Goal: Task Accomplishment & Management: Complete application form

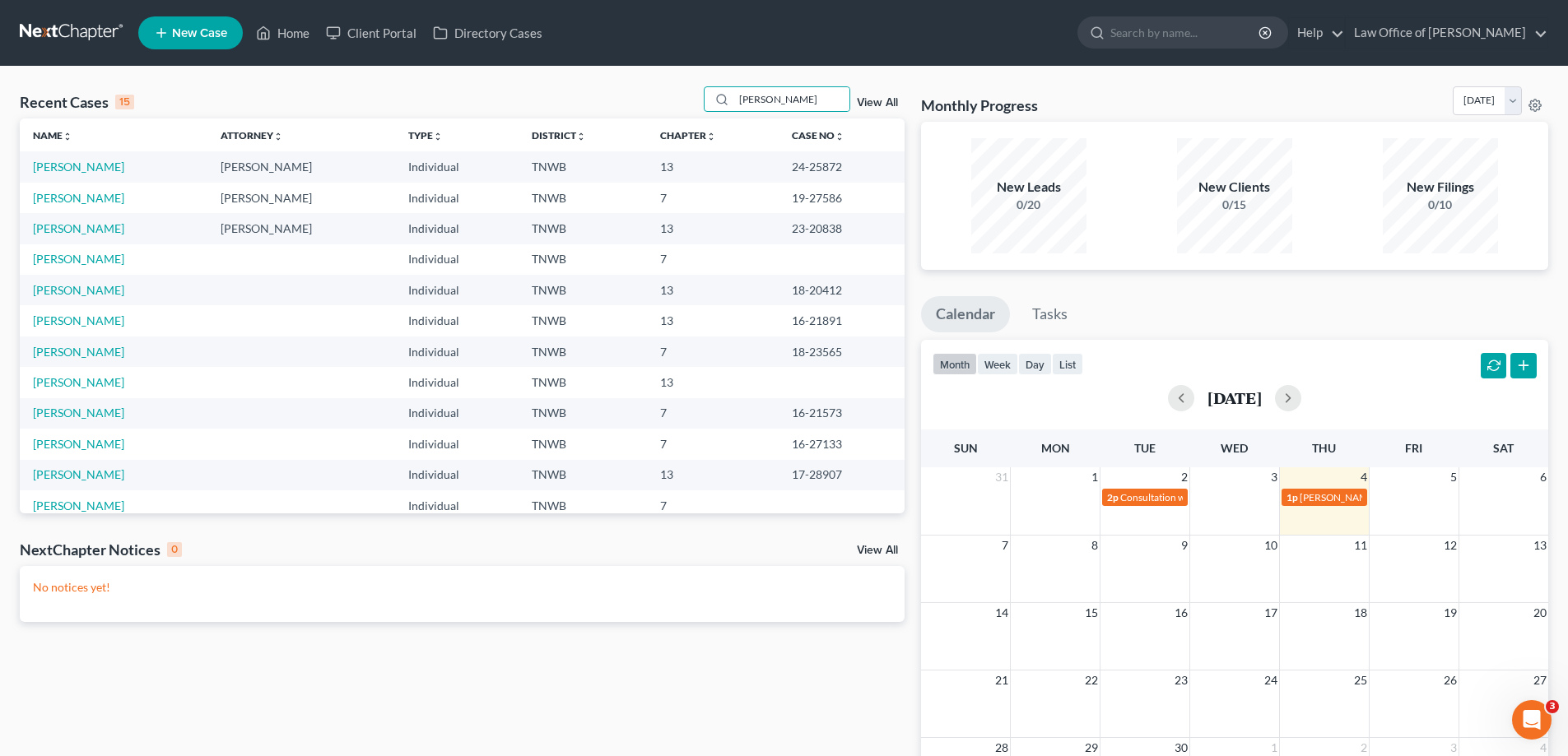
drag, startPoint x: 791, startPoint y: 98, endPoint x: 665, endPoint y: 108, distance: 126.4
click at [665, 108] on div "Recent Cases 15 [PERSON_NAME] View All" at bounding box center [462, 102] width 885 height 32
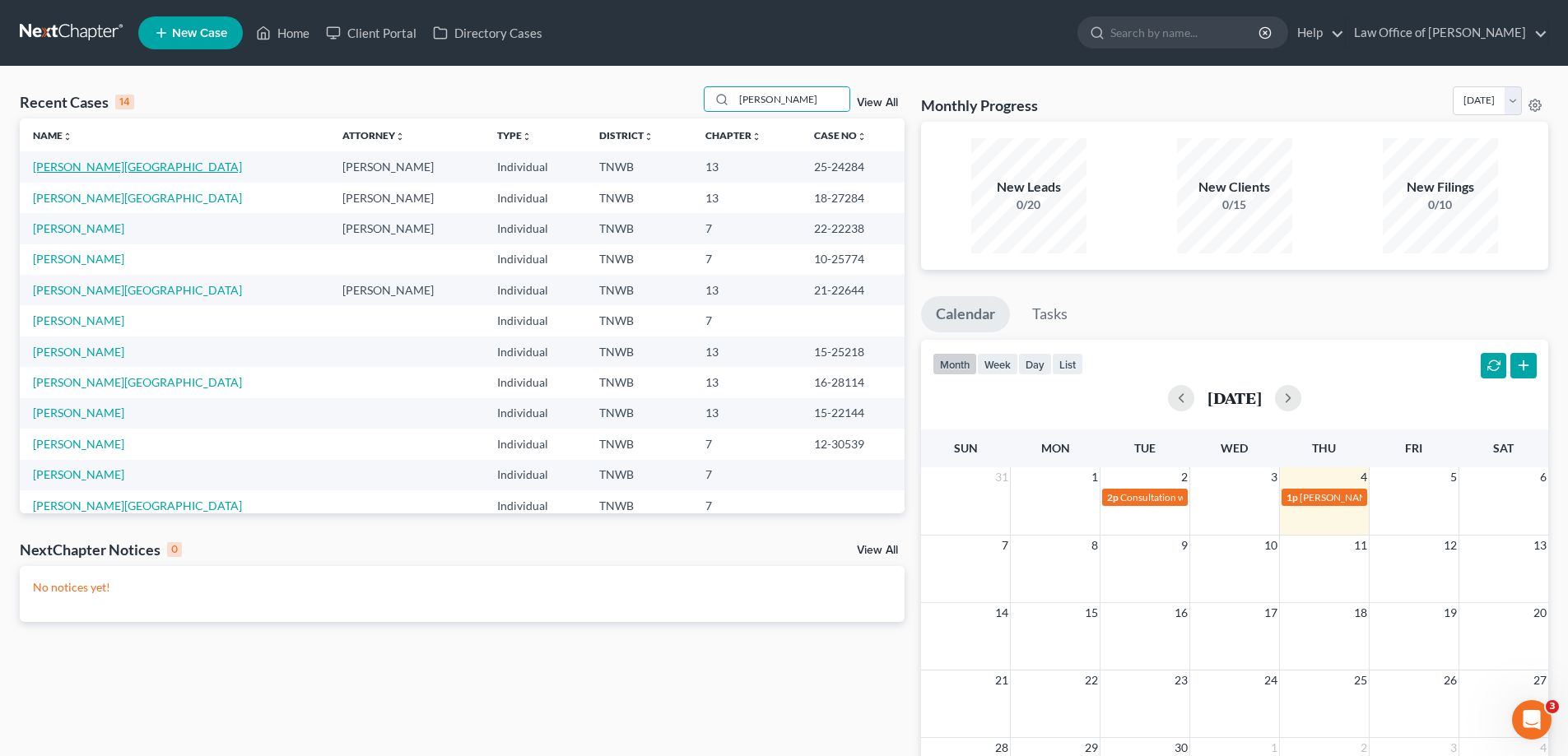
type input "[PERSON_NAME]"
click at [72, 166] on link "[PERSON_NAME][GEOGRAPHIC_DATA]" at bounding box center [137, 166] width 209 height 14
click at [73, 166] on link "[PERSON_NAME][GEOGRAPHIC_DATA]" at bounding box center [137, 166] width 209 height 14
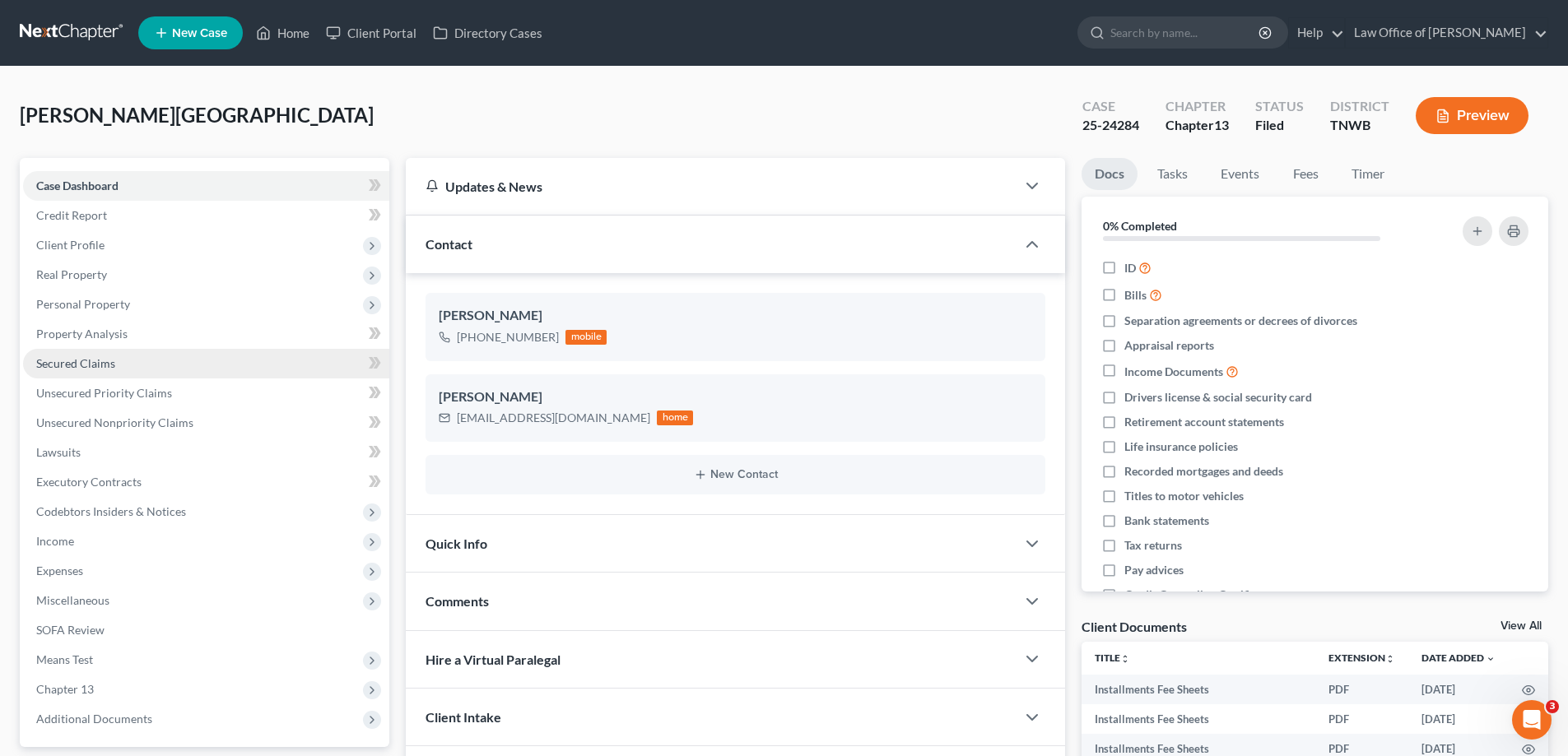
click at [96, 359] on span "Secured Claims" at bounding box center [76, 363] width 79 height 14
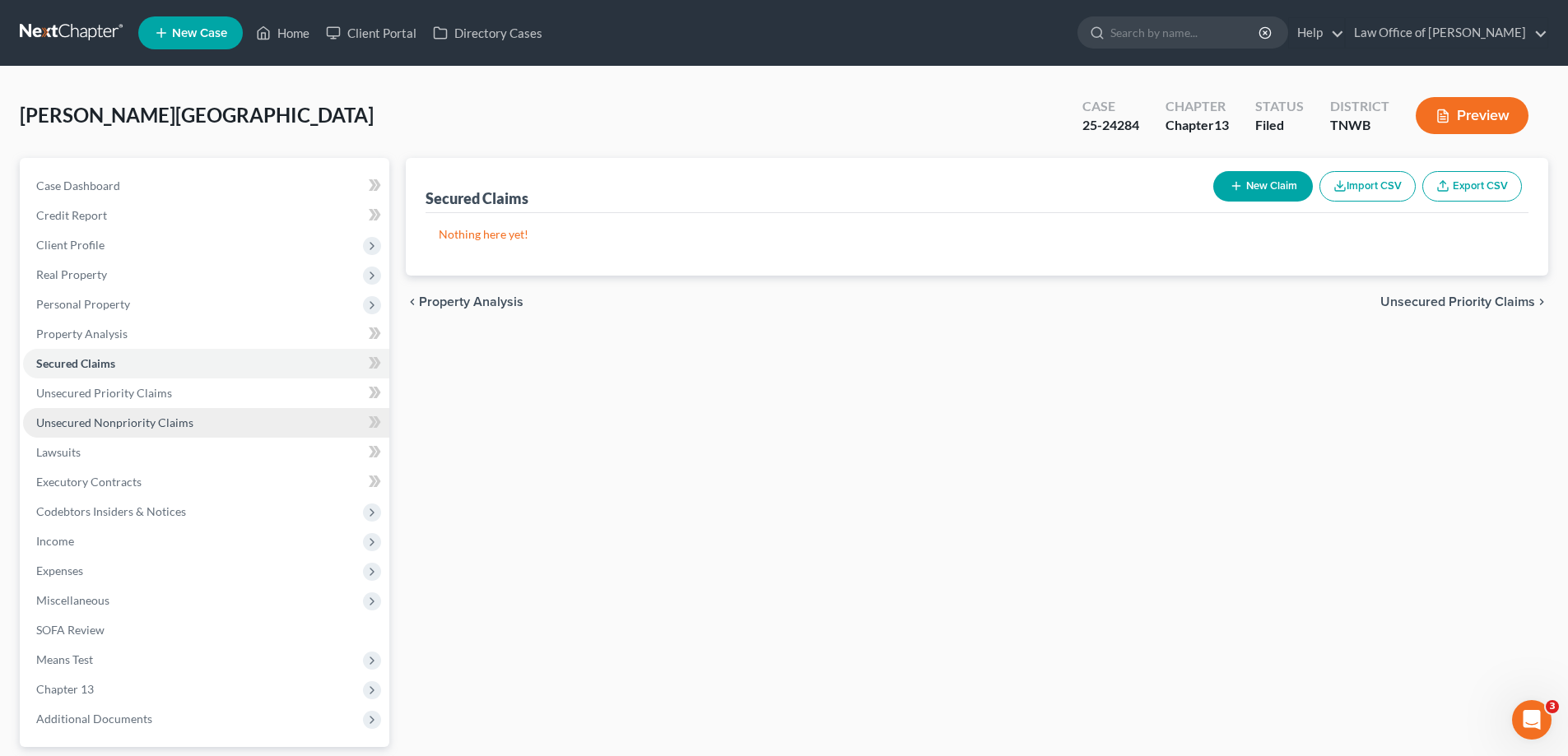
click at [141, 426] on span "Unsecured Nonpriority Claims" at bounding box center [115, 423] width 158 height 14
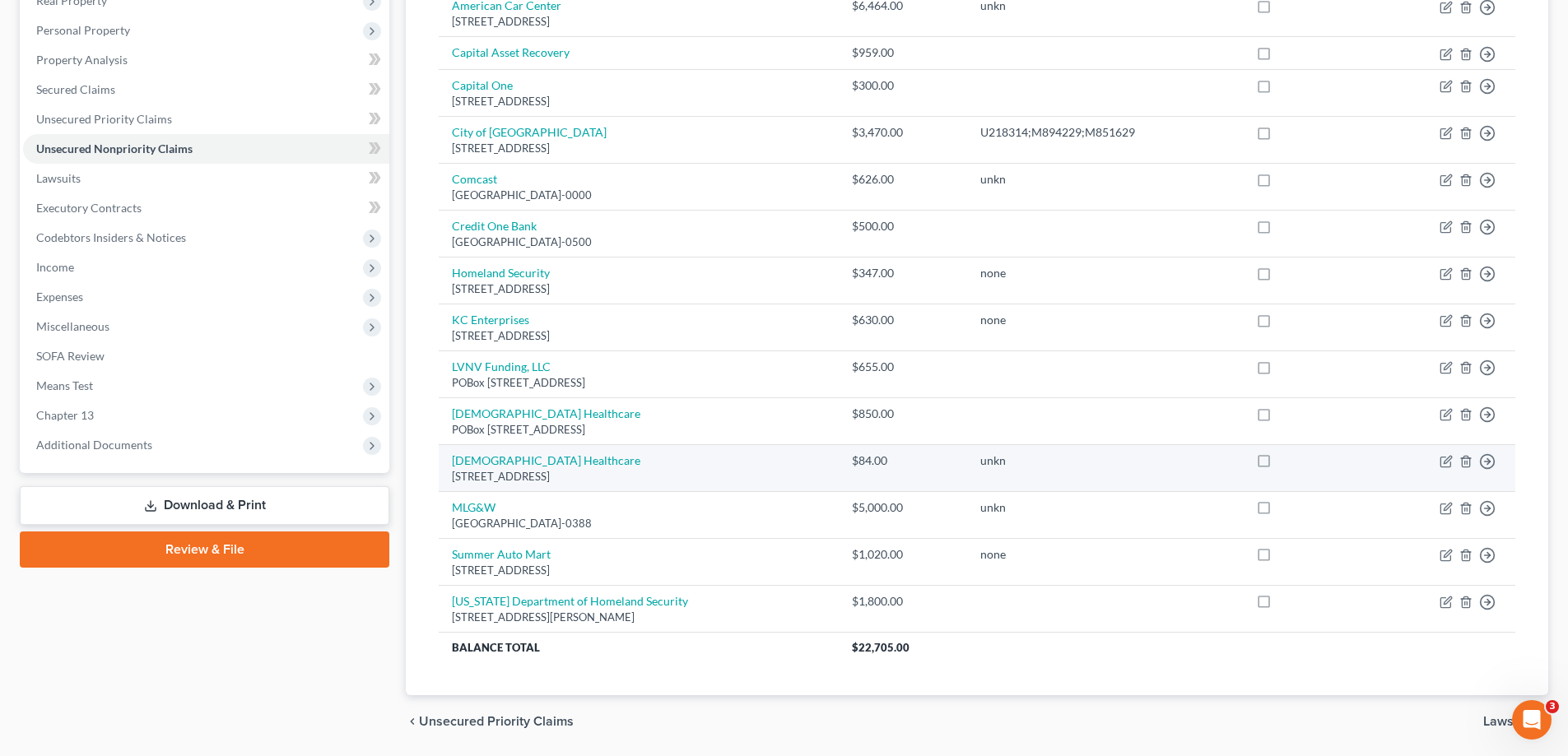
scroll to position [329, 0]
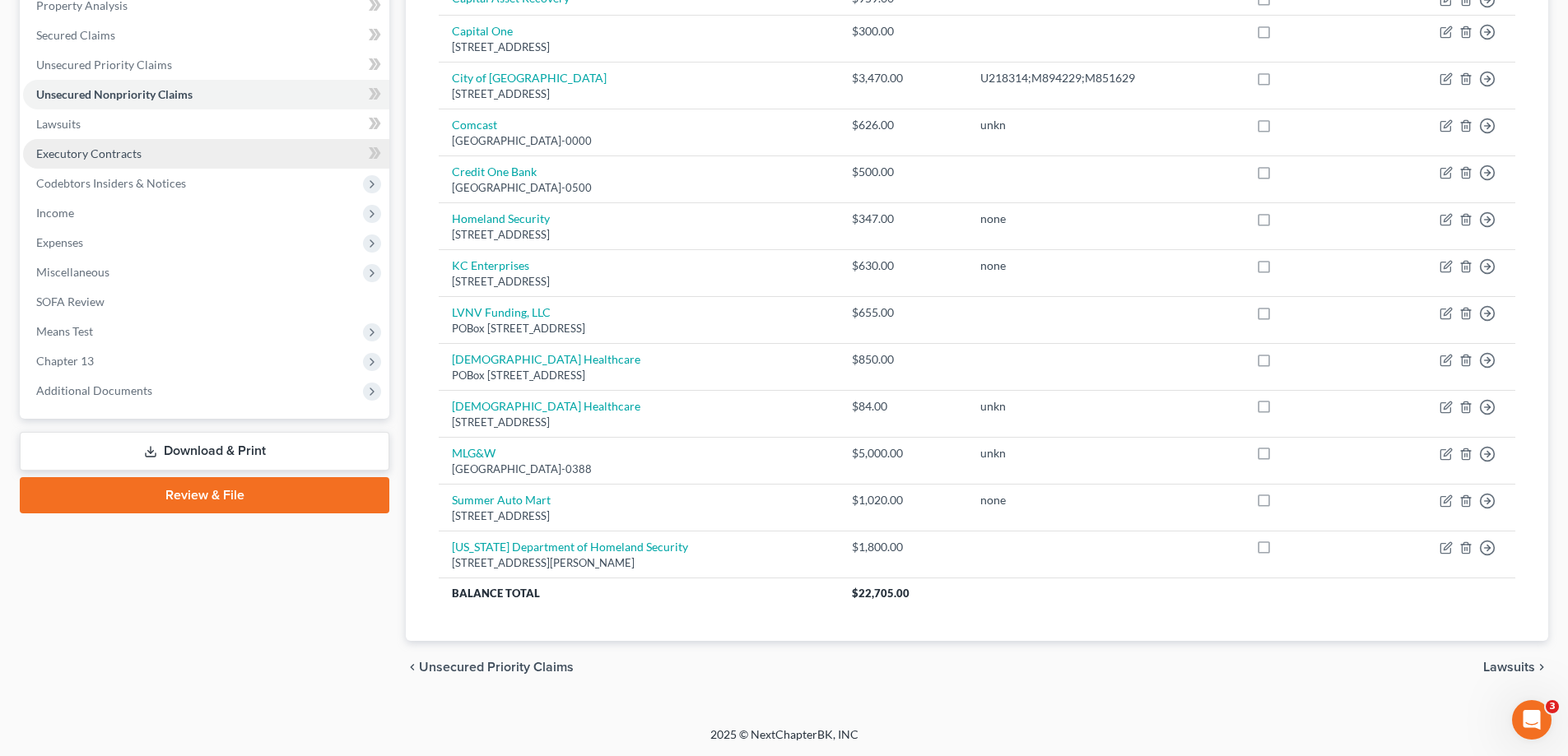
click at [75, 153] on span "Executory Contracts" at bounding box center [89, 154] width 106 height 14
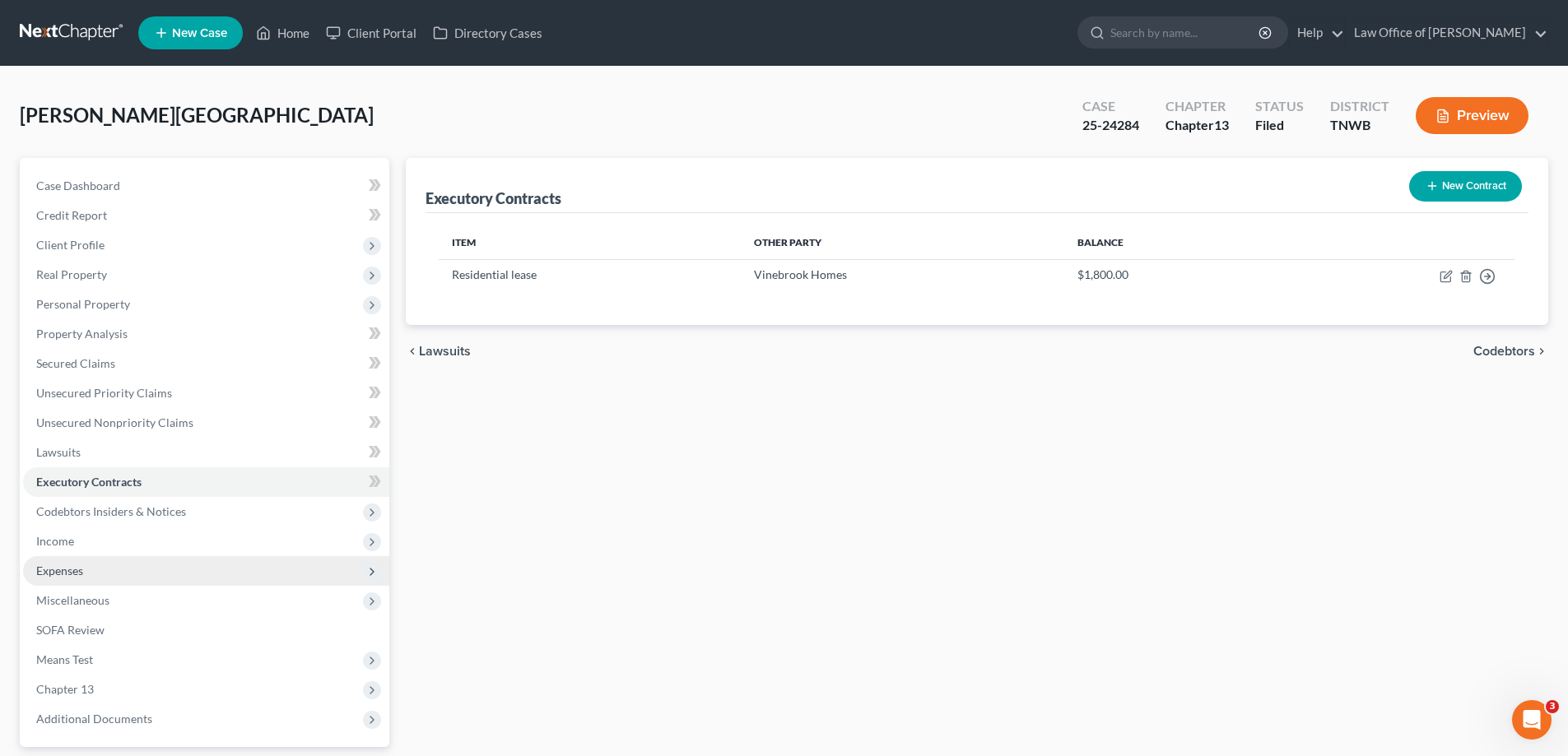
click at [46, 573] on span "Expenses" at bounding box center [60, 571] width 47 height 14
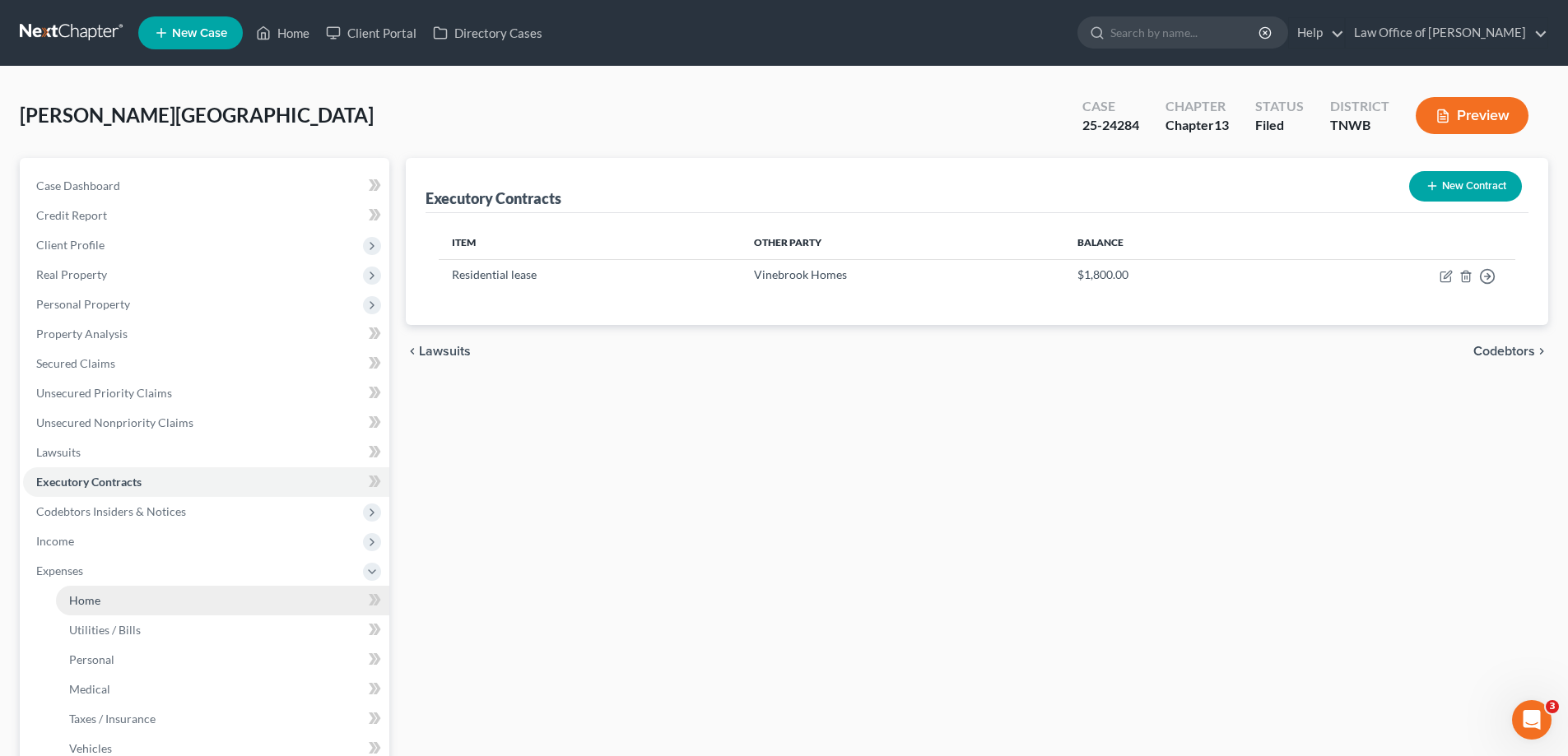
click at [72, 605] on span "Home" at bounding box center [85, 600] width 32 height 14
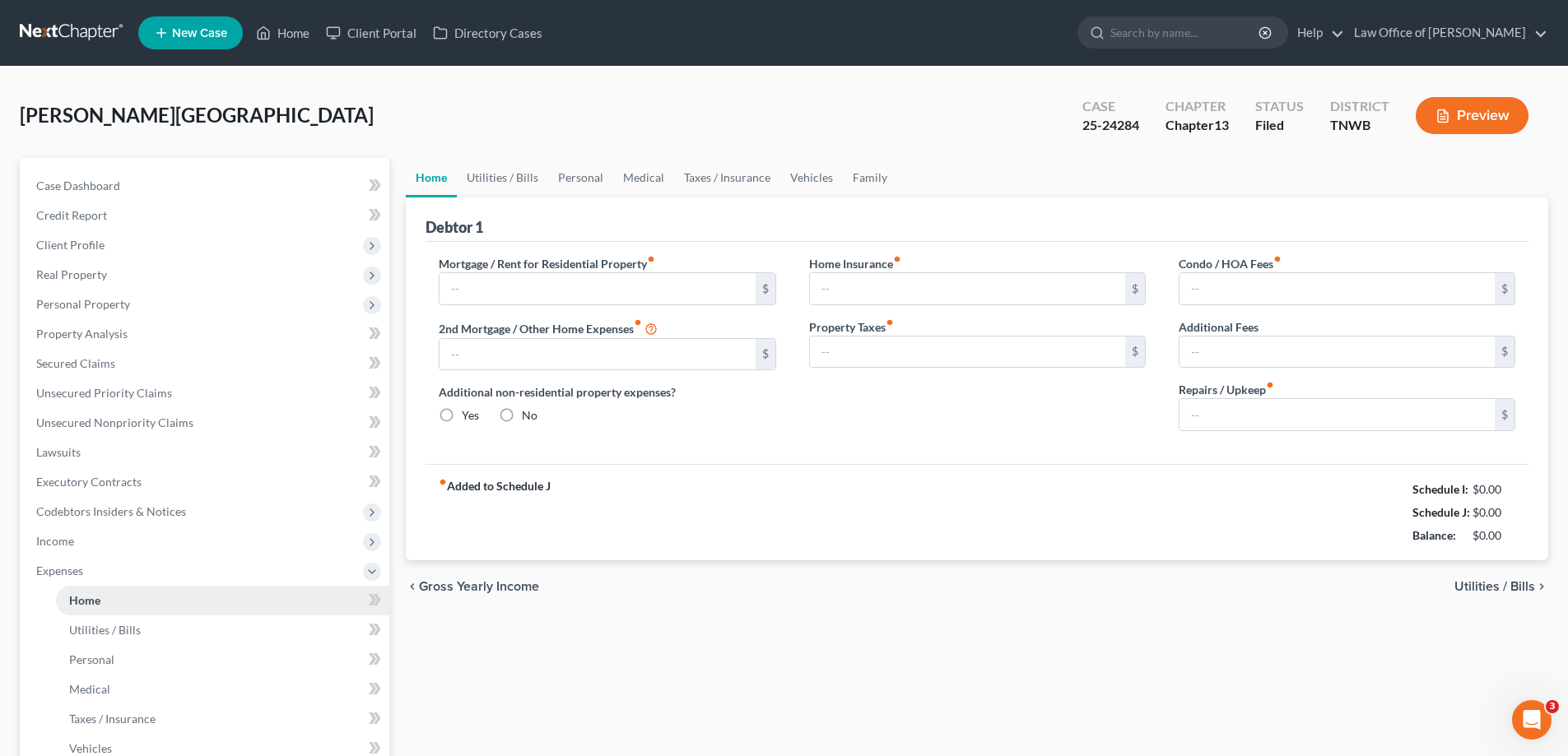
type input "1,500.00"
type input "0.00"
radio input "true"
type input "0.00"
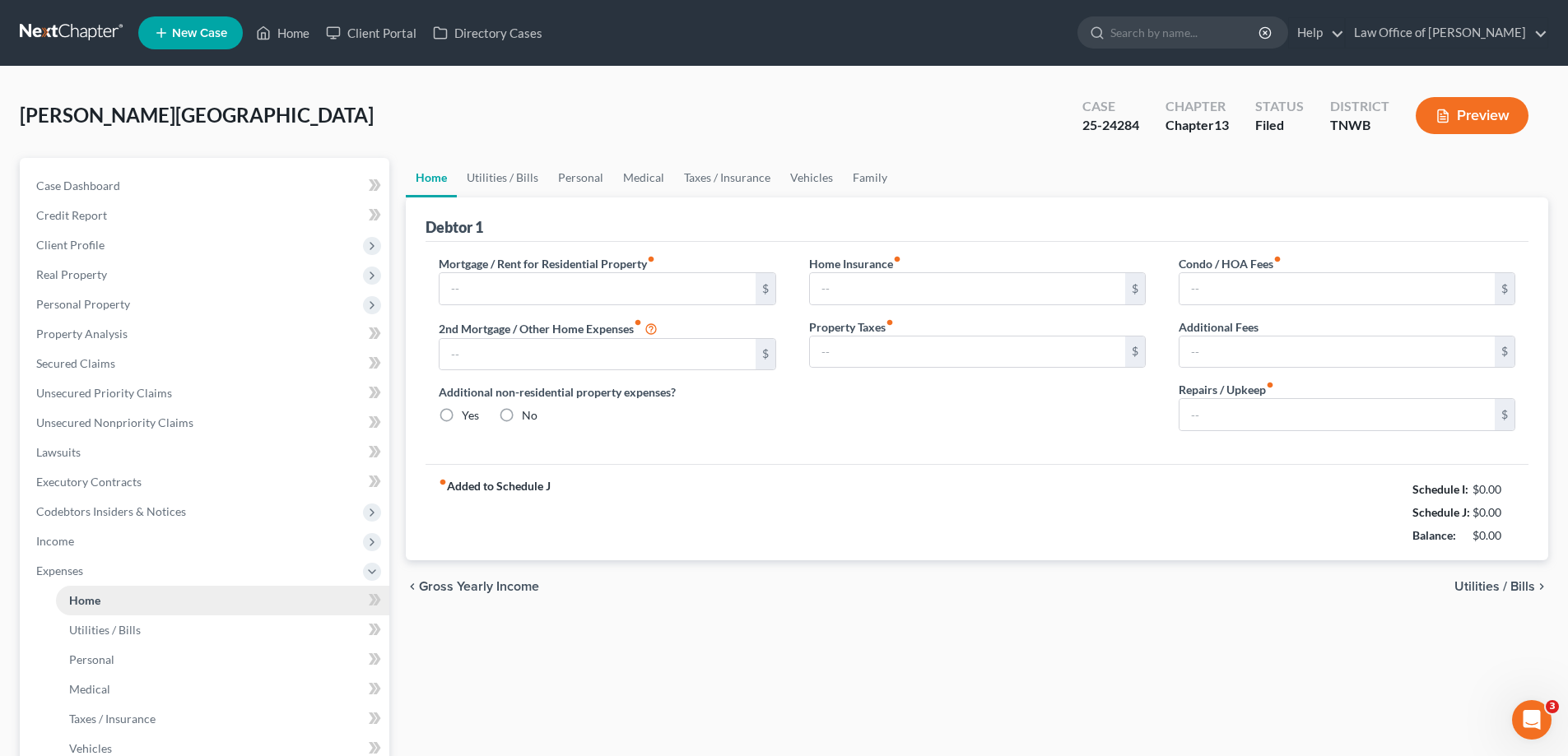
type input "0.00"
click at [503, 170] on link "Utilities / Bills" at bounding box center [502, 178] width 91 height 39
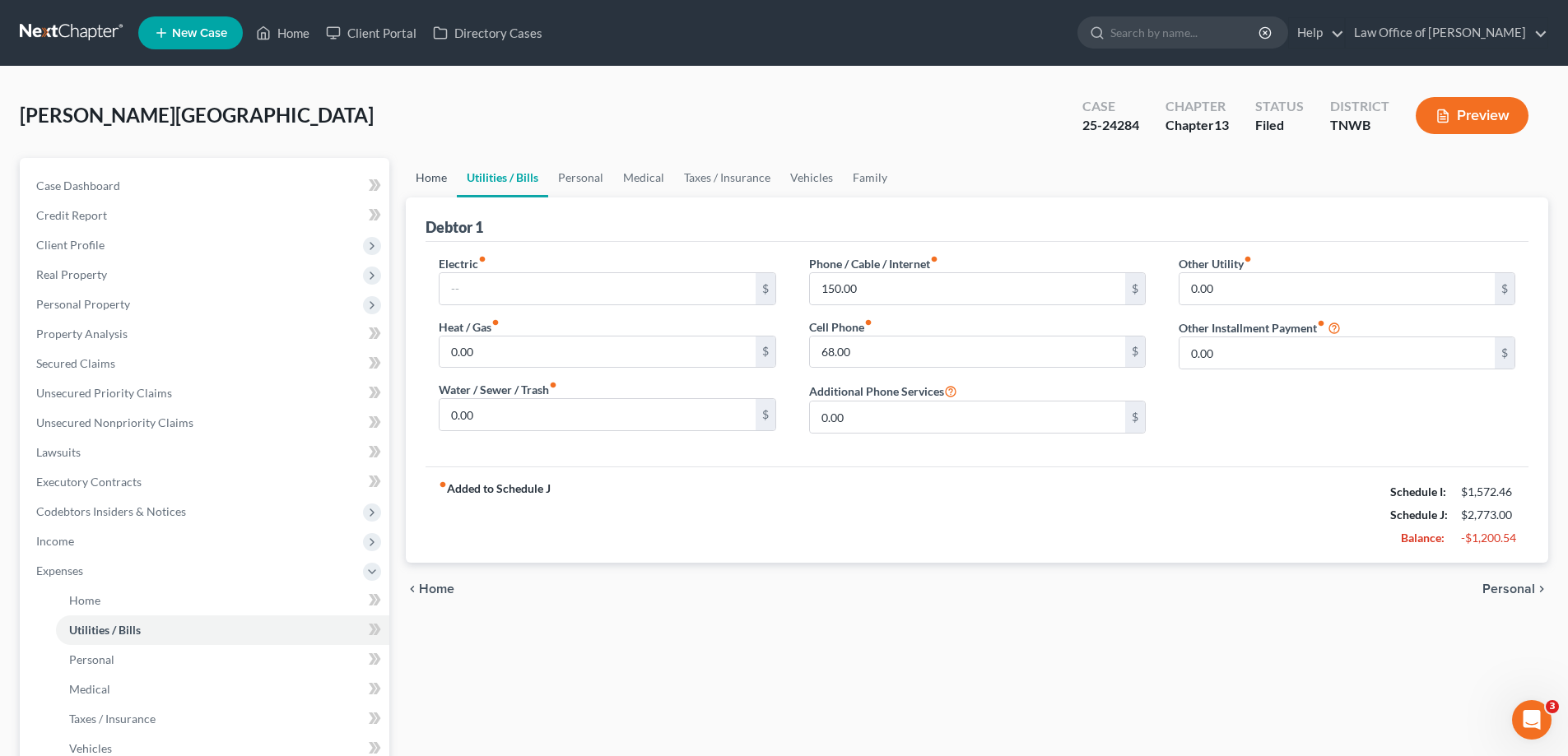
click at [437, 177] on link "Home" at bounding box center [430, 178] width 51 height 39
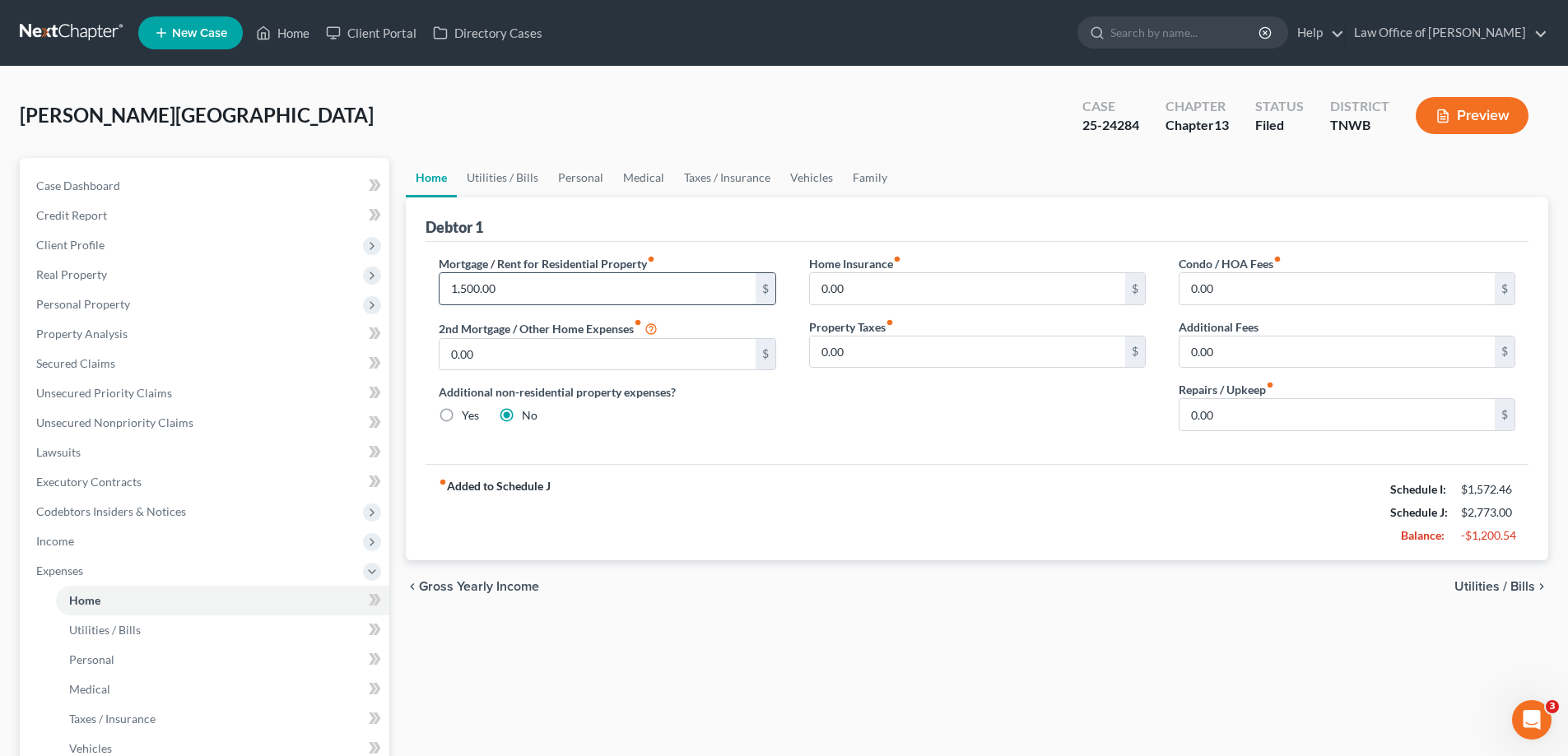
click at [517, 287] on input "1,500.00" at bounding box center [598, 288] width 315 height 32
type input "750.00"
click at [513, 177] on link "Utilities / Bills" at bounding box center [502, 178] width 91 height 39
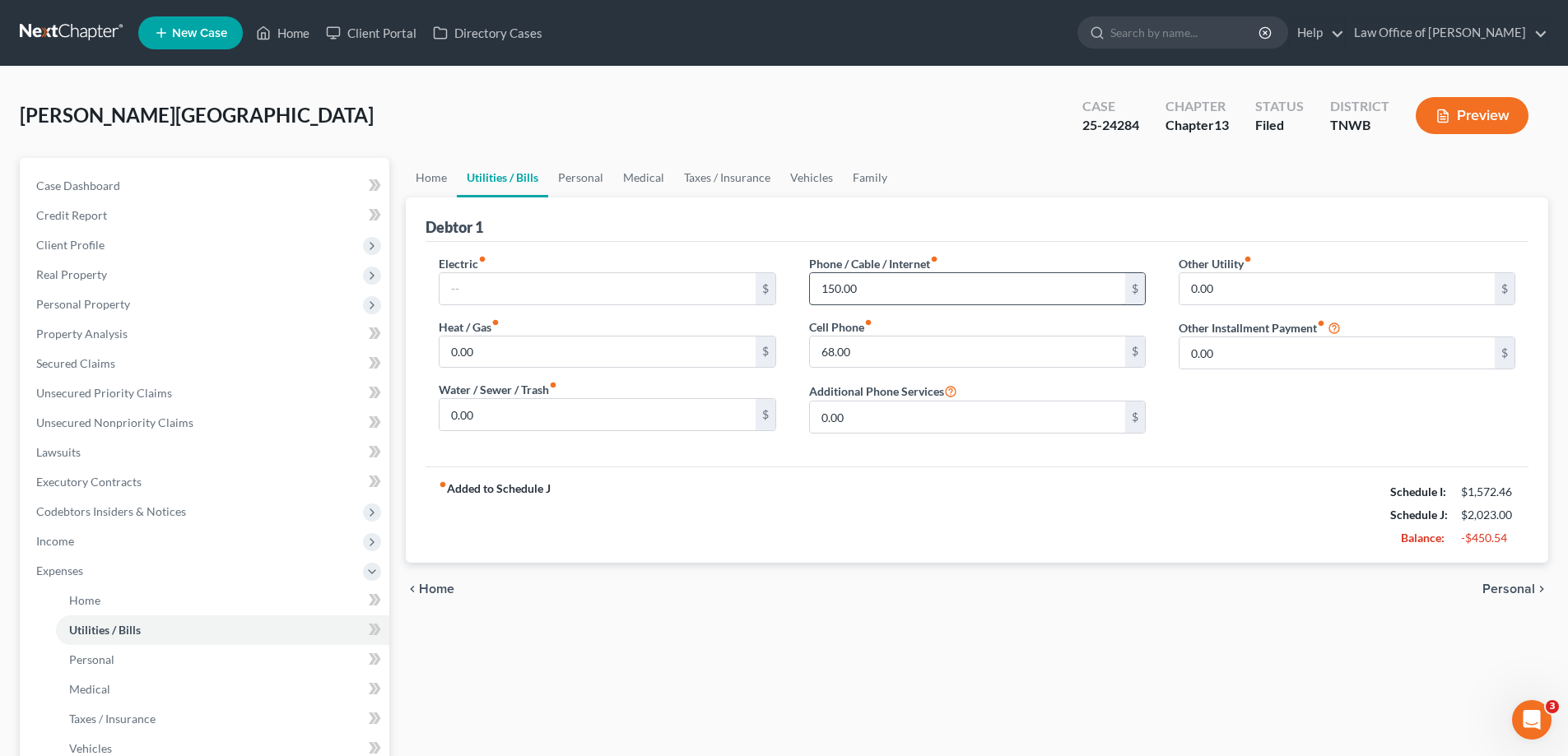
click at [877, 288] on input "150.00" at bounding box center [968, 288] width 315 height 32
type input "85.00"
click at [572, 178] on link "Personal" at bounding box center [581, 178] width 65 height 39
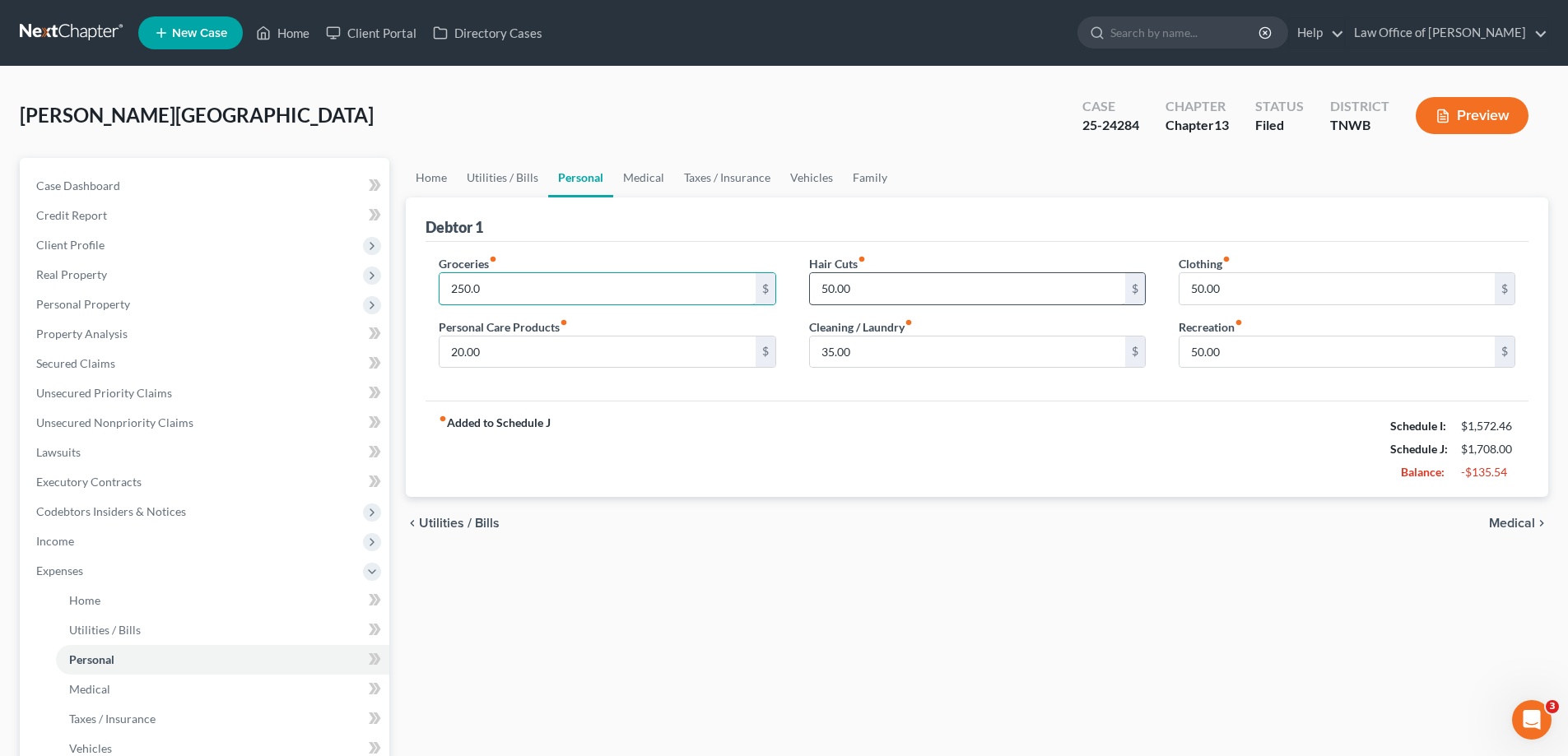
type input "250.0"
click at [1223, 354] on input "50.00" at bounding box center [1337, 352] width 315 height 32
click at [868, 354] on input "35.00" at bounding box center [968, 352] width 315 height 32
click at [656, 179] on link "Medical" at bounding box center [643, 178] width 61 height 39
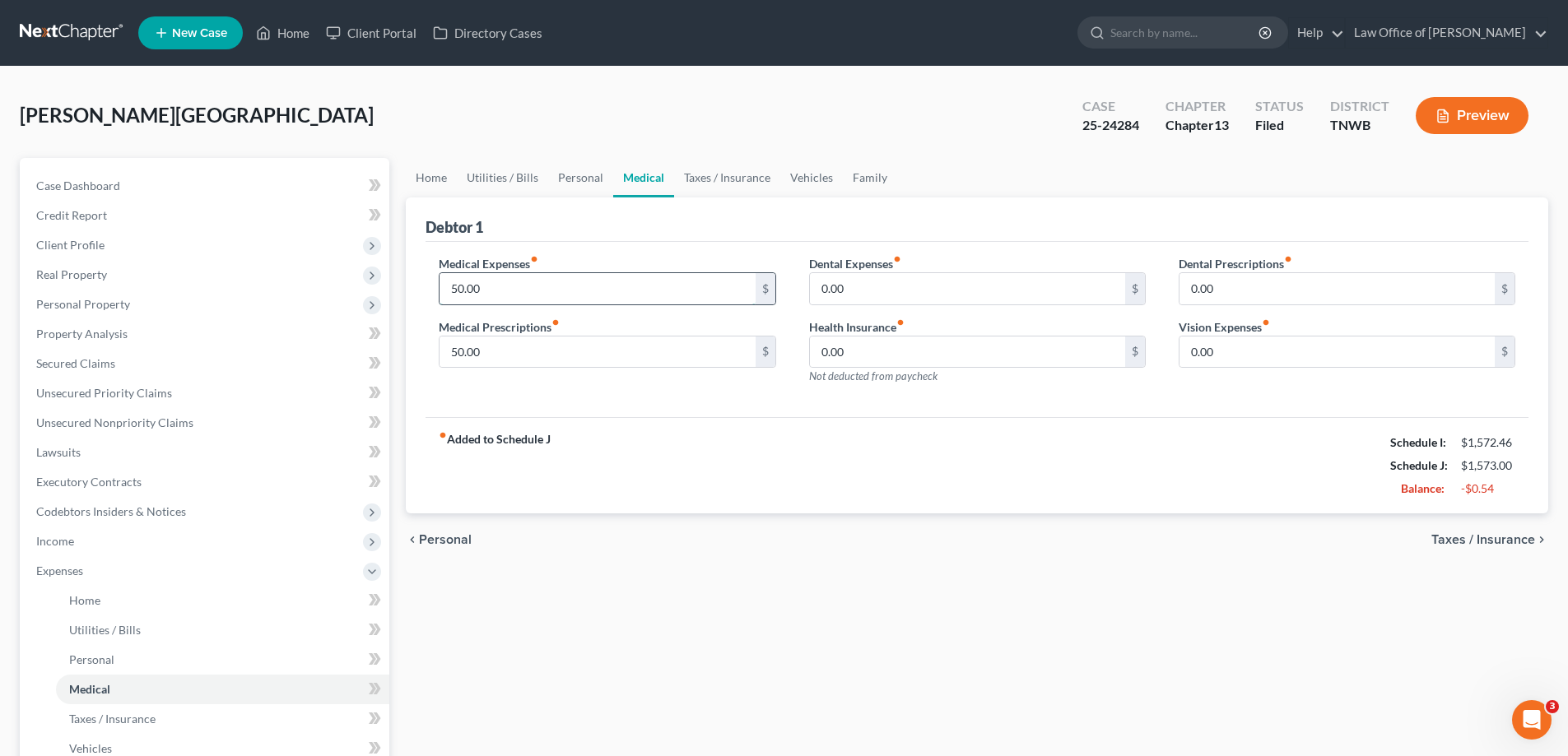
click at [484, 286] on input "50.00" at bounding box center [598, 288] width 315 height 32
click at [723, 173] on link "Taxes / Insurance" at bounding box center [727, 178] width 107 height 39
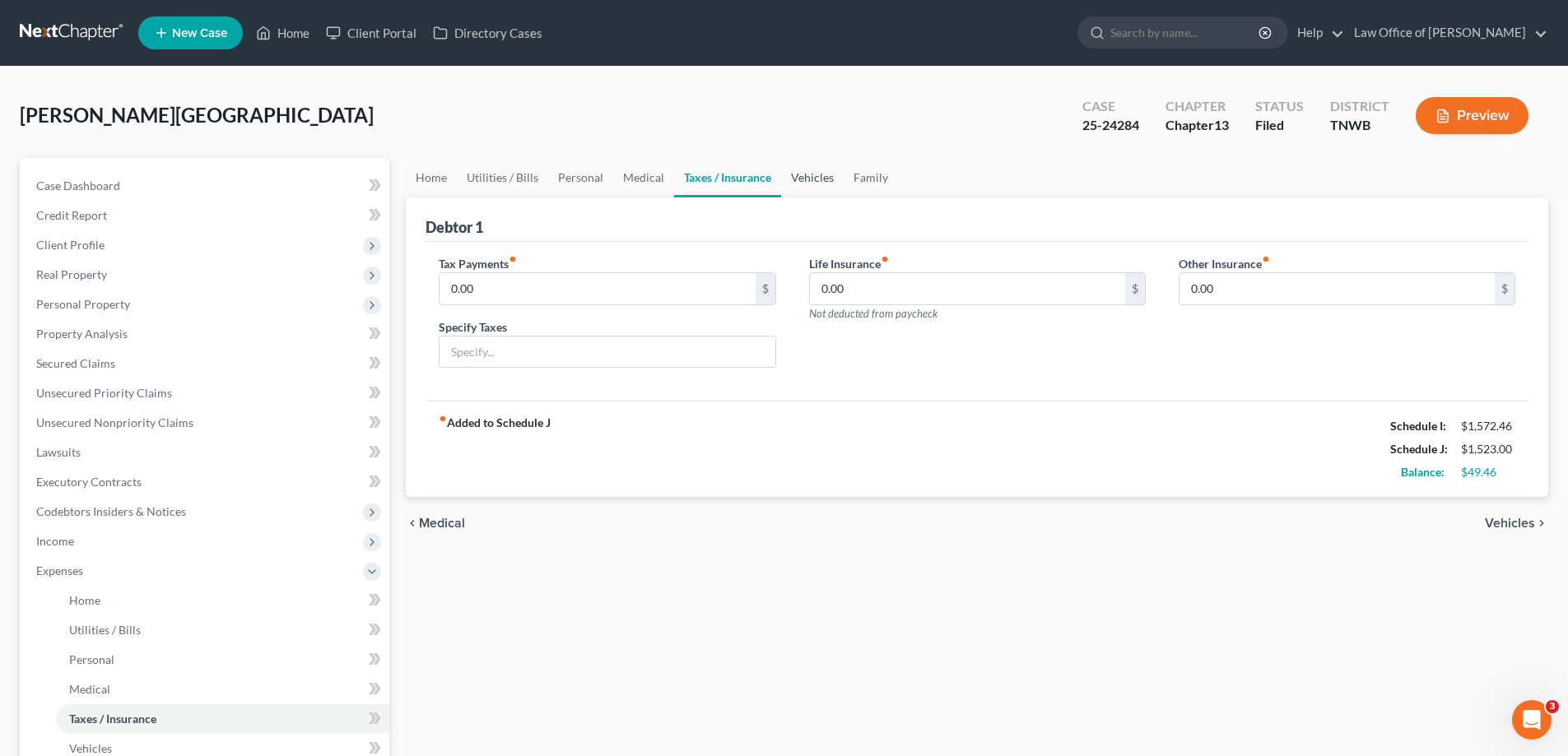
click at [812, 171] on link "Vehicles" at bounding box center [812, 178] width 62 height 39
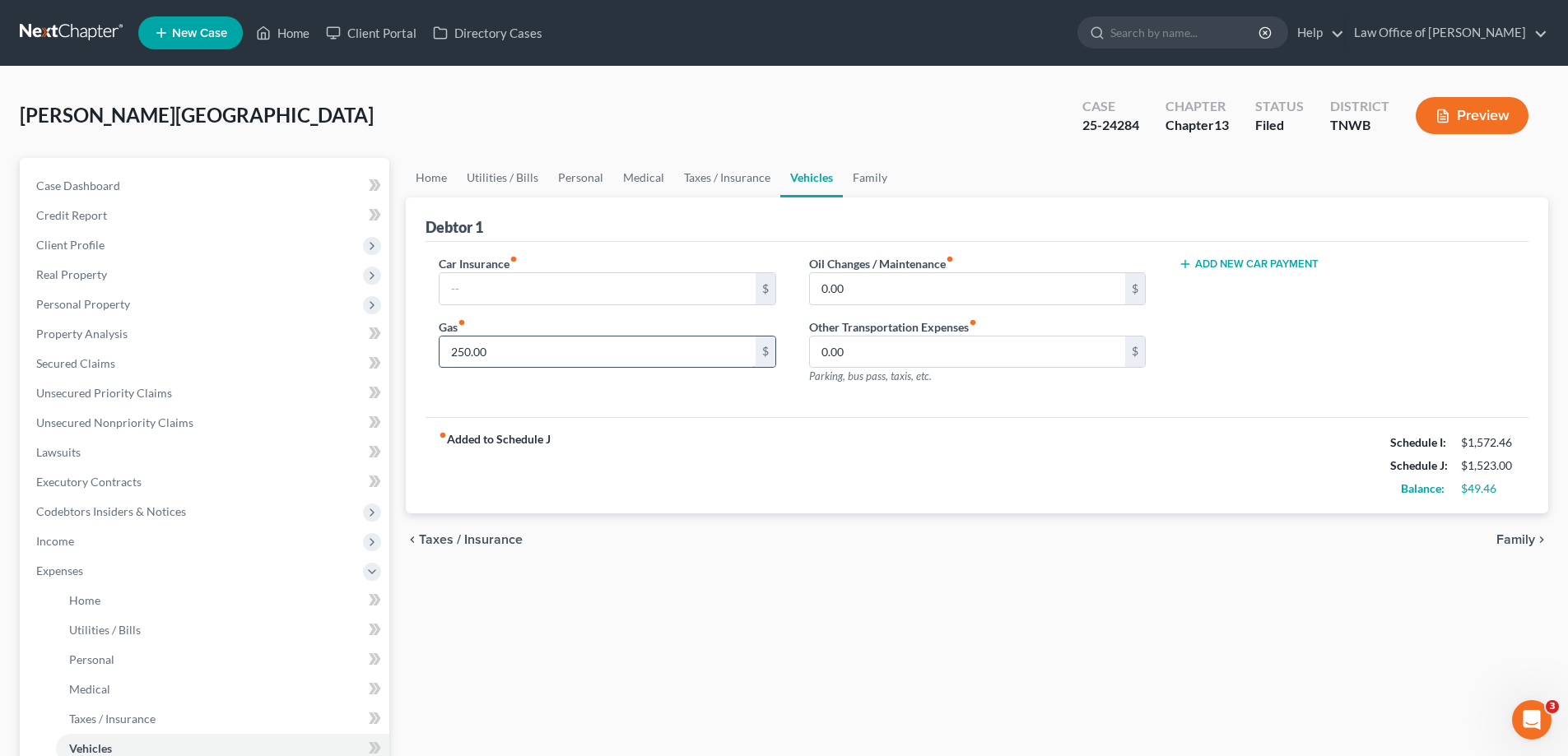
click at [505, 342] on input "250.00" at bounding box center [598, 352] width 315 height 32
type input "175.00"
click at [868, 180] on link "Family" at bounding box center [870, 178] width 55 height 39
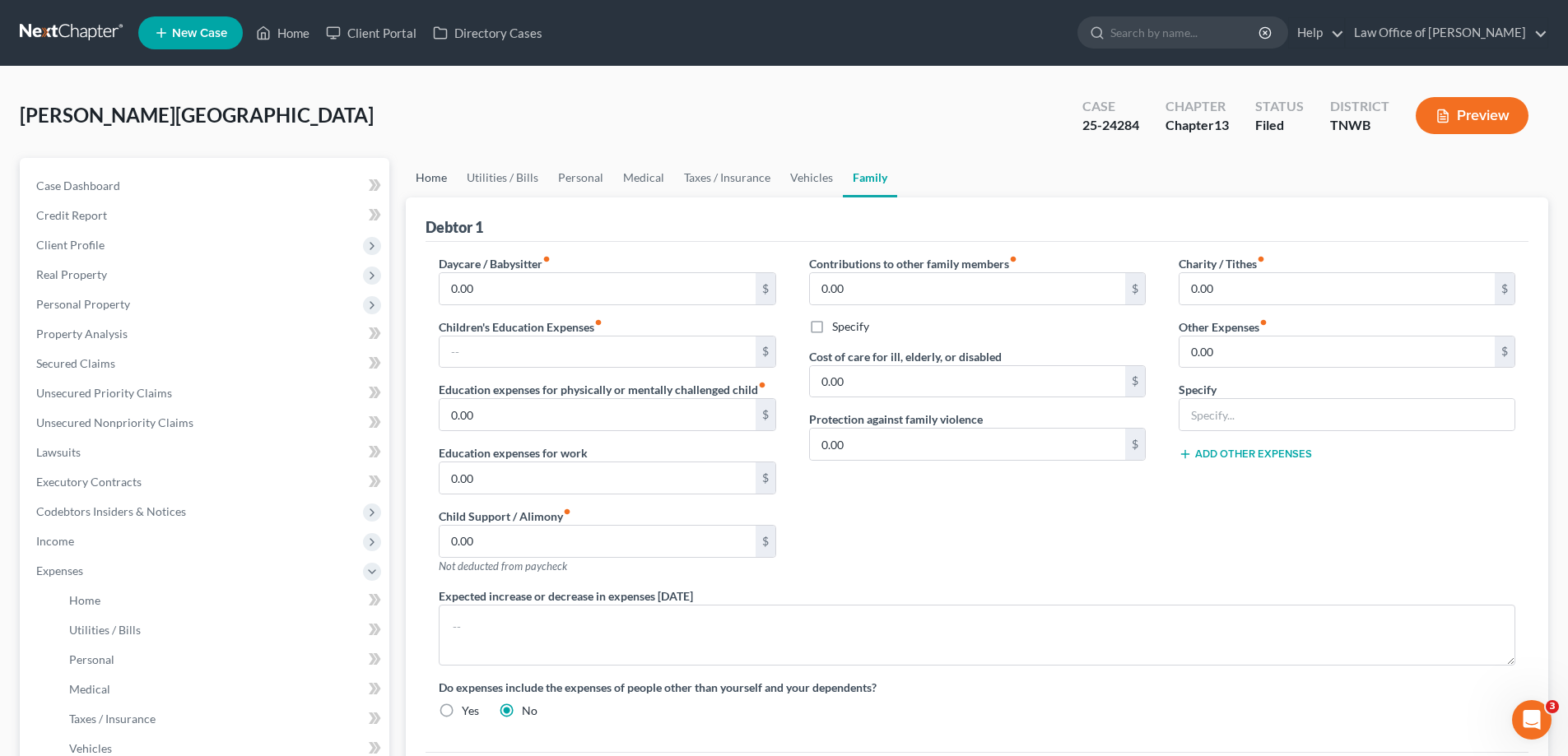
click at [437, 176] on link "Home" at bounding box center [430, 178] width 51 height 39
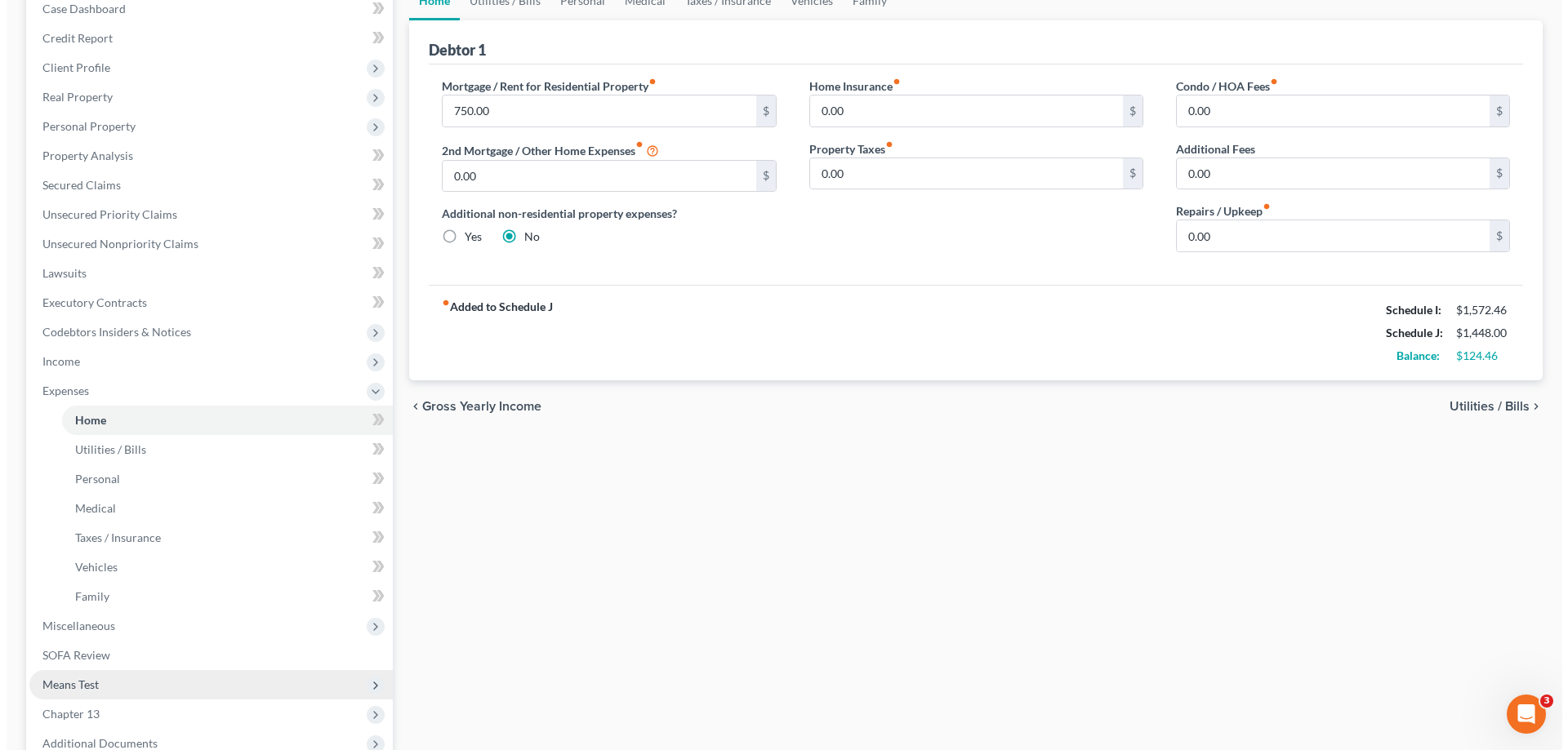
scroll to position [353, 0]
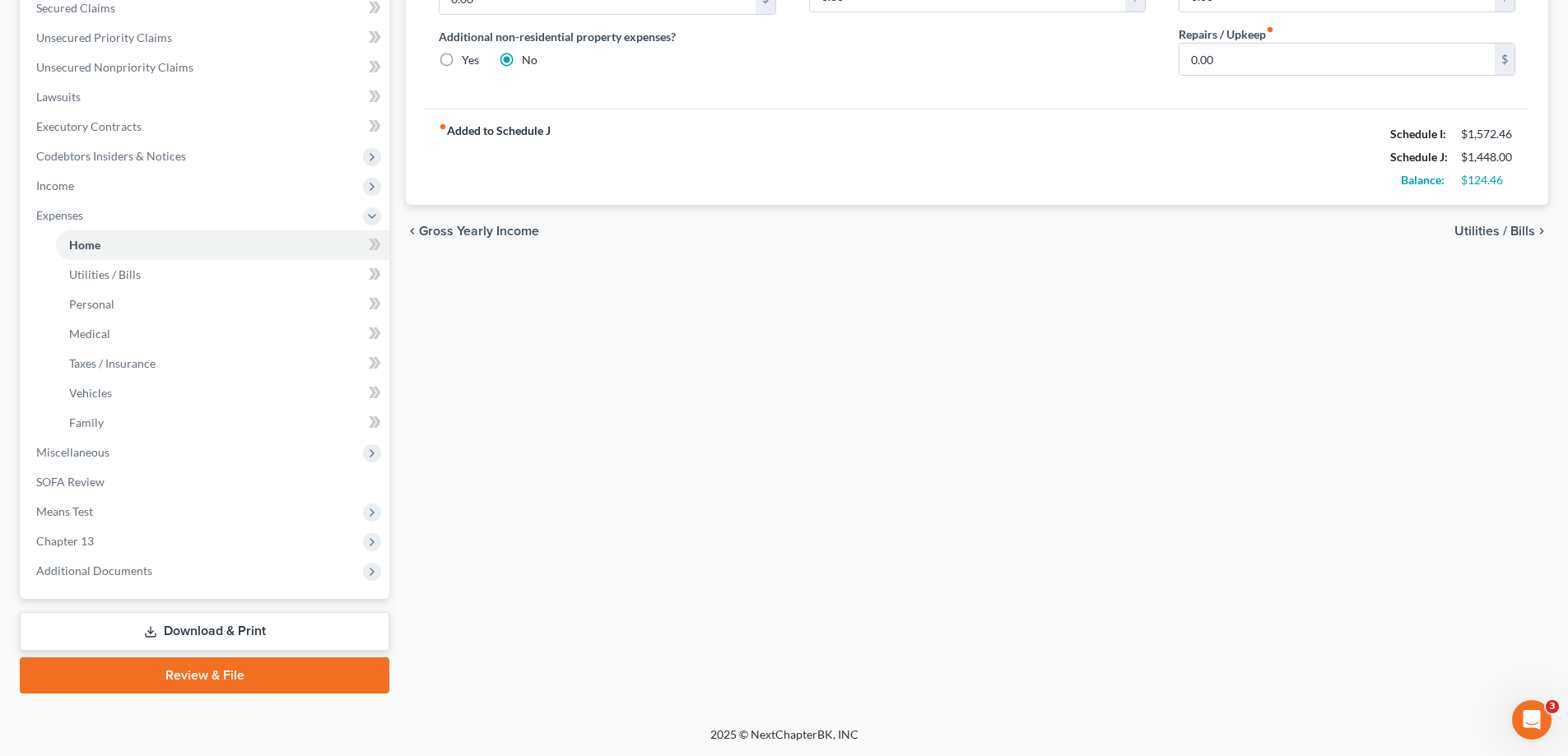
click at [228, 629] on link "Download & Print" at bounding box center [205, 631] width 370 height 38
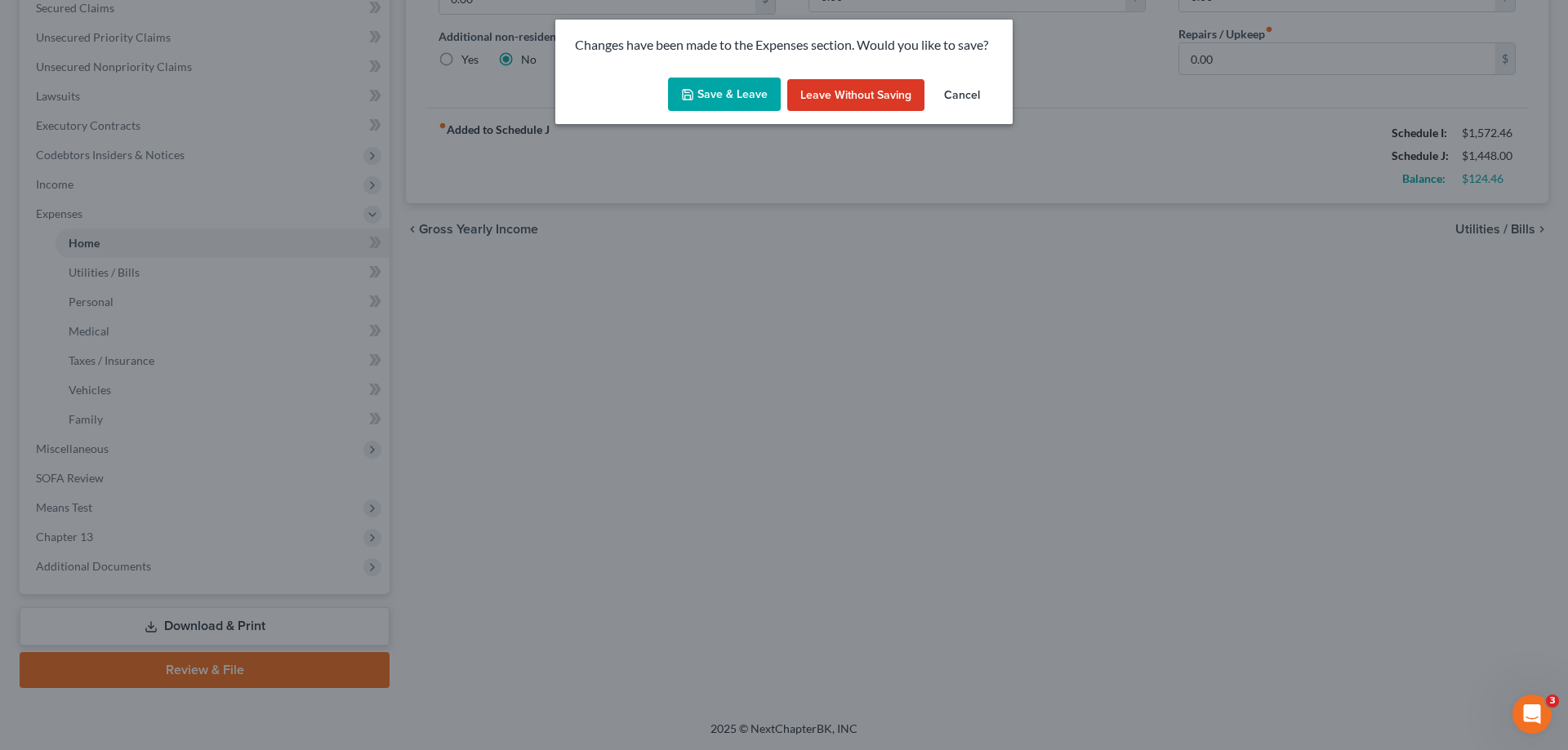
click at [736, 91] on button "Save & Leave" at bounding box center [724, 94] width 112 height 34
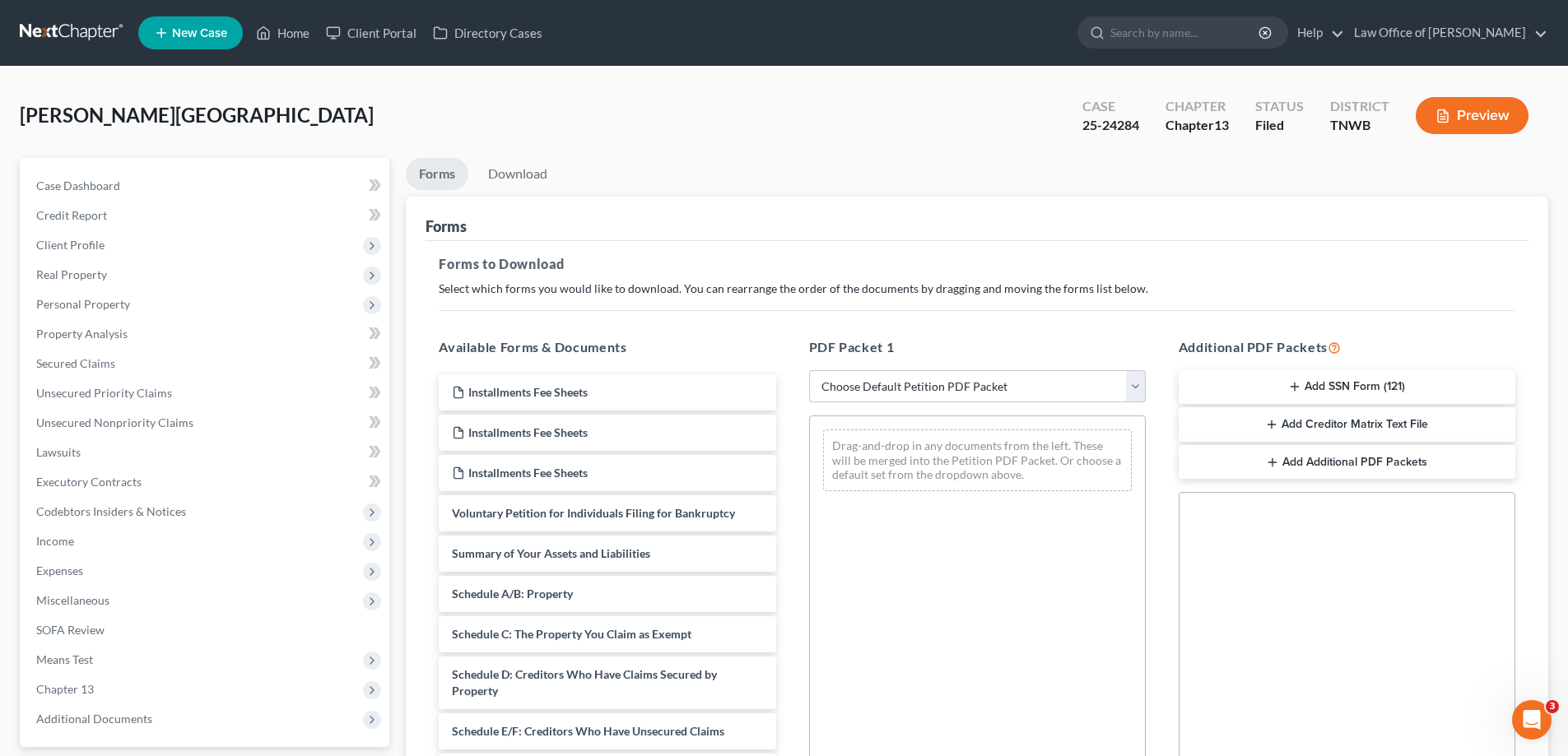
click at [1131, 382] on select "Choose Default Petition PDF Packet Complete Bankruptcy Petition (all forms and …" at bounding box center [977, 387] width 336 height 33
select select "2"
click at [809, 371] on select "Choose Default Petition PDF Packet Complete Bankruptcy Petition (all forms and …" at bounding box center [977, 387] width 336 height 33
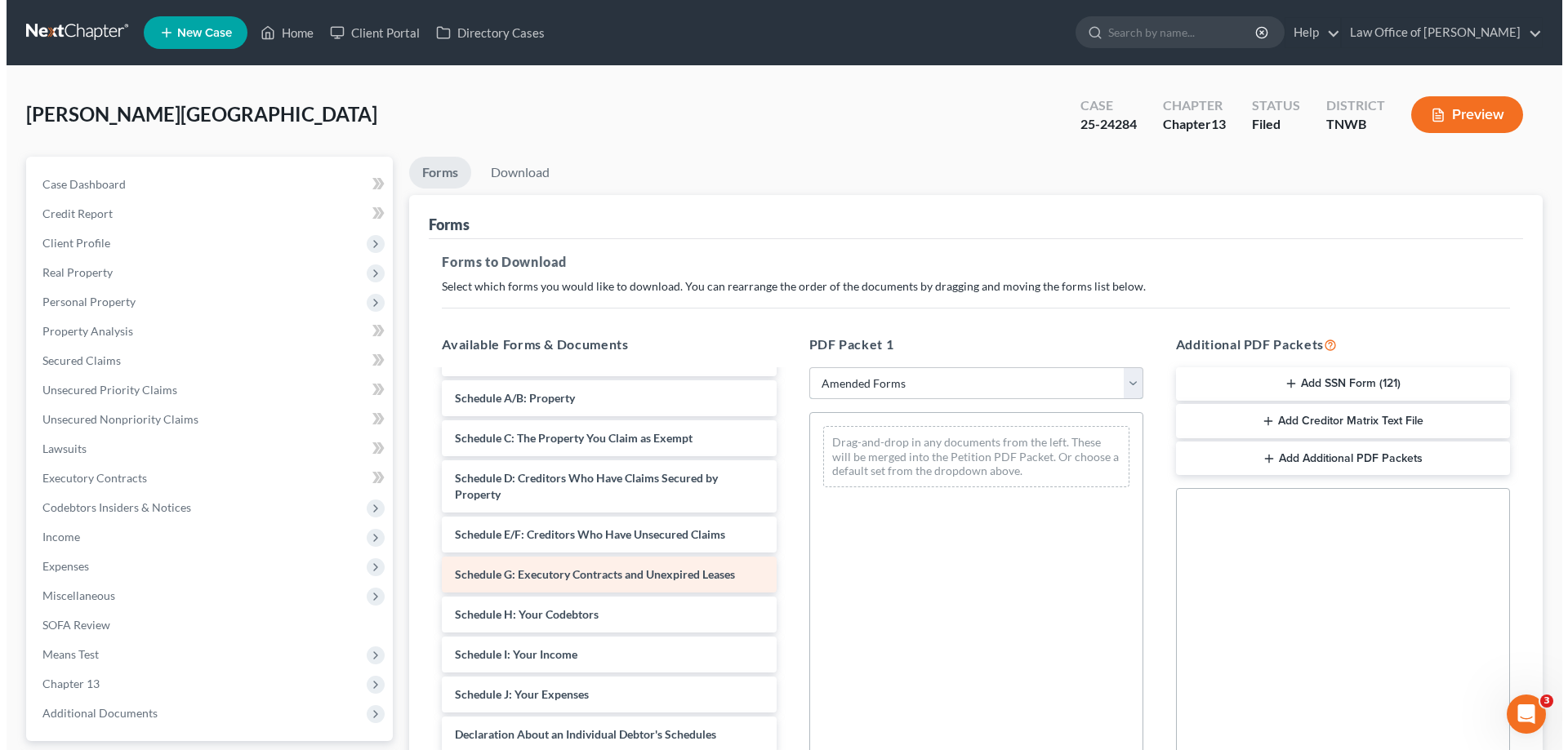
scroll to position [163, 0]
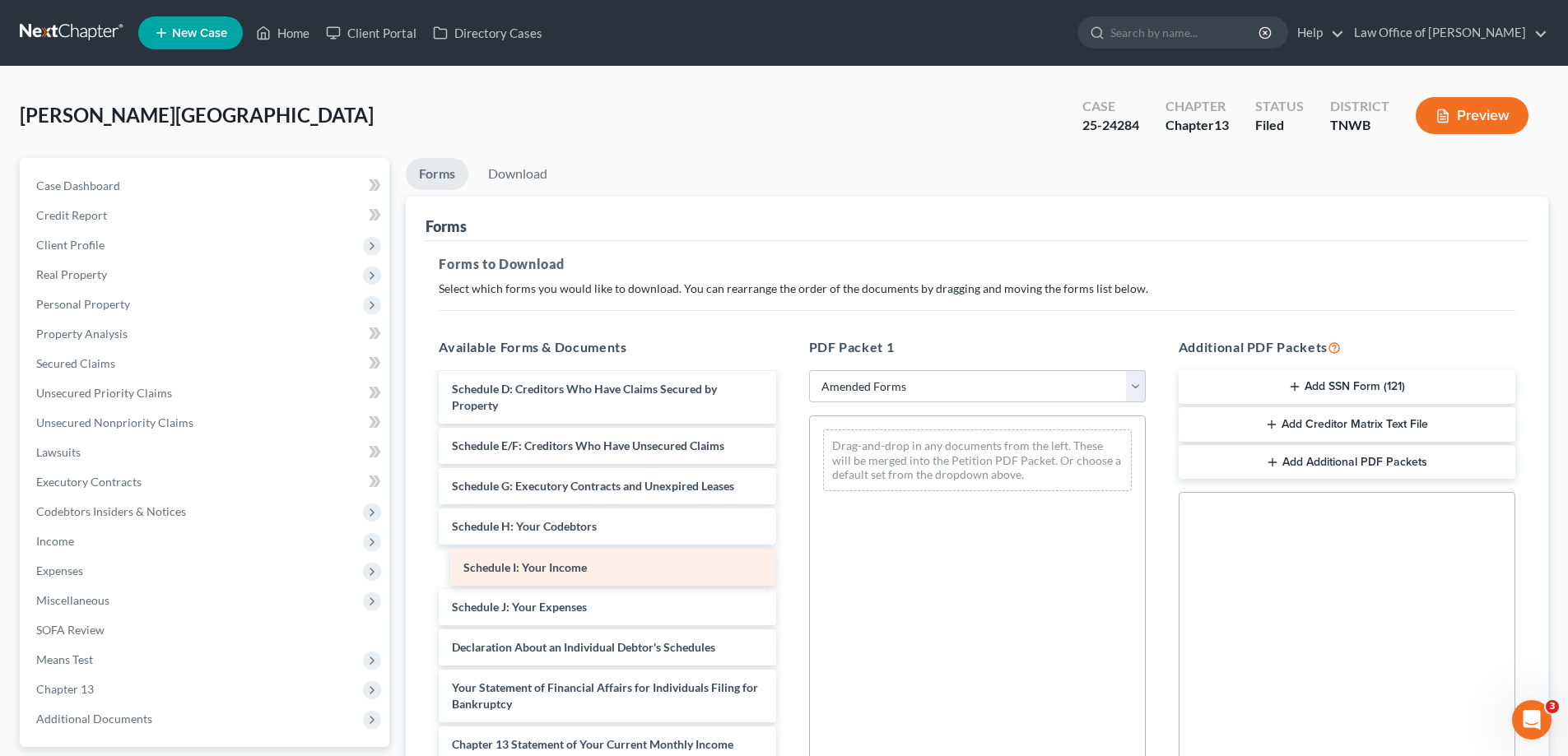
drag, startPoint x: 556, startPoint y: 569, endPoint x: 568, endPoint y: 570, distance: 12.0
click at [568, 570] on div "Schedule I: Your Income Voluntary Petition for Individuals Filing for Bankruptc…" at bounding box center [607, 574] width 363 height 731
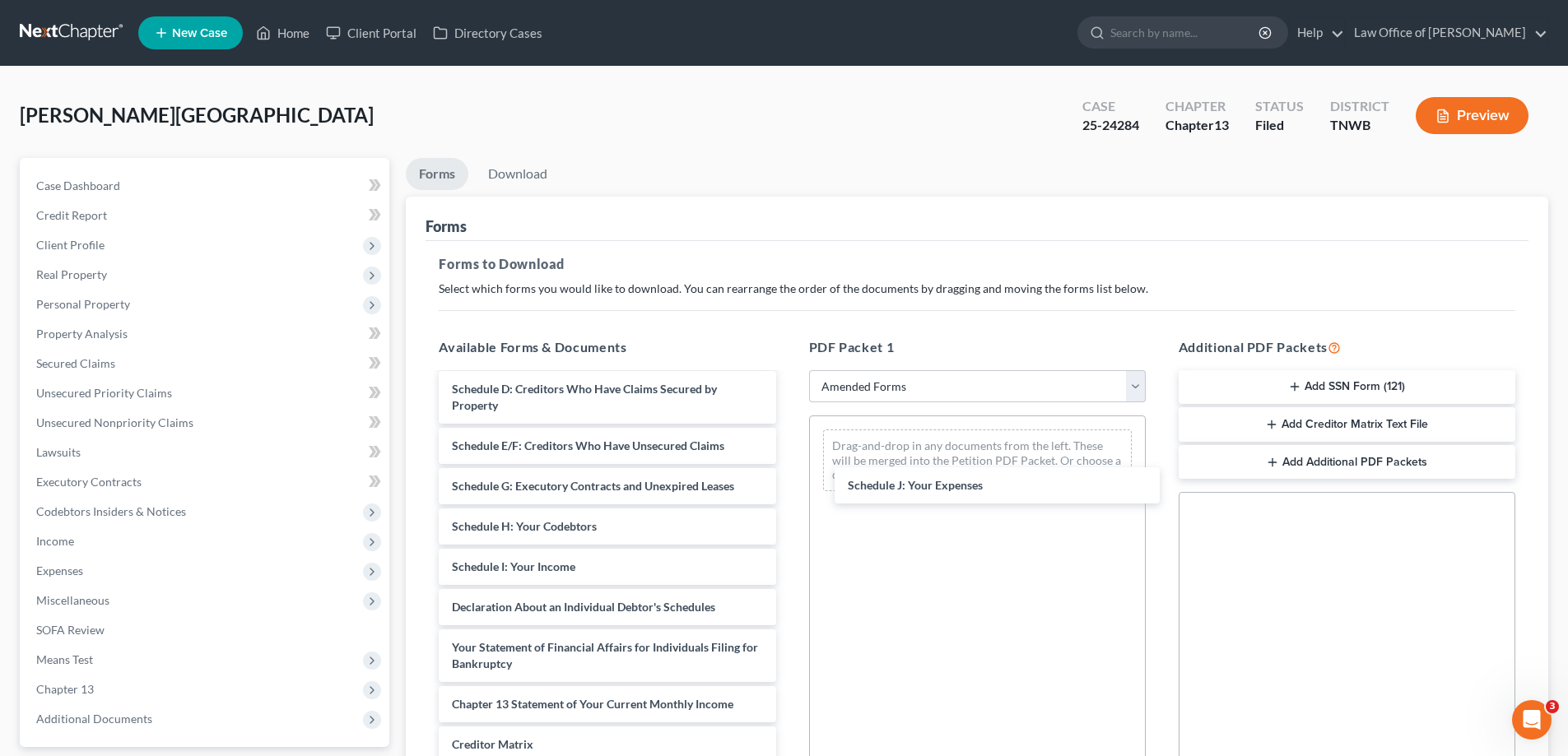
drag, startPoint x: 576, startPoint y: 608, endPoint x: 968, endPoint y: 484, distance: 411.1
click at [789, 482] on div "Schedule J: Your Expenses Voluntary Petition for Individuals Filing for Bankrup…" at bounding box center [607, 554] width 363 height 691
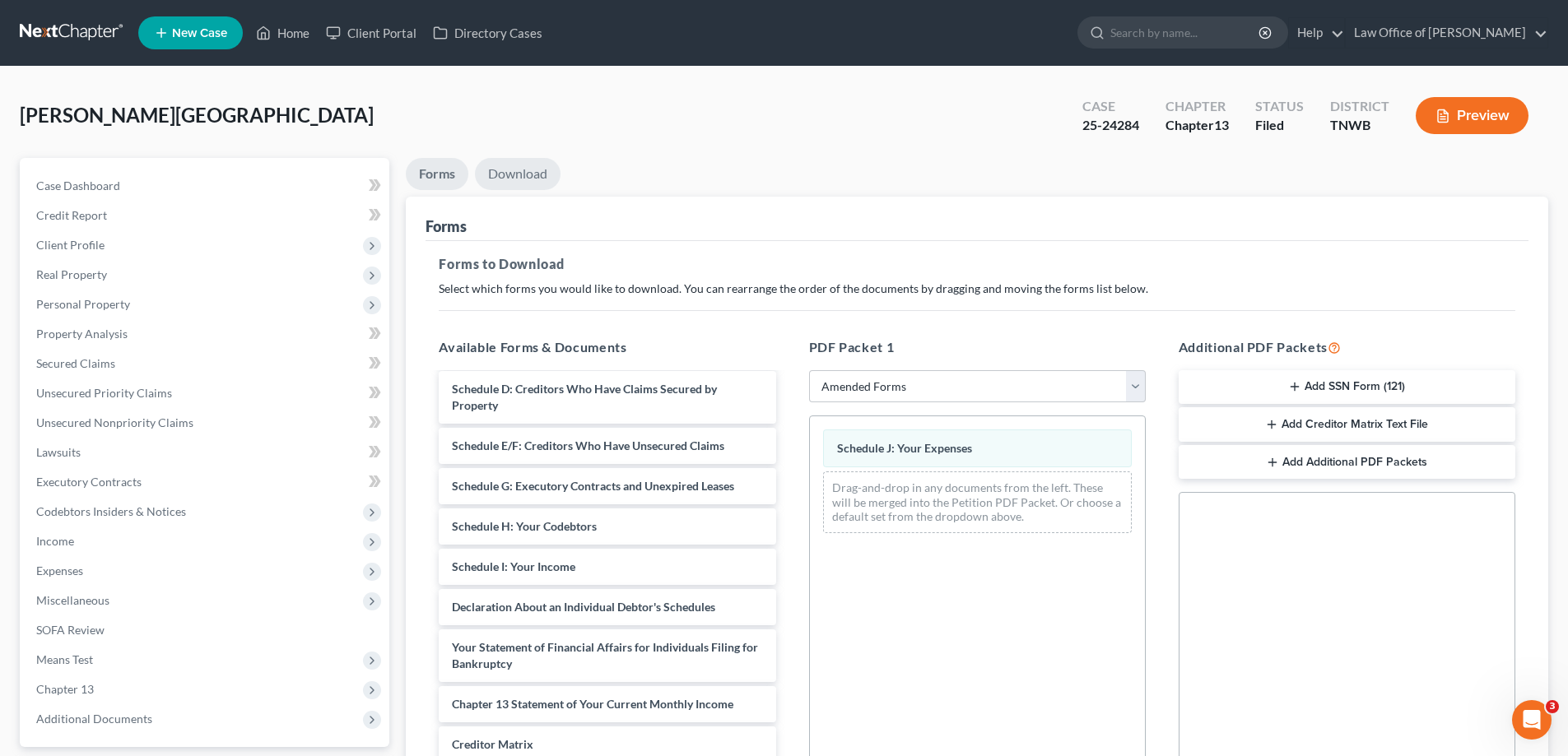
click at [513, 170] on link "Download" at bounding box center [517, 174] width 86 height 32
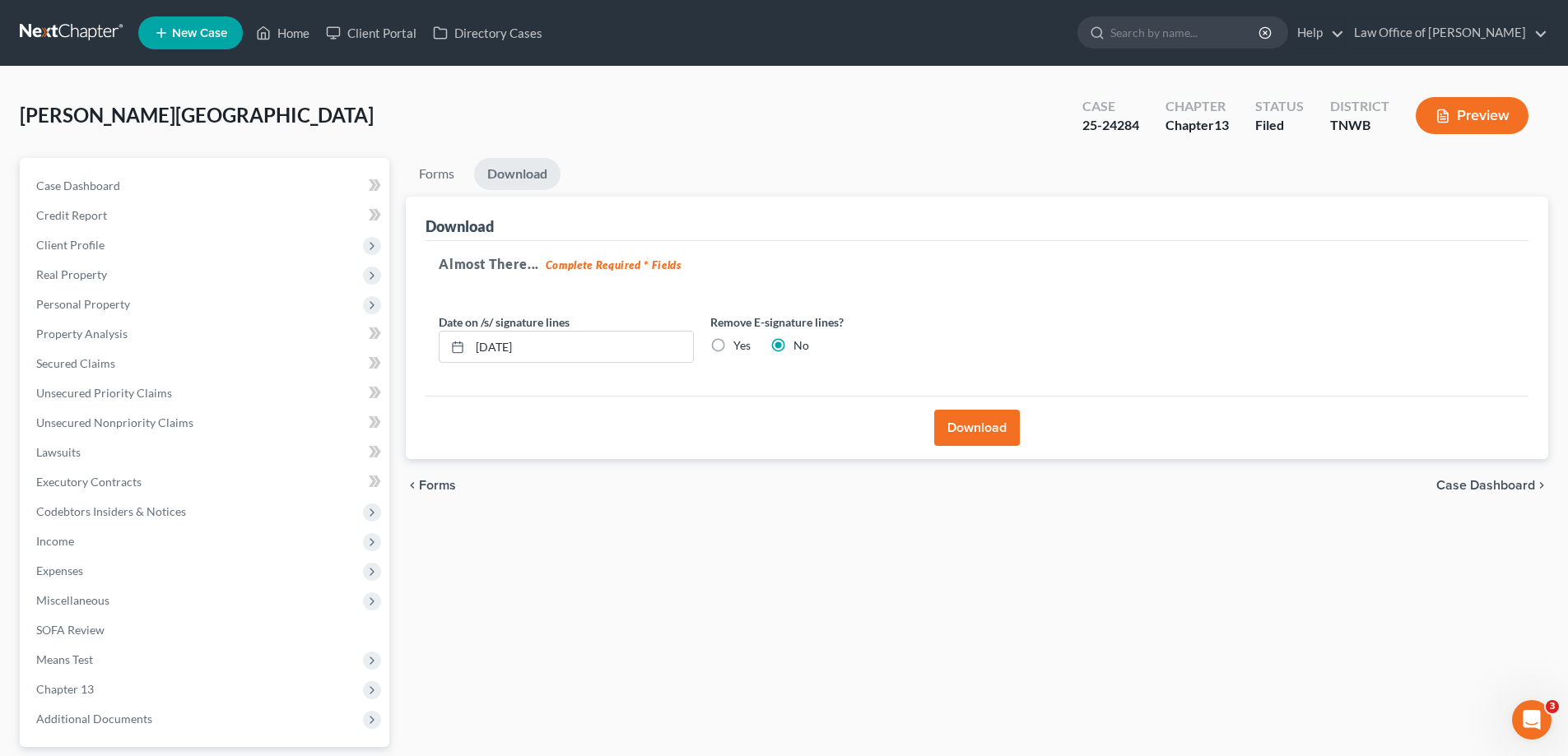
click at [950, 425] on button "Download" at bounding box center [977, 428] width 86 height 37
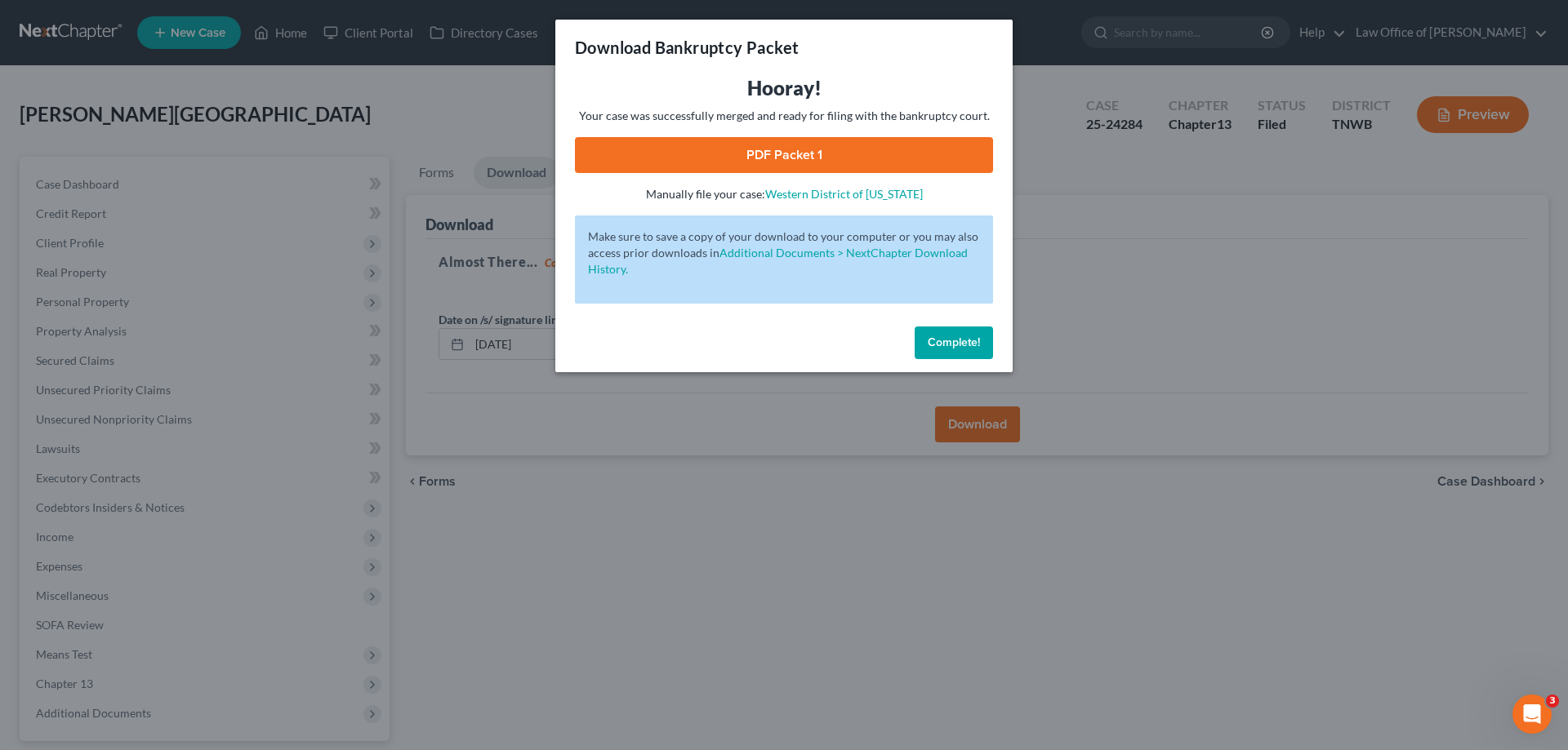
click at [790, 154] on link "PDF Packet 1" at bounding box center [784, 155] width 418 height 36
click at [961, 345] on span "Complete!" at bounding box center [953, 342] width 52 height 14
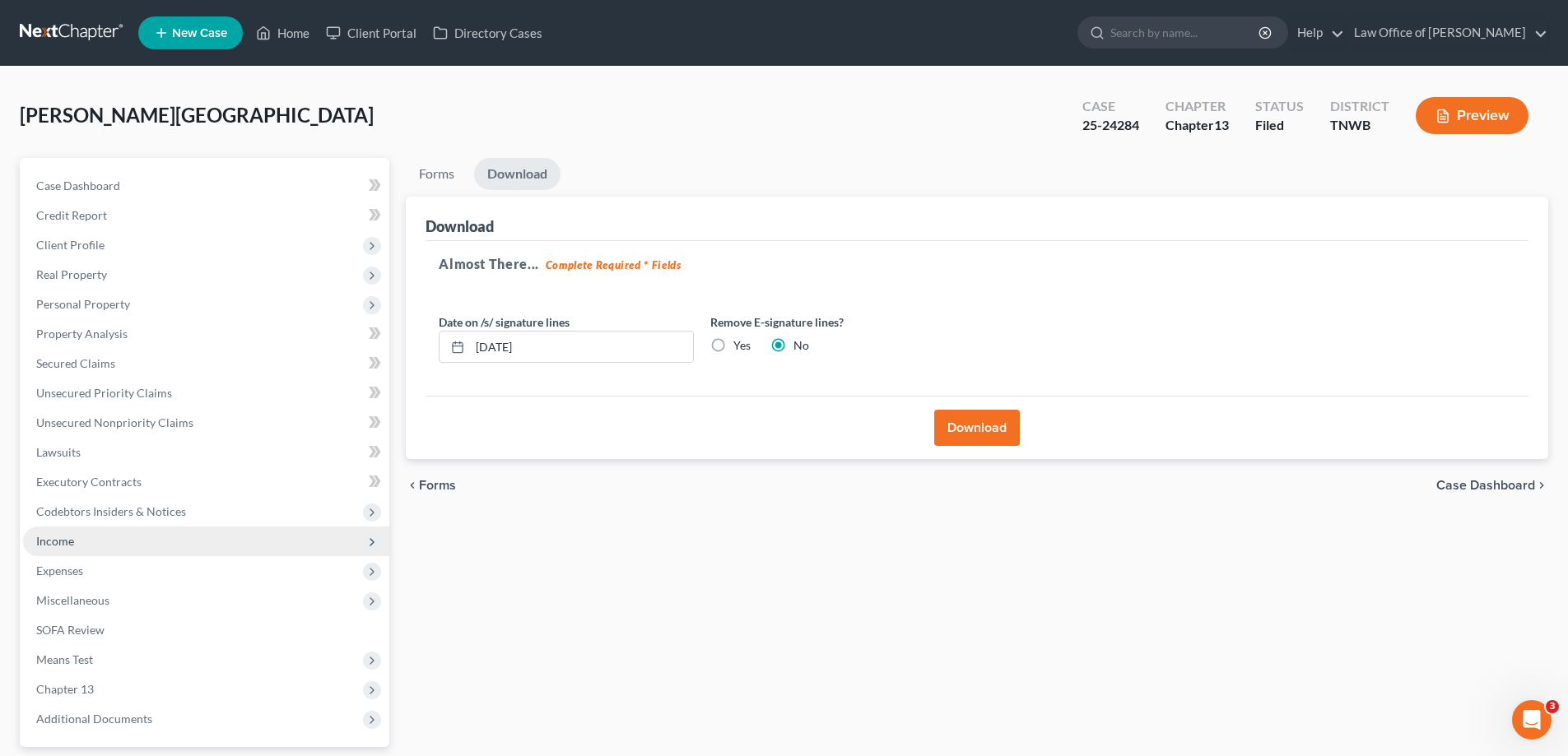
click at [78, 542] on span "Income" at bounding box center [206, 541] width 366 height 30
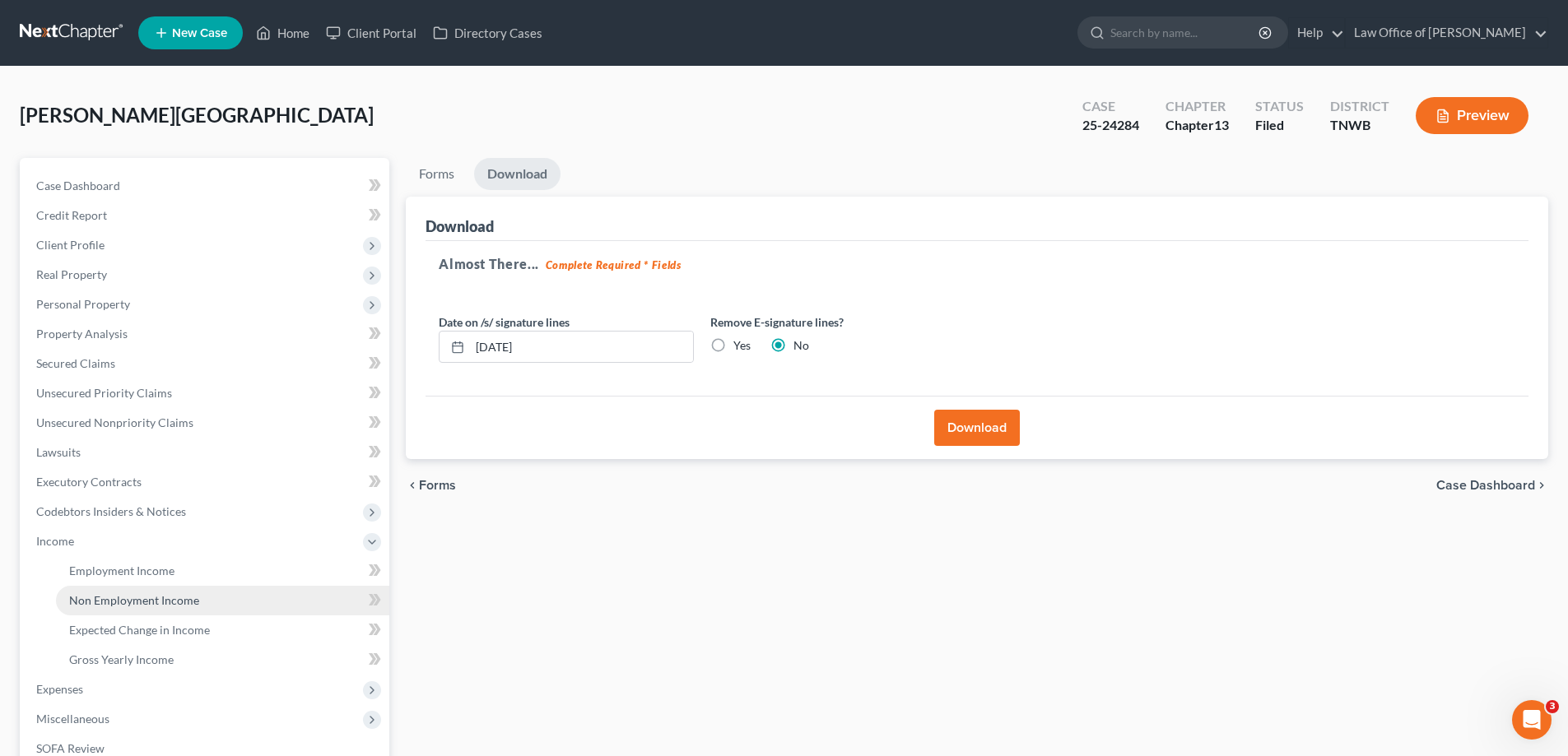
click at [114, 597] on span "Non Employment Income" at bounding box center [134, 600] width 130 height 14
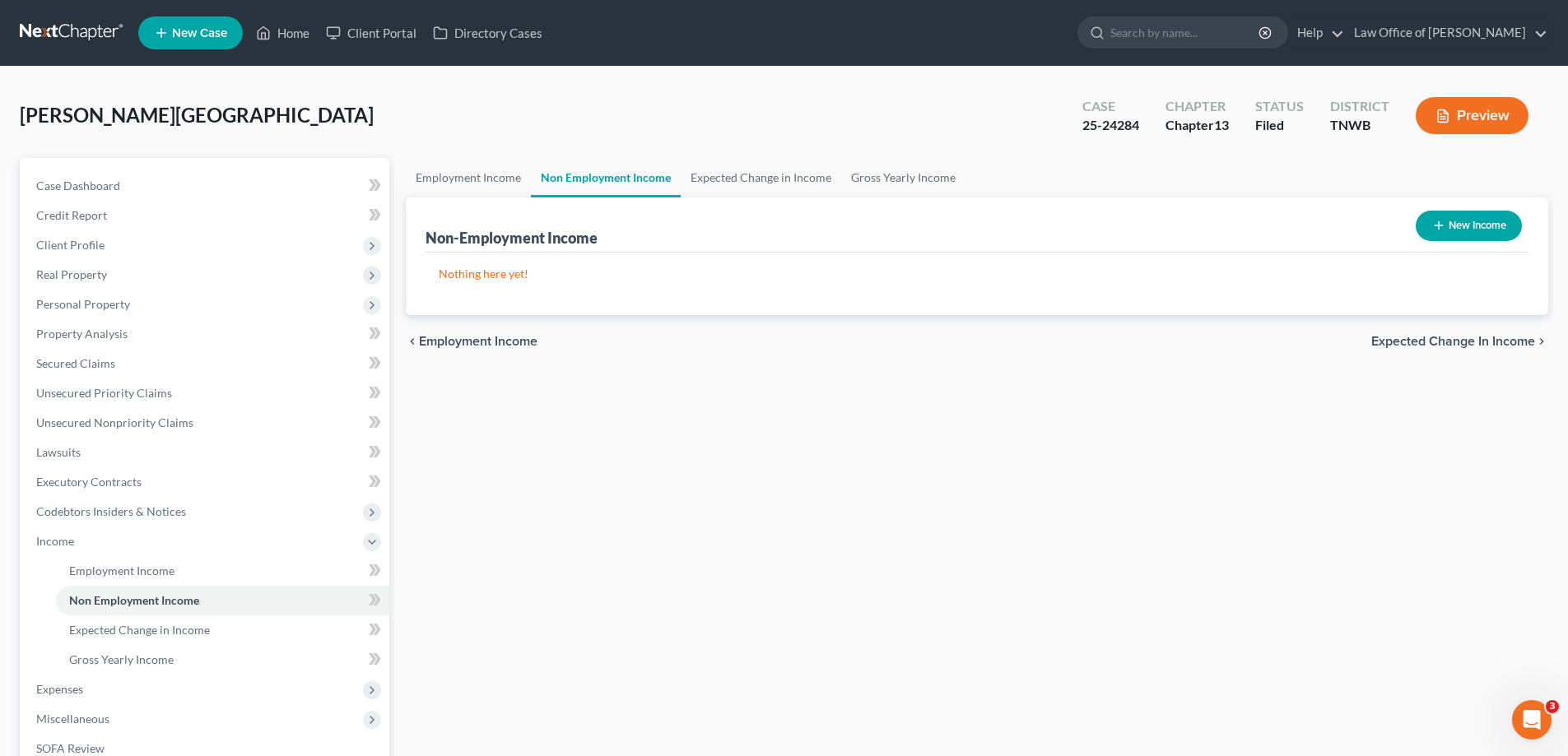
click at [1457, 228] on button "New Income" at bounding box center [1469, 226] width 107 height 31
select select "0"
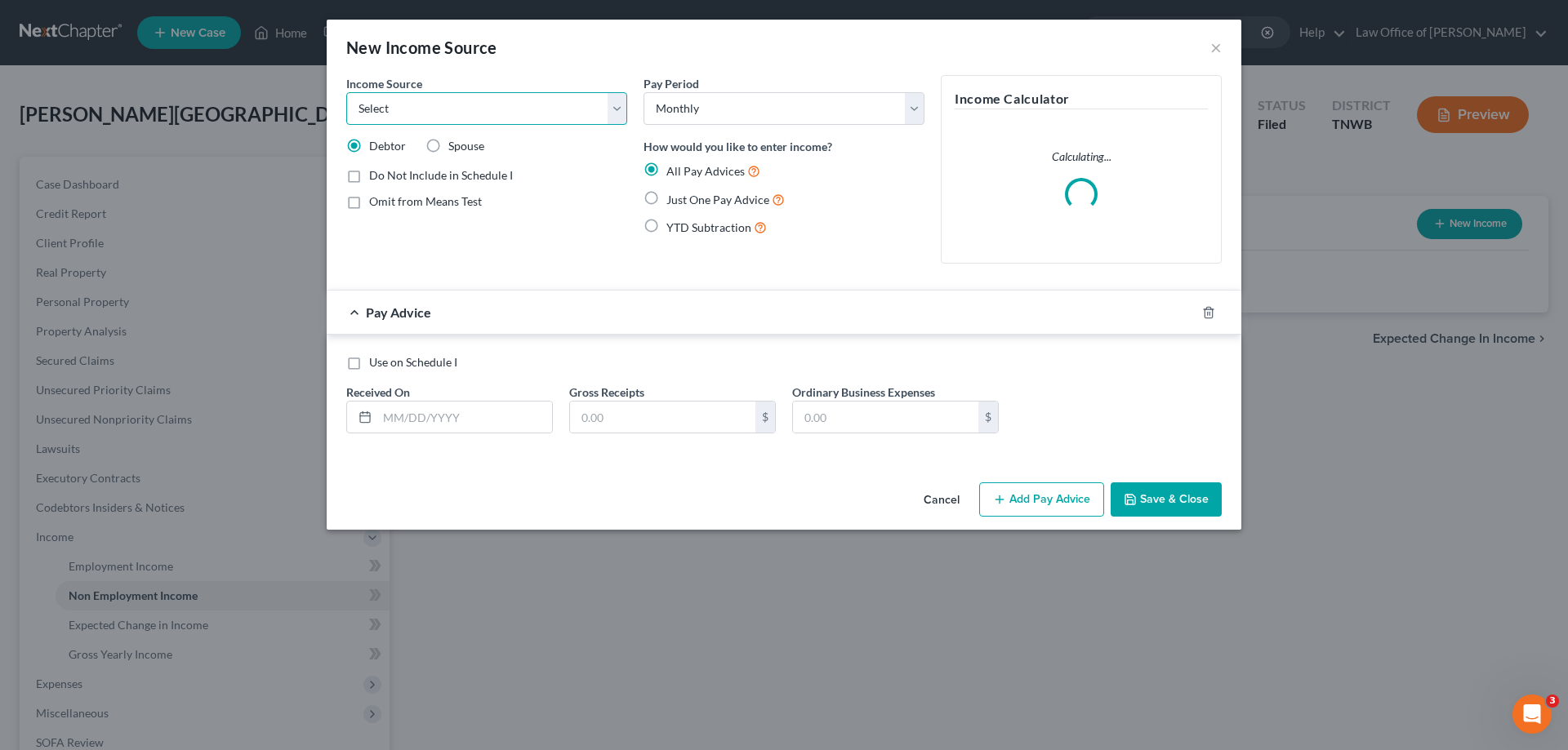
click at [617, 111] on select "Select Unemployment Disability (from employer) Pension Retirement Social Securi…" at bounding box center [486, 109] width 281 height 32
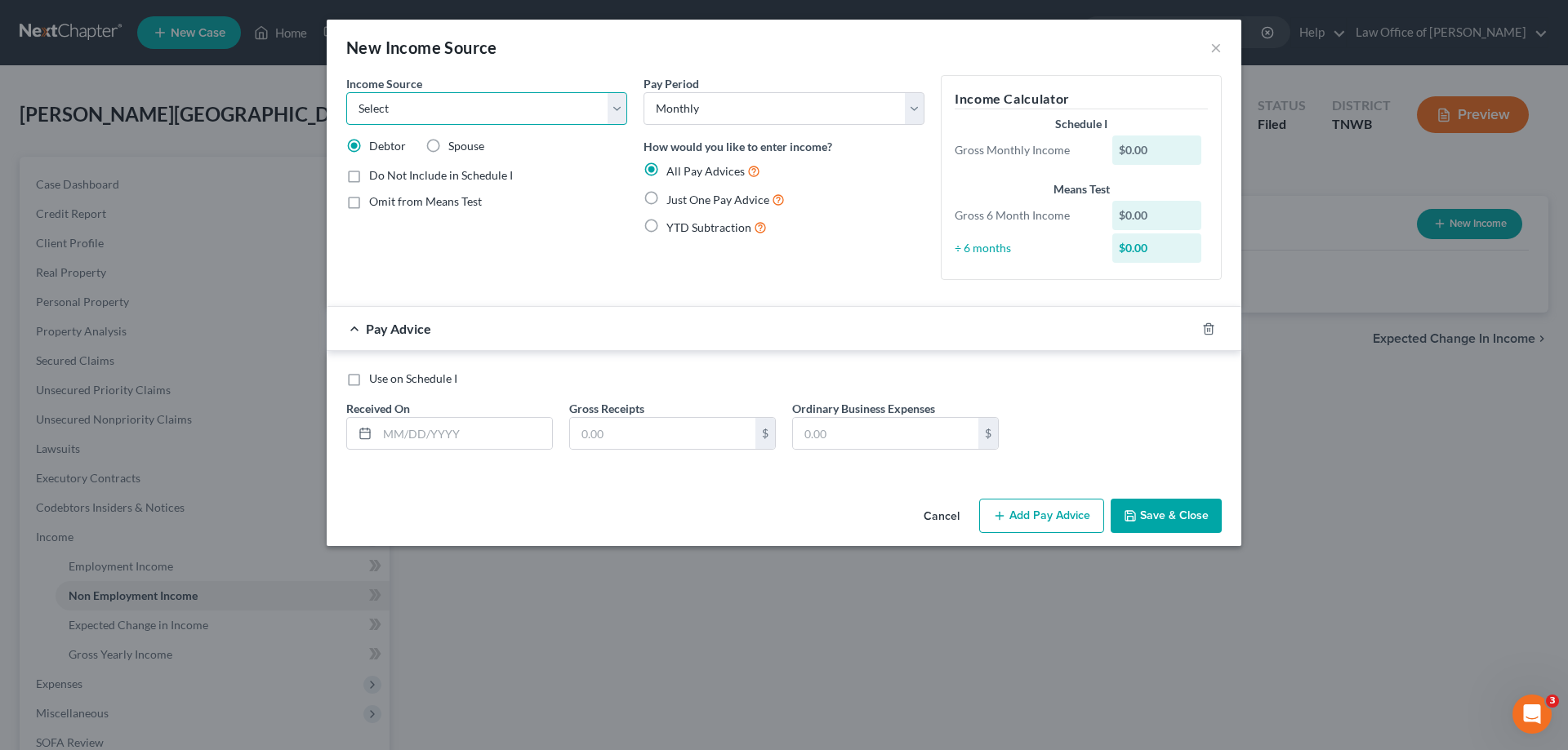
select select "8"
click at [346, 92] on select "Select Unemployment Disability (from employer) Pension Retirement Social Securi…" at bounding box center [486, 109] width 281 height 32
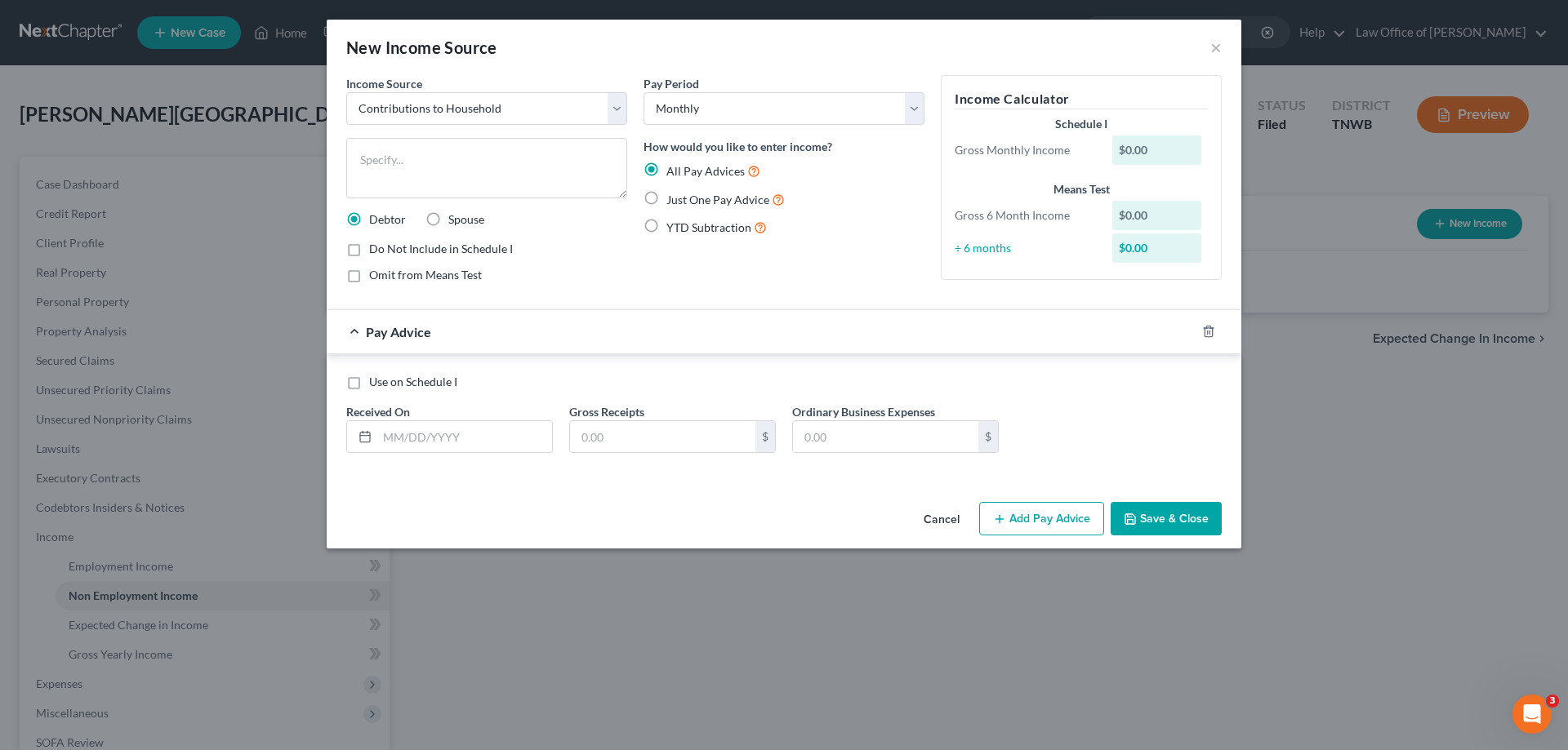
click at [666, 196] on label "Just One Pay Advice" at bounding box center [725, 200] width 118 height 19
click at [673, 196] on input "Just One Pay Advice" at bounding box center [678, 195] width 10 height 10
radio input "true"
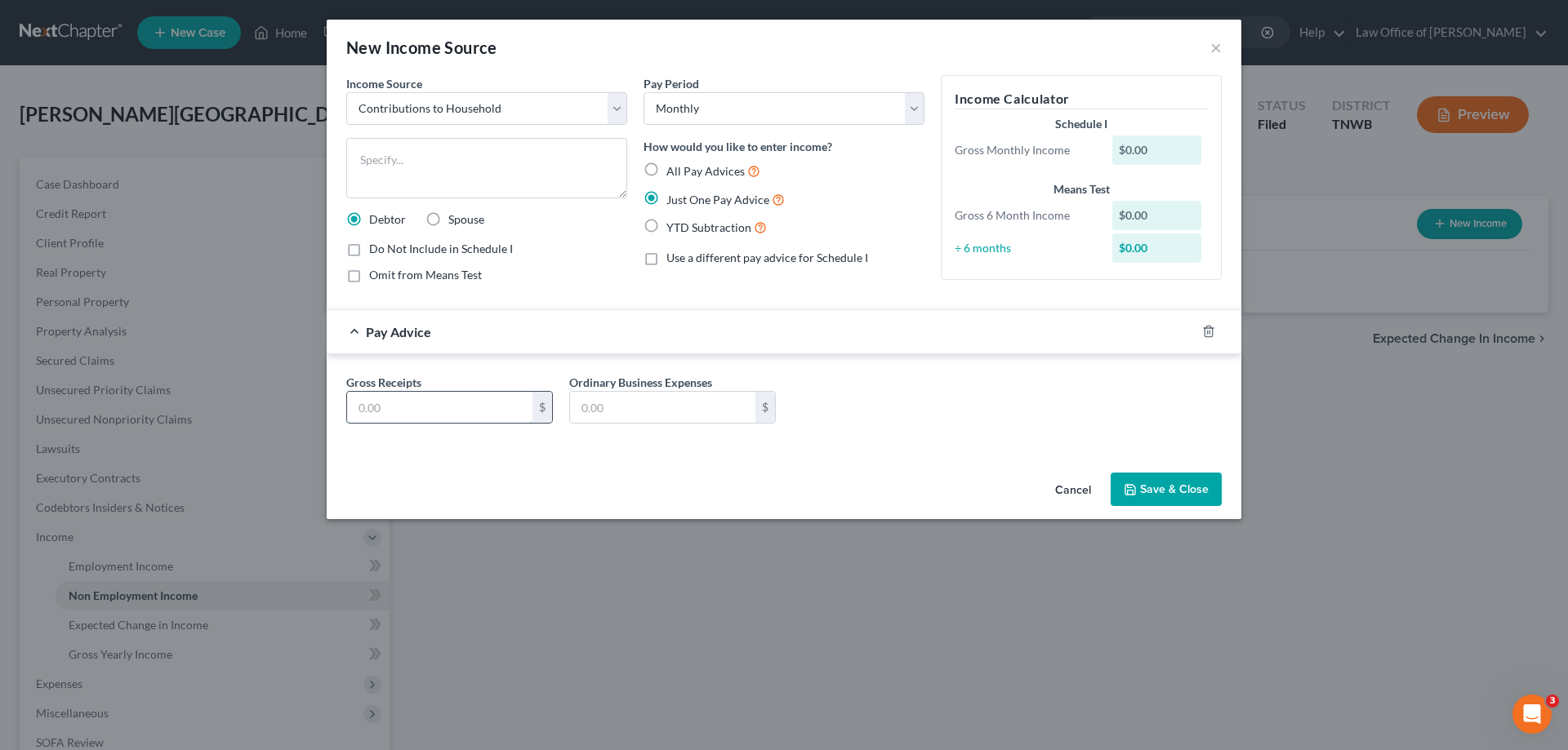
click at [426, 414] on input "text" at bounding box center [439, 407] width 186 height 31
type input "750.00"
click at [419, 155] on textarea at bounding box center [486, 168] width 281 height 60
type textarea "Roomate pays half the rent"
click at [1156, 479] on button "Save & Close" at bounding box center [1166, 490] width 112 height 34
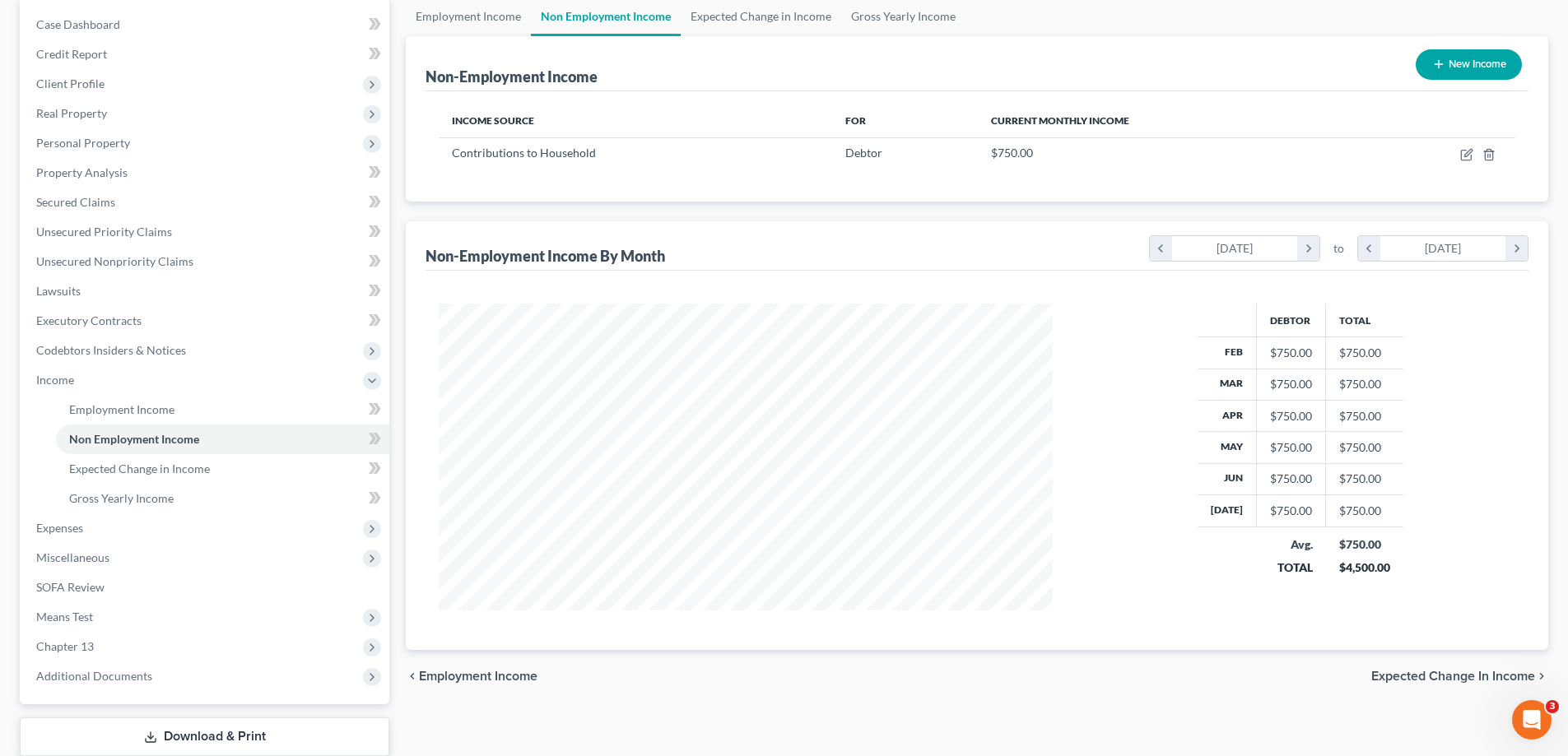
scroll to position [267, 0]
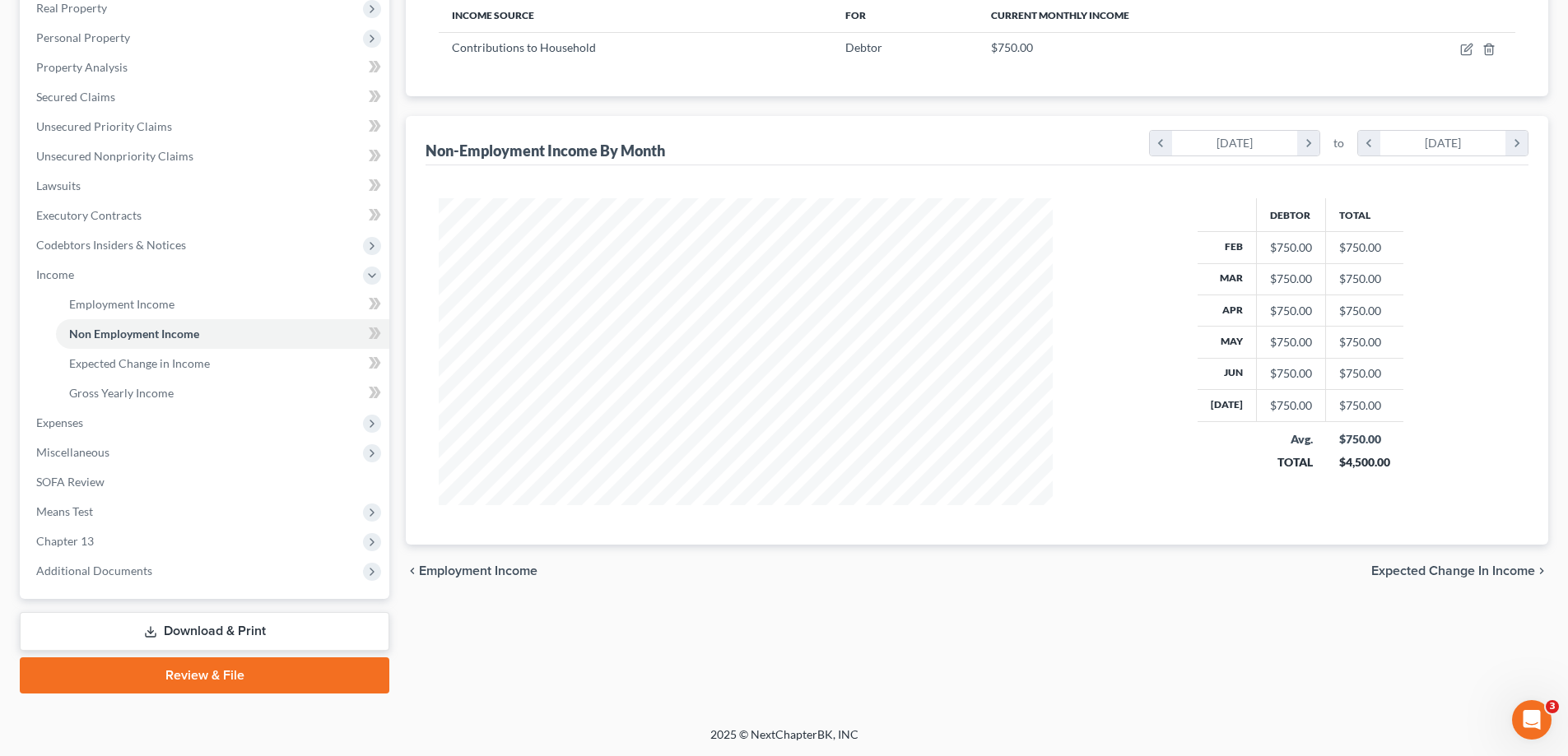
click at [189, 634] on link "Download & Print" at bounding box center [205, 631] width 370 height 38
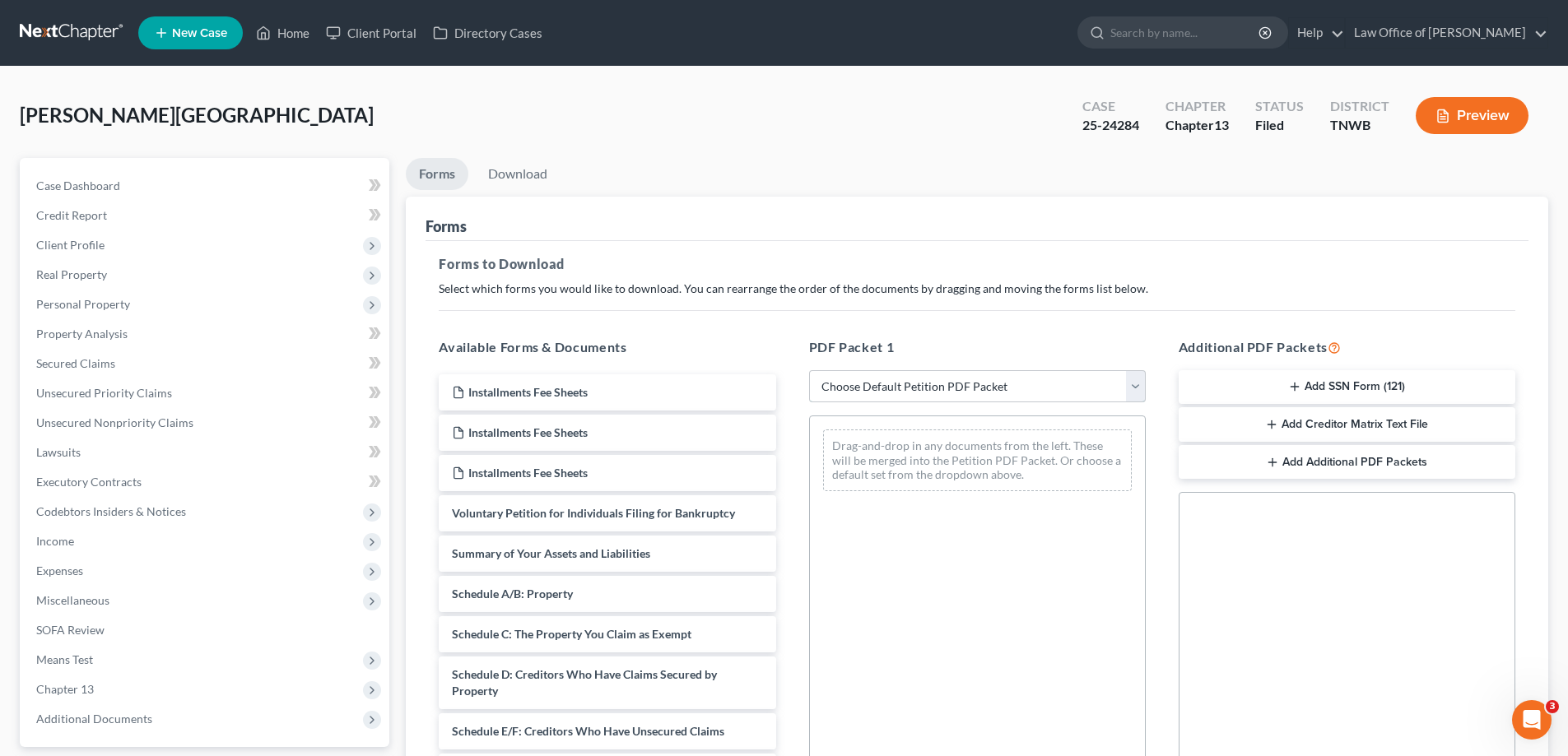
click at [1140, 389] on select "Choose Default Petition PDF Packet Complete Bankruptcy Petition (all forms and …" at bounding box center [977, 387] width 336 height 33
select select "2"
click at [809, 371] on select "Choose Default Petition PDF Packet Complete Bankruptcy Petition (all forms and …" at bounding box center [977, 387] width 336 height 33
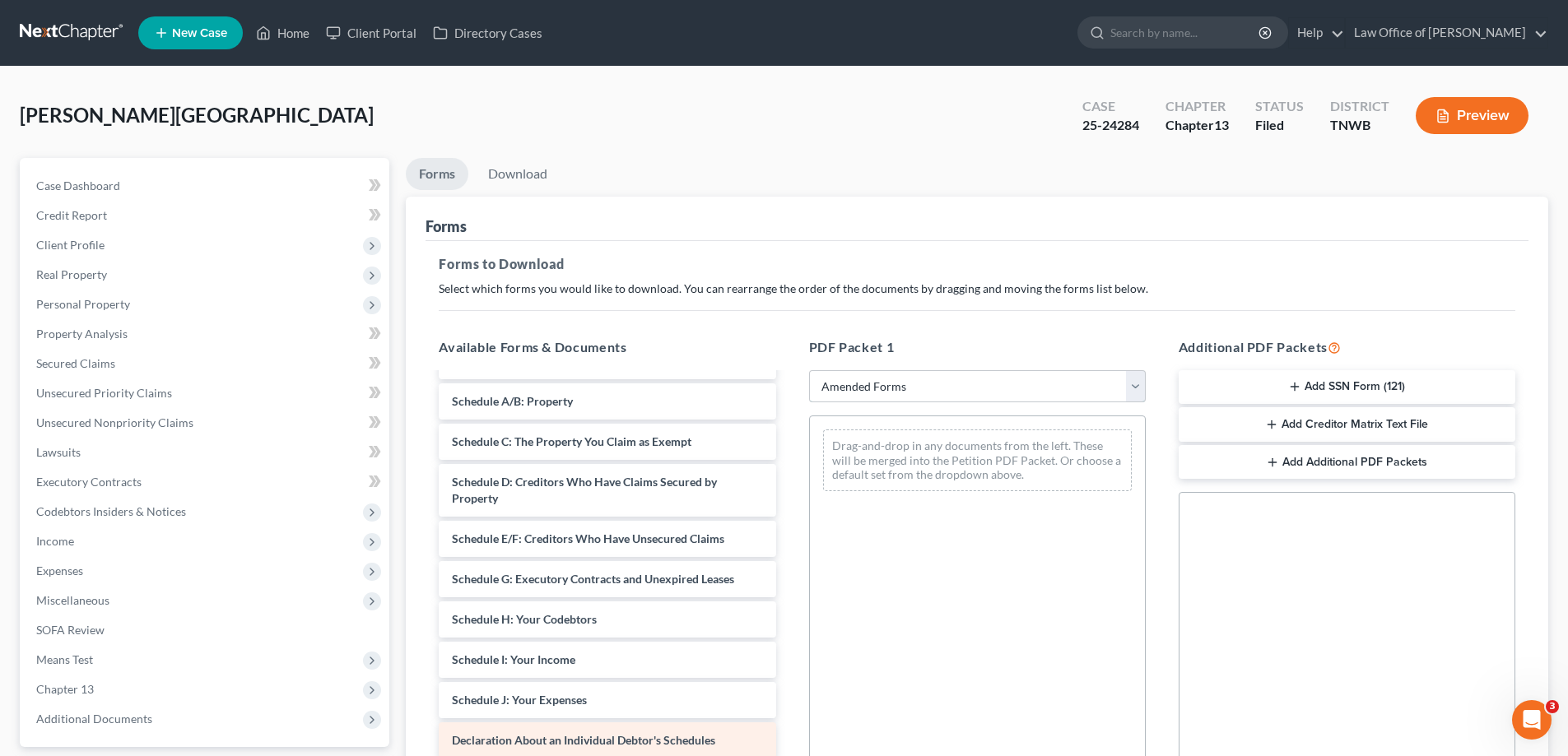
scroll to position [164, 0]
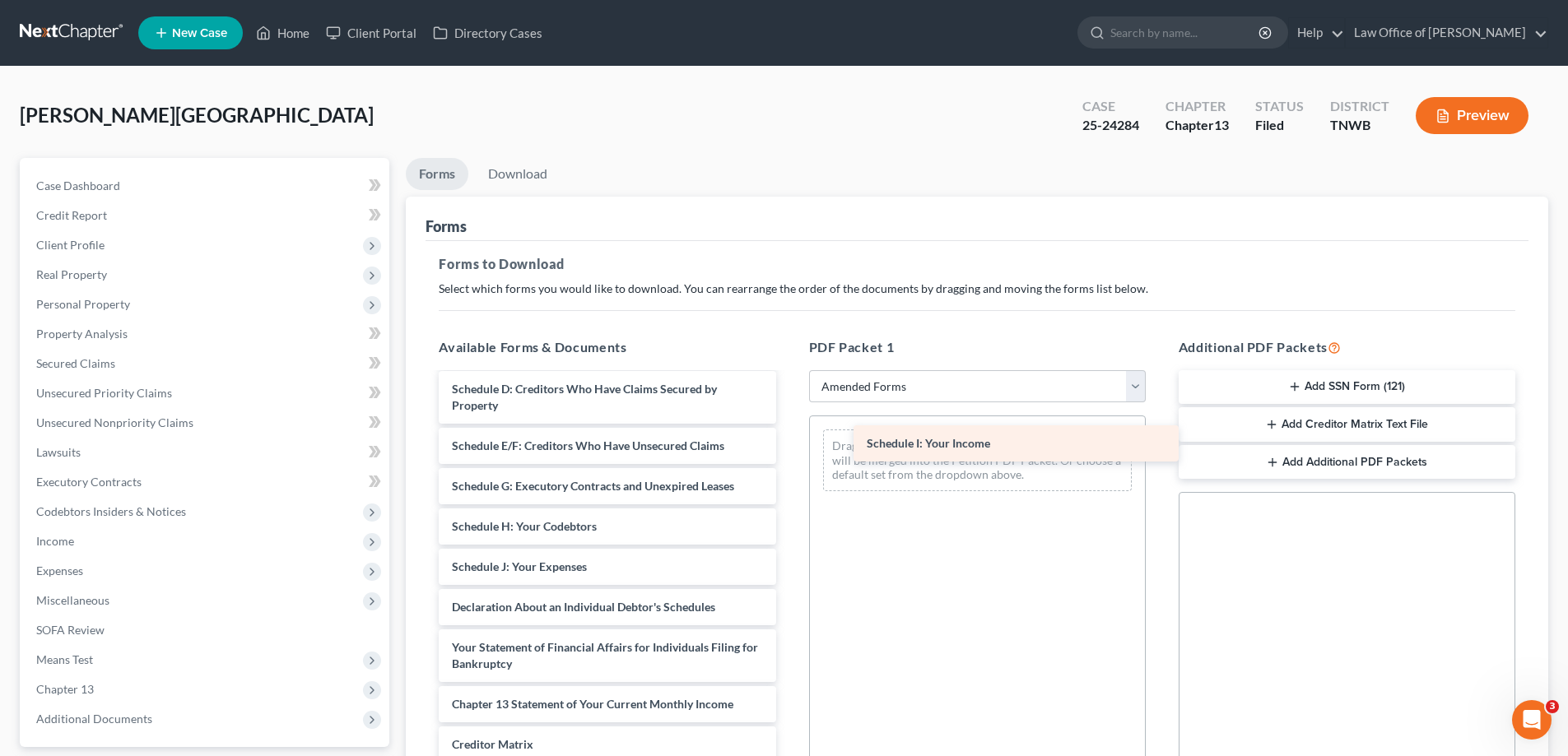
drag, startPoint x: 569, startPoint y: 567, endPoint x: 953, endPoint y: 437, distance: 405.4
click at [789, 437] on div "Schedule I: Your Income Voluntary Petition for Individuals Filing for Bankruptc…" at bounding box center [607, 554] width 363 height 691
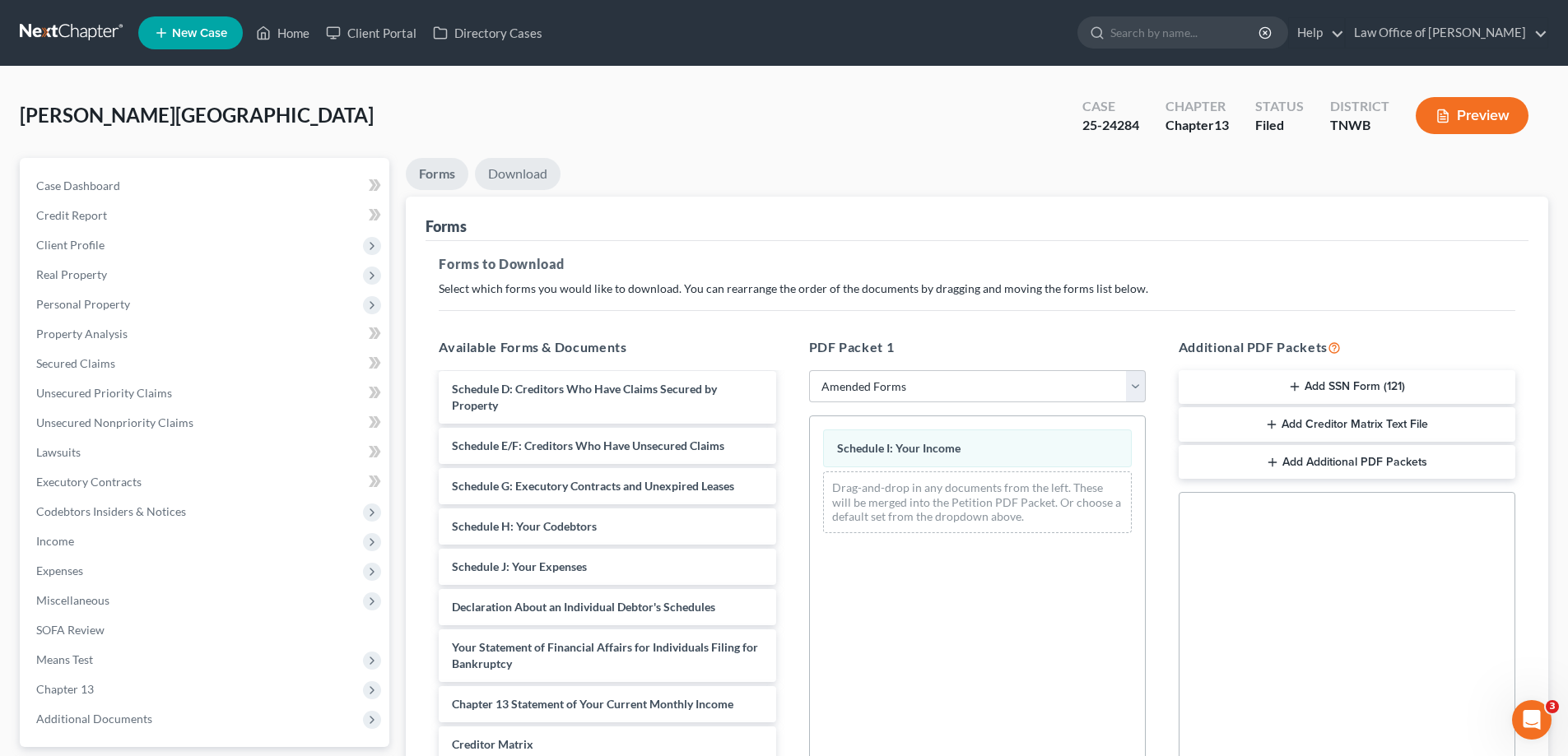
click at [511, 175] on link "Download" at bounding box center [517, 174] width 86 height 32
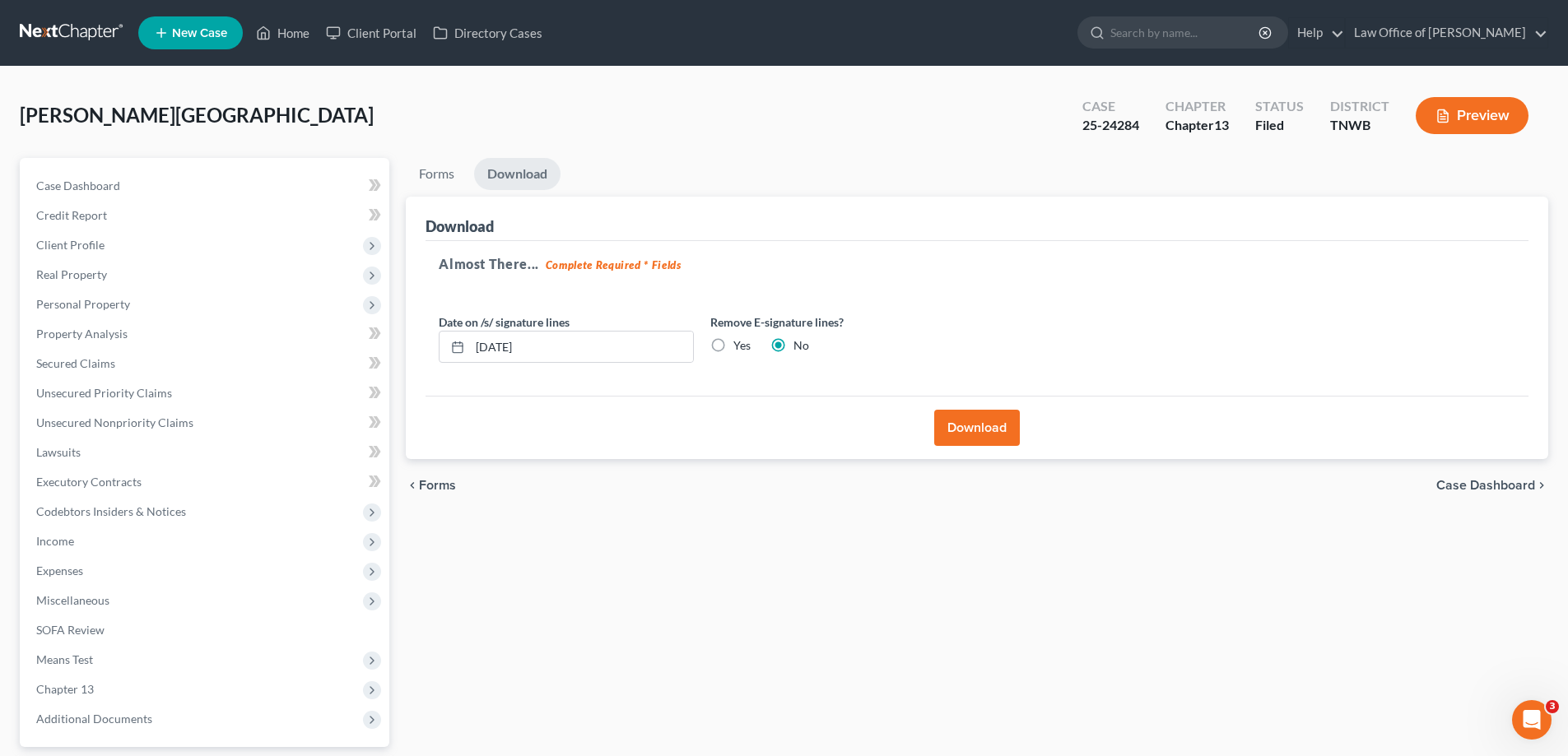
click at [974, 426] on button "Download" at bounding box center [977, 428] width 86 height 37
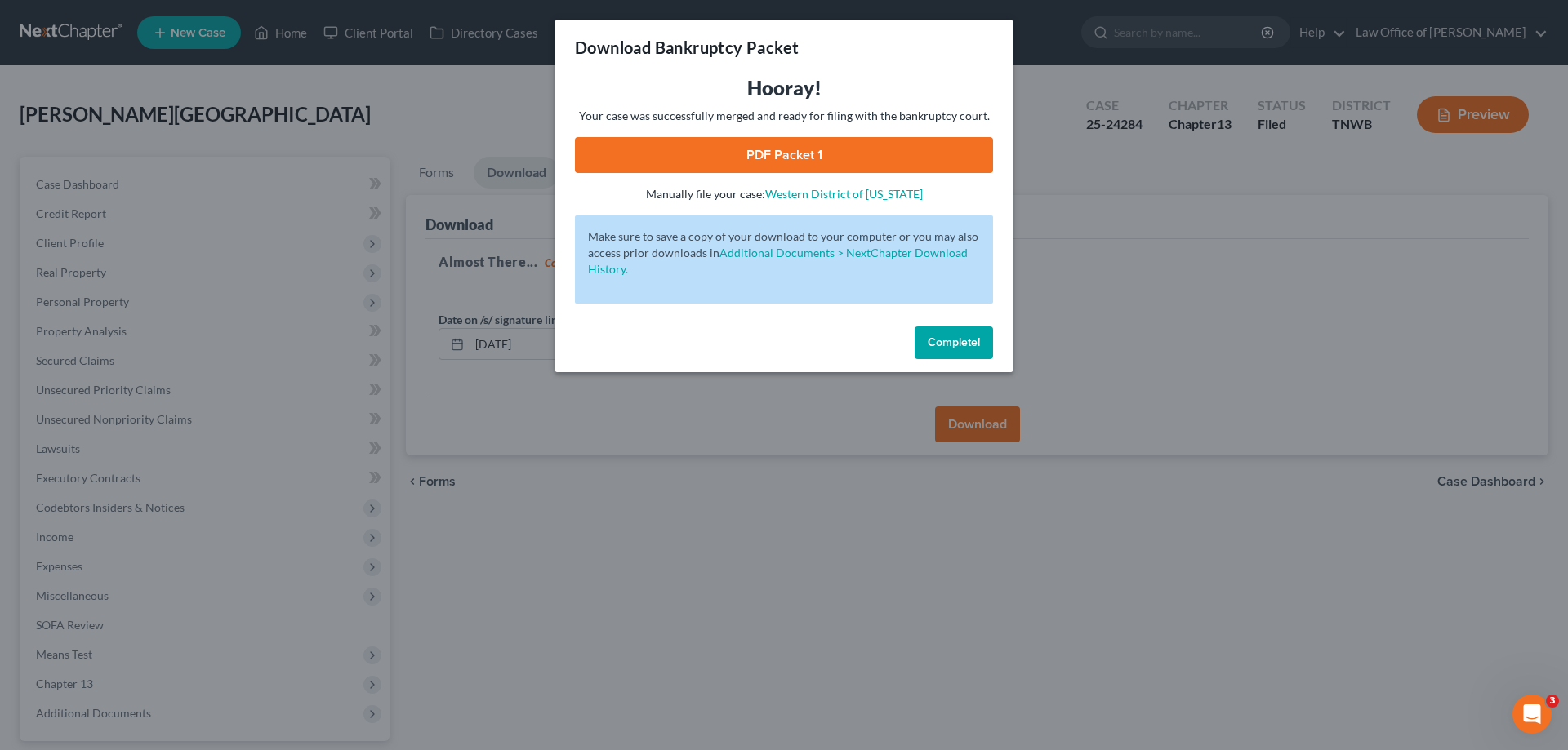
click at [784, 154] on link "PDF Packet 1" at bounding box center [784, 155] width 418 height 36
click at [966, 334] on button "Complete!" at bounding box center [954, 343] width 78 height 32
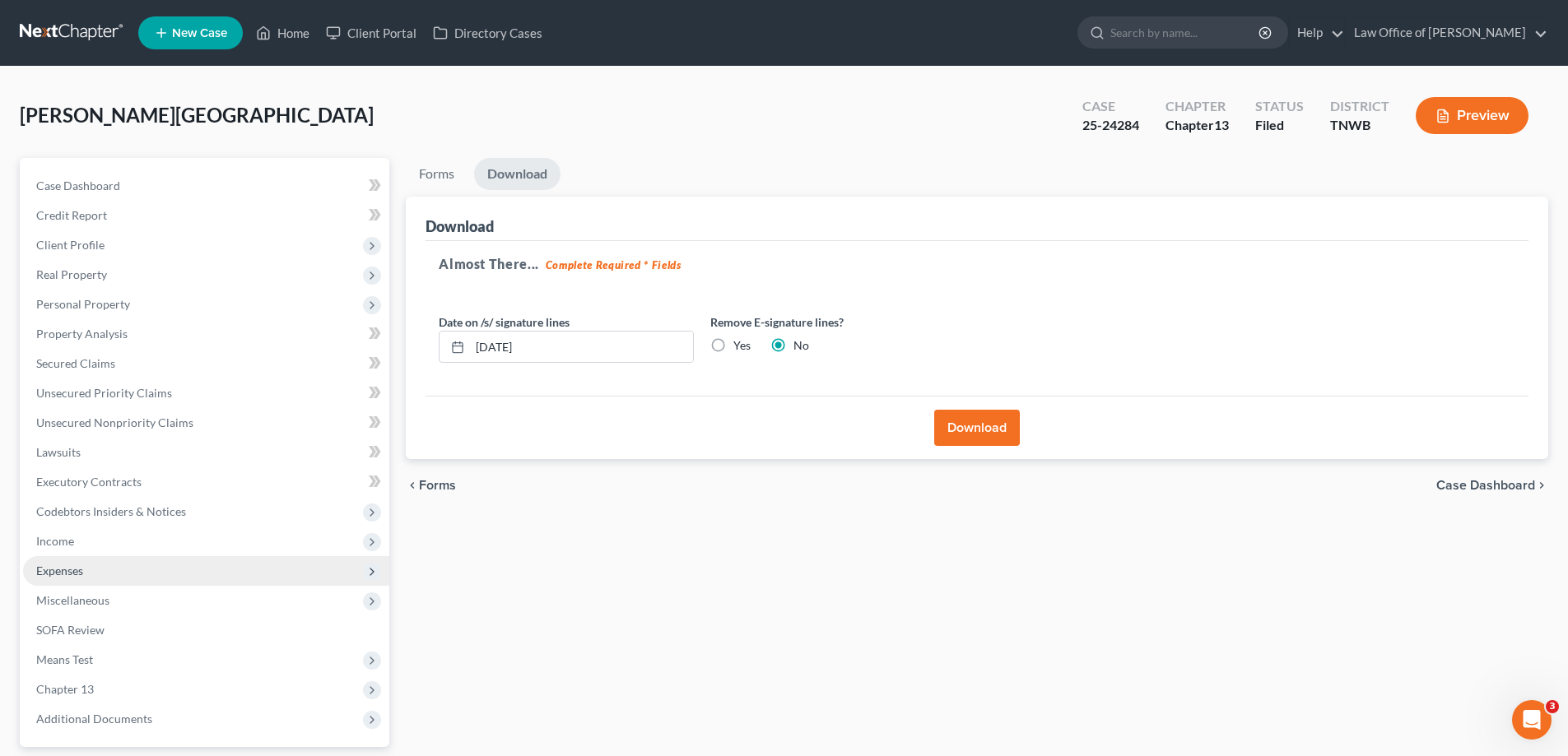
click at [65, 567] on span "Expenses" at bounding box center [60, 571] width 47 height 14
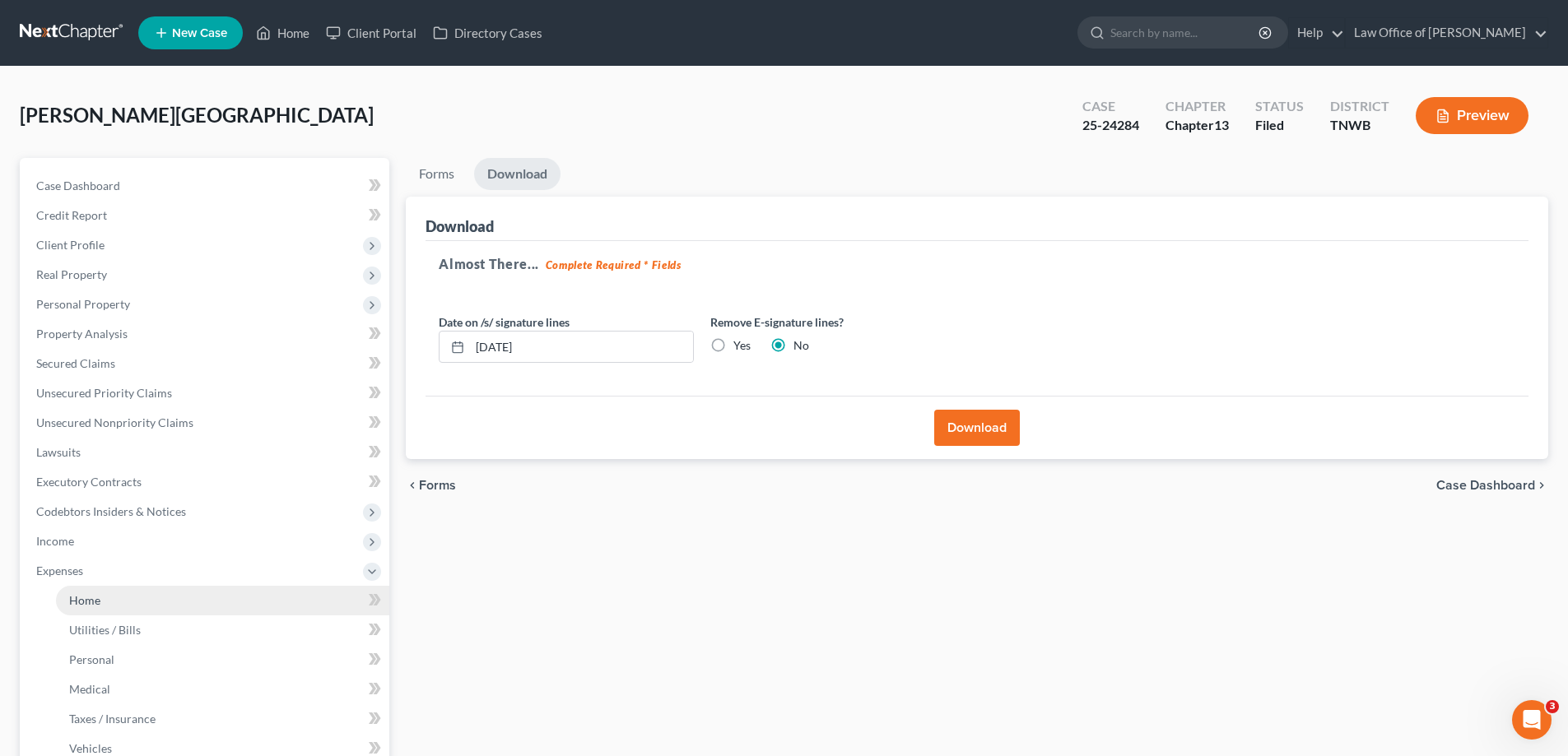
click at [89, 600] on span "Home" at bounding box center [85, 600] width 32 height 14
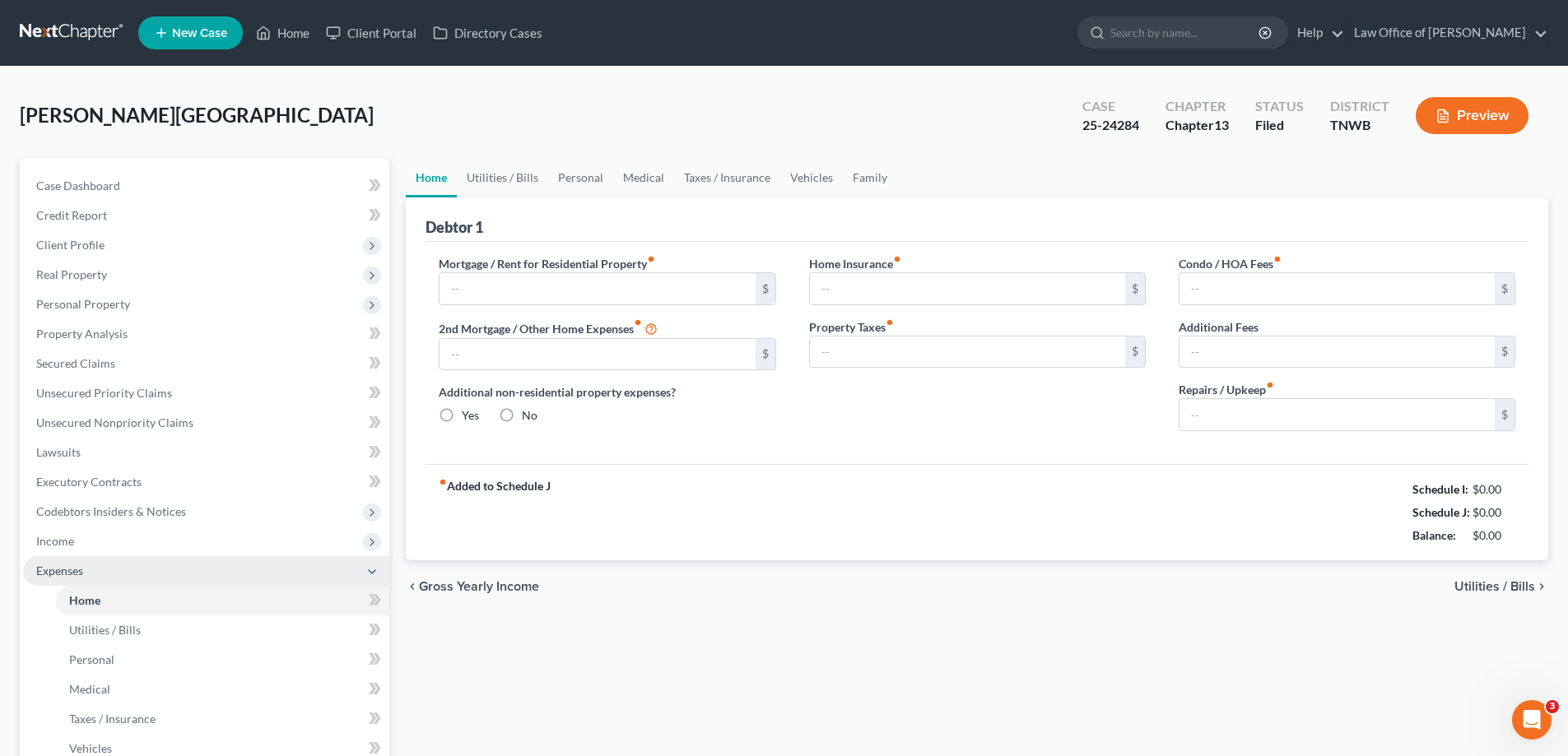
type input "750.00"
type input "0.00"
radio input "true"
type input "0.00"
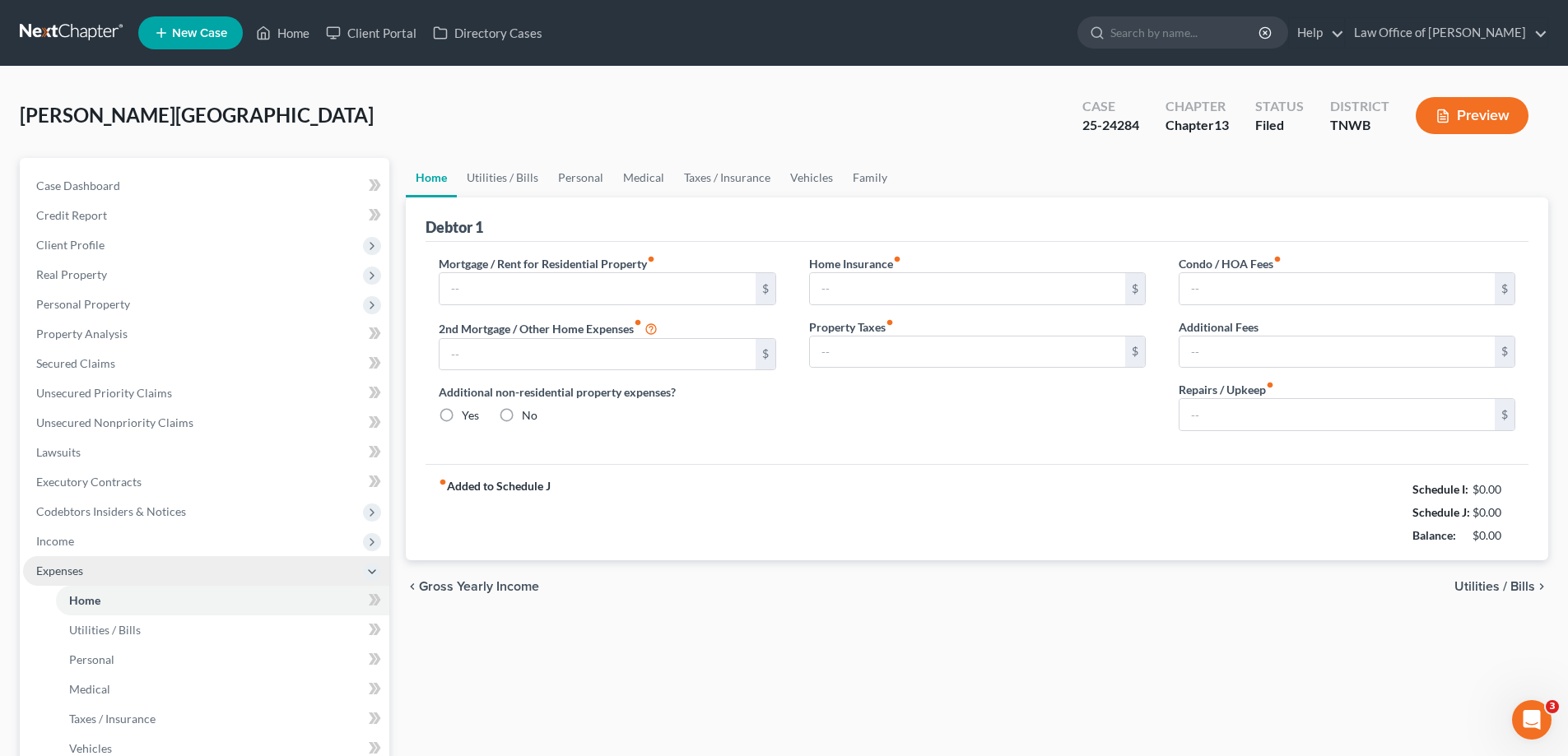
type input "0.00"
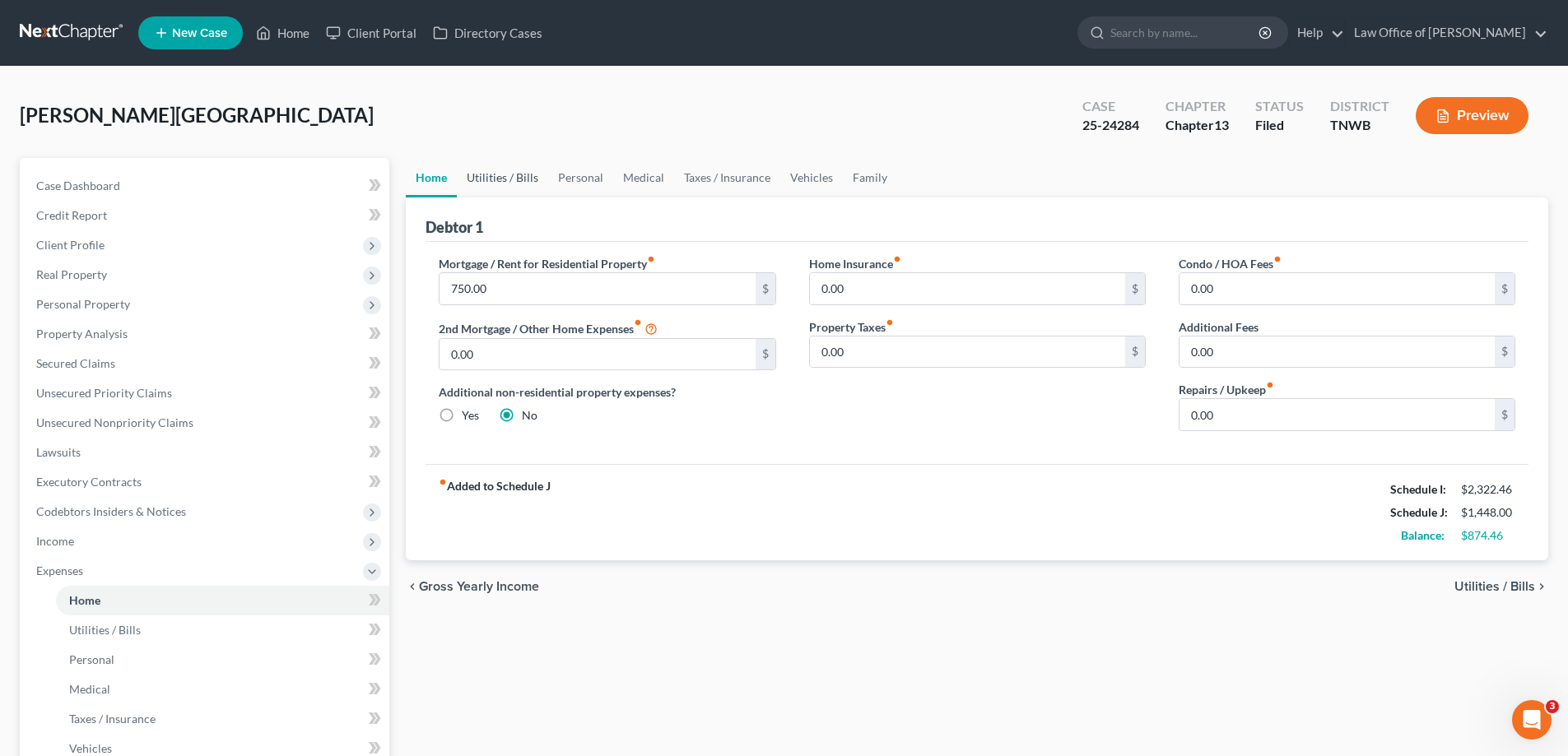
click at [513, 177] on link "Utilities / Bills" at bounding box center [502, 178] width 91 height 39
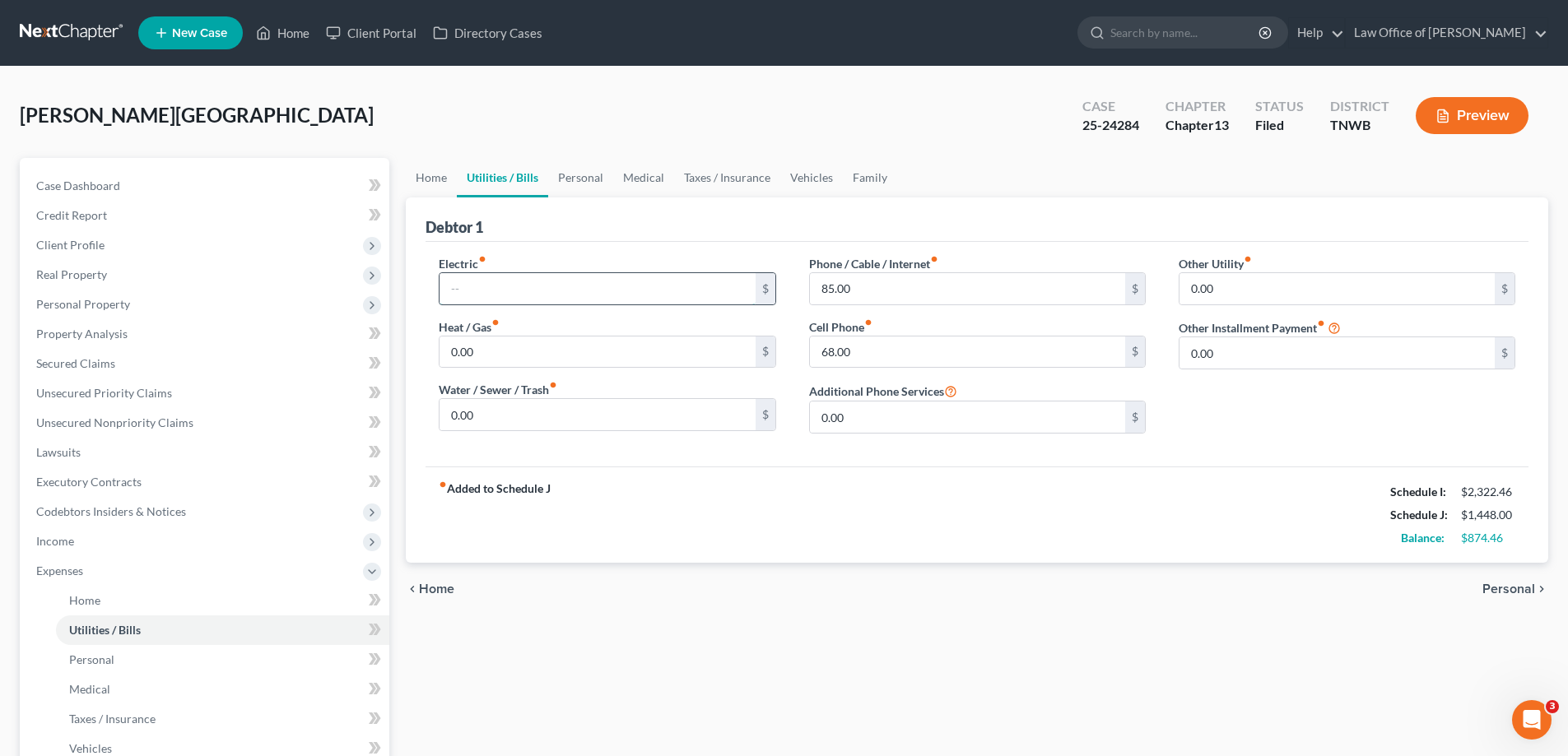
click at [510, 289] on input "text" at bounding box center [598, 288] width 315 height 32
click at [867, 290] on input "85.00" at bounding box center [968, 288] width 315 height 32
type input "150.00"
click at [582, 183] on link "Personal" at bounding box center [581, 178] width 65 height 39
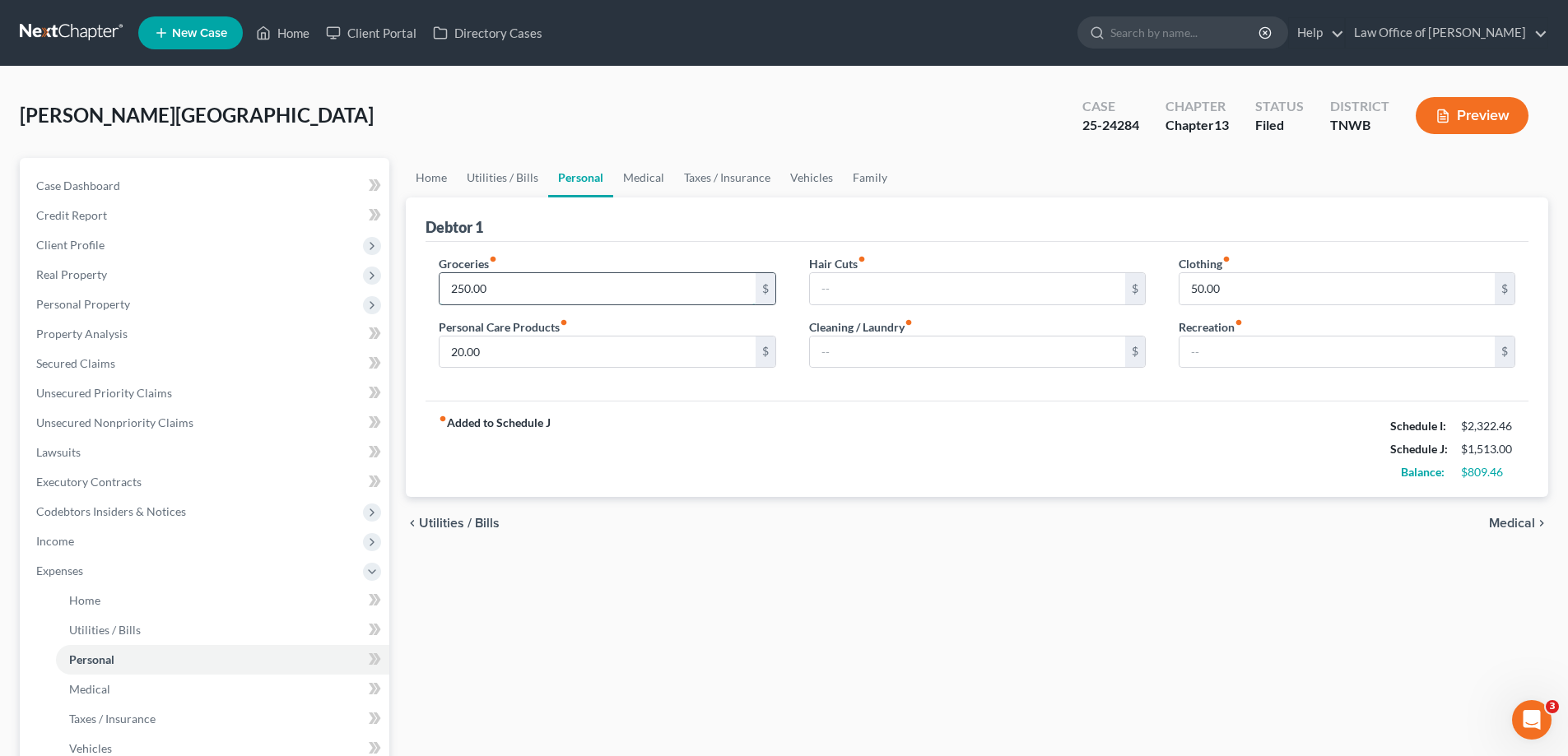
click at [517, 287] on input "250.00" at bounding box center [598, 288] width 315 height 32
type input "300.00"
click at [836, 280] on input "text" at bounding box center [968, 288] width 315 height 32
type input "50.00"
click at [860, 347] on input "text" at bounding box center [968, 352] width 315 height 32
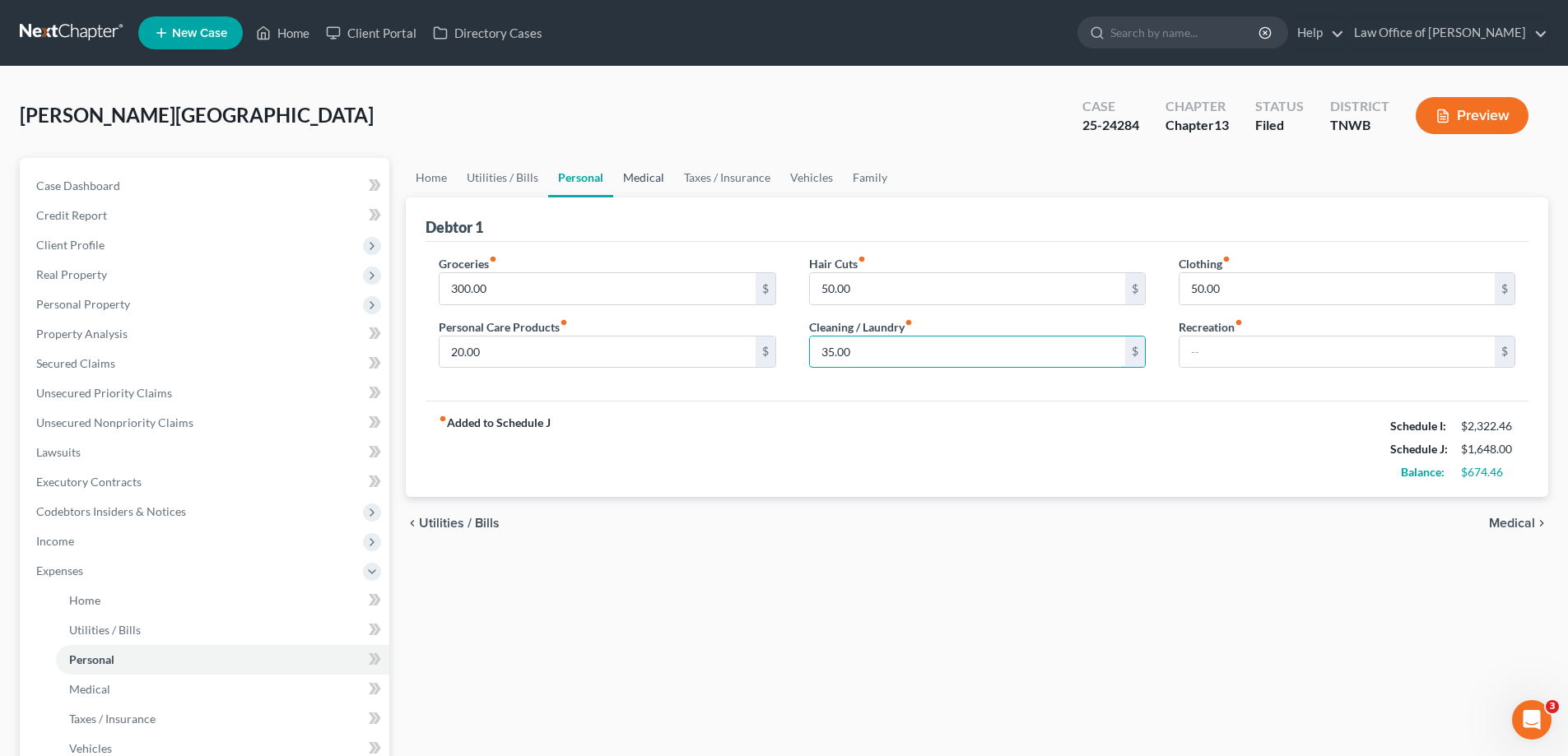
type input "35.00"
click at [637, 182] on link "Medical" at bounding box center [643, 178] width 61 height 39
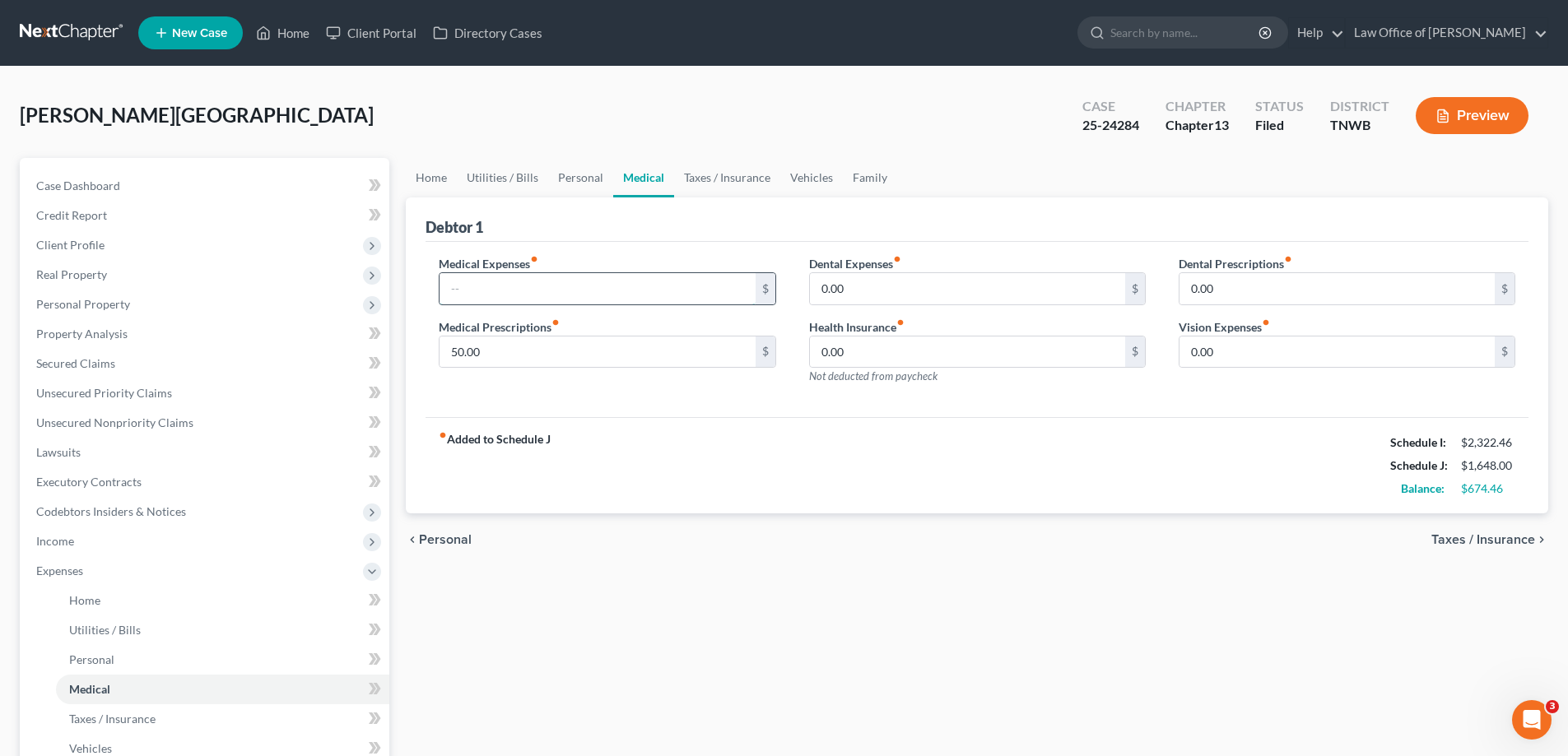
click at [593, 290] on input "text" at bounding box center [598, 288] width 315 height 32
type input "50.00"
click at [724, 181] on link "Taxes / Insurance" at bounding box center [727, 178] width 107 height 39
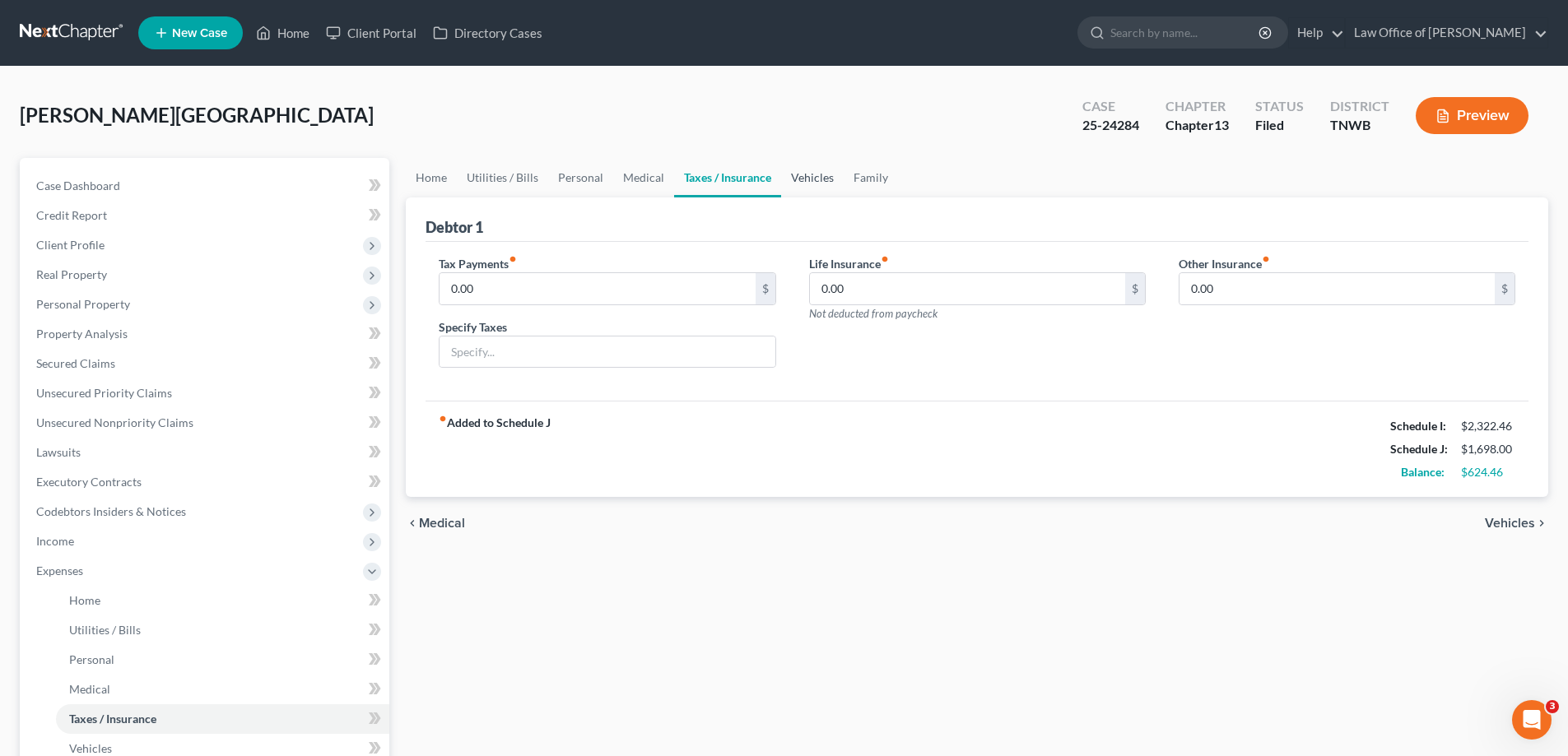
click at [800, 180] on link "Vehicles" at bounding box center [812, 178] width 62 height 39
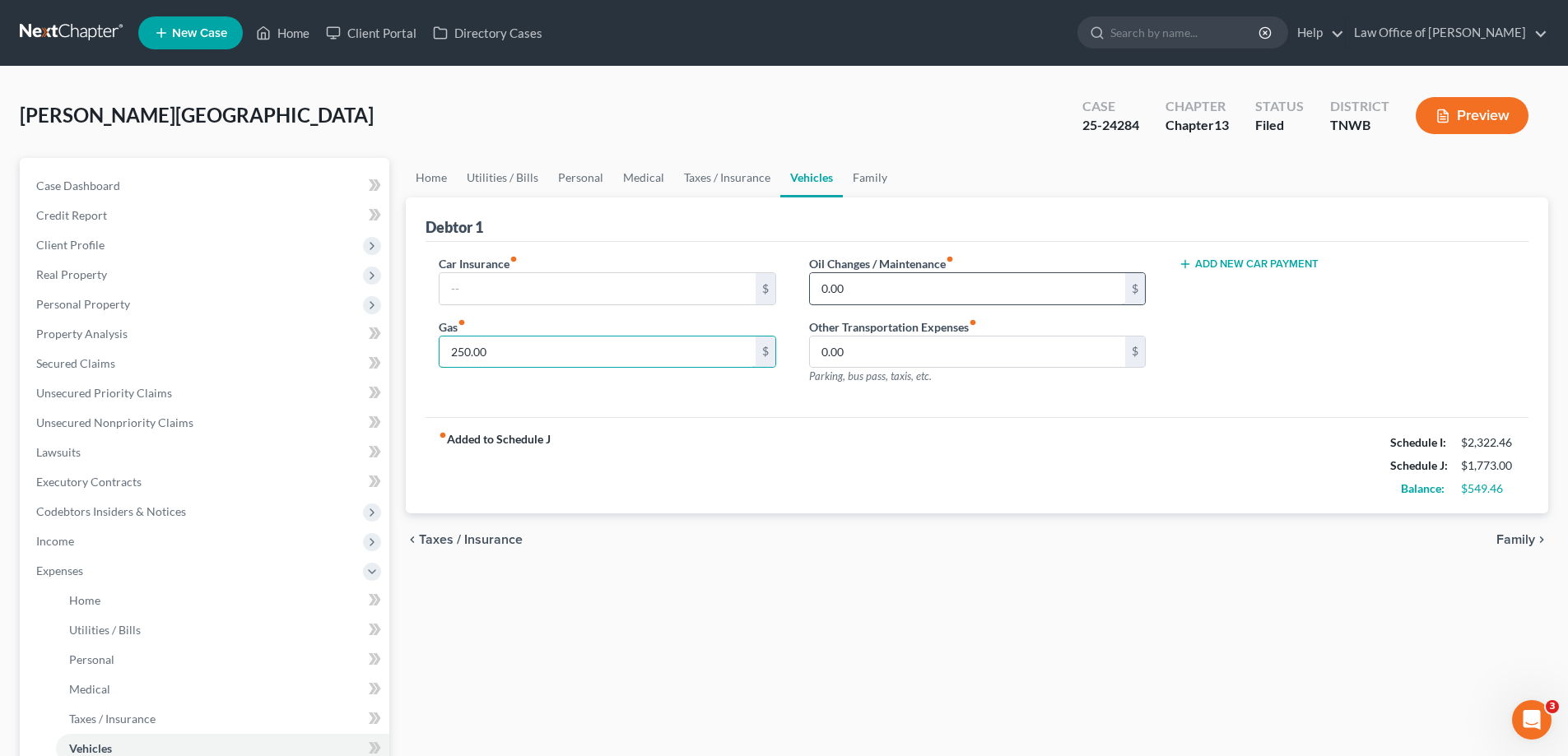
type input "250.00"
type input "89.00"
click at [856, 180] on link "Family" at bounding box center [870, 178] width 55 height 39
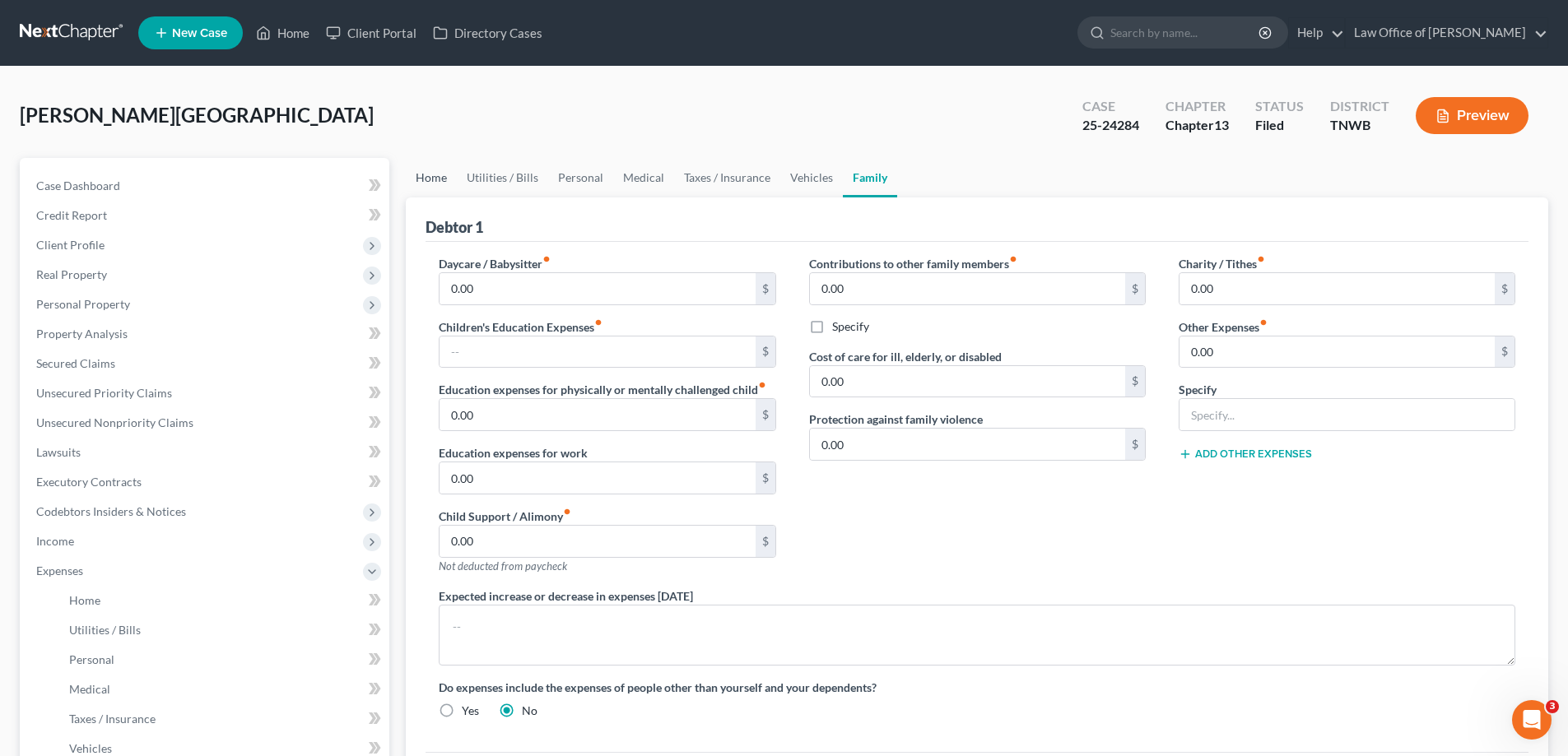
click at [437, 174] on link "Home" at bounding box center [430, 178] width 51 height 39
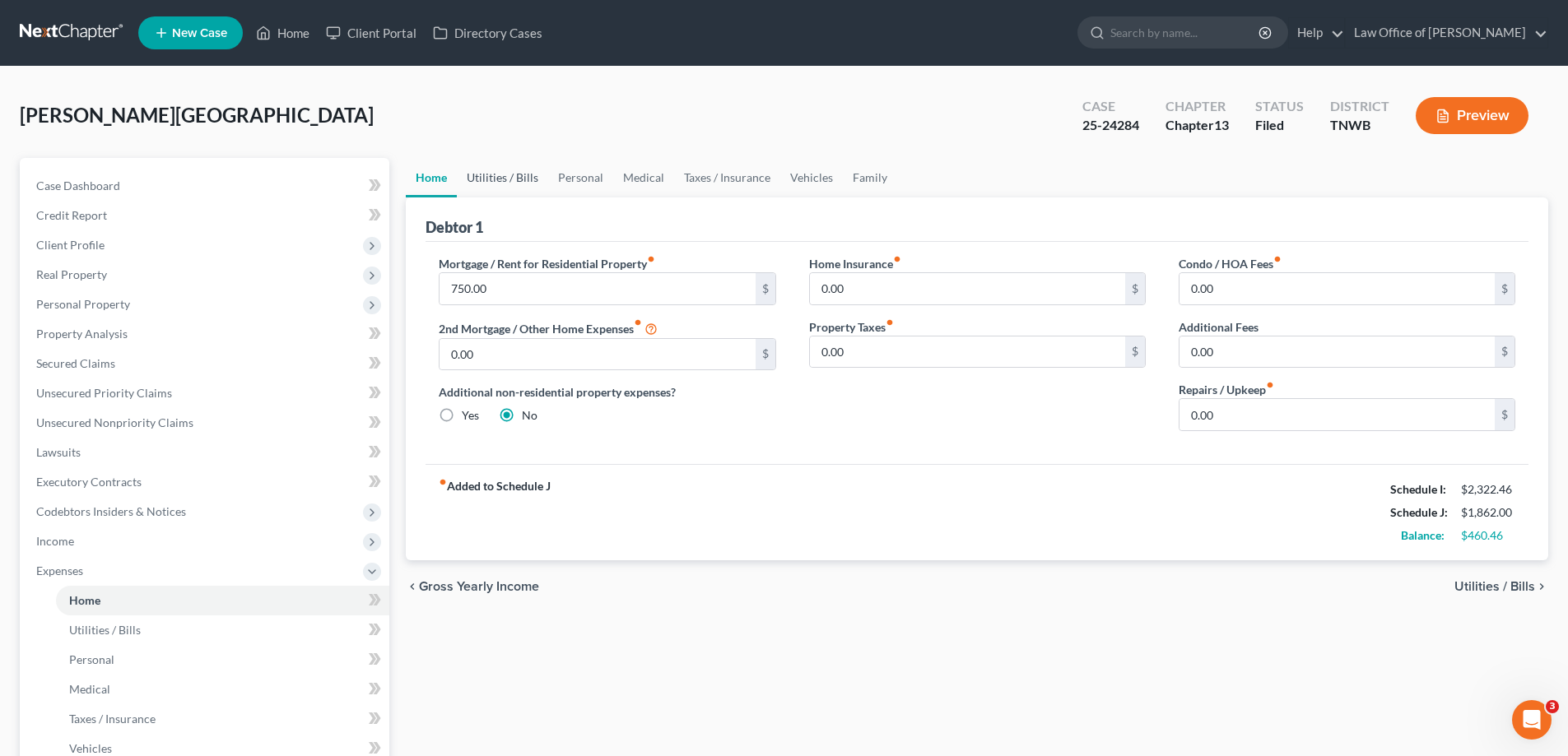
click at [481, 175] on link "Utilities / Bills" at bounding box center [502, 178] width 91 height 39
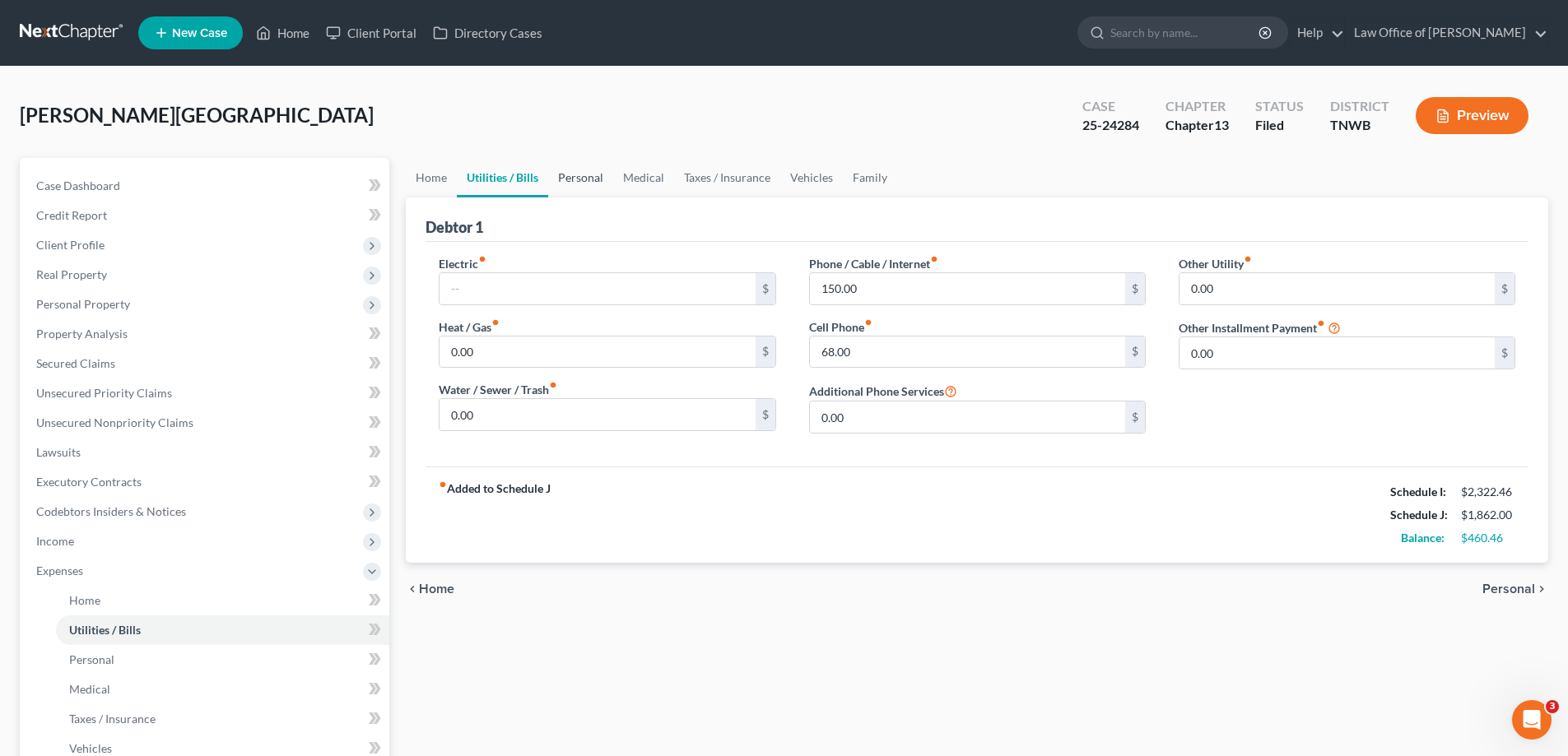
click at [591, 176] on link "Personal" at bounding box center [581, 178] width 65 height 39
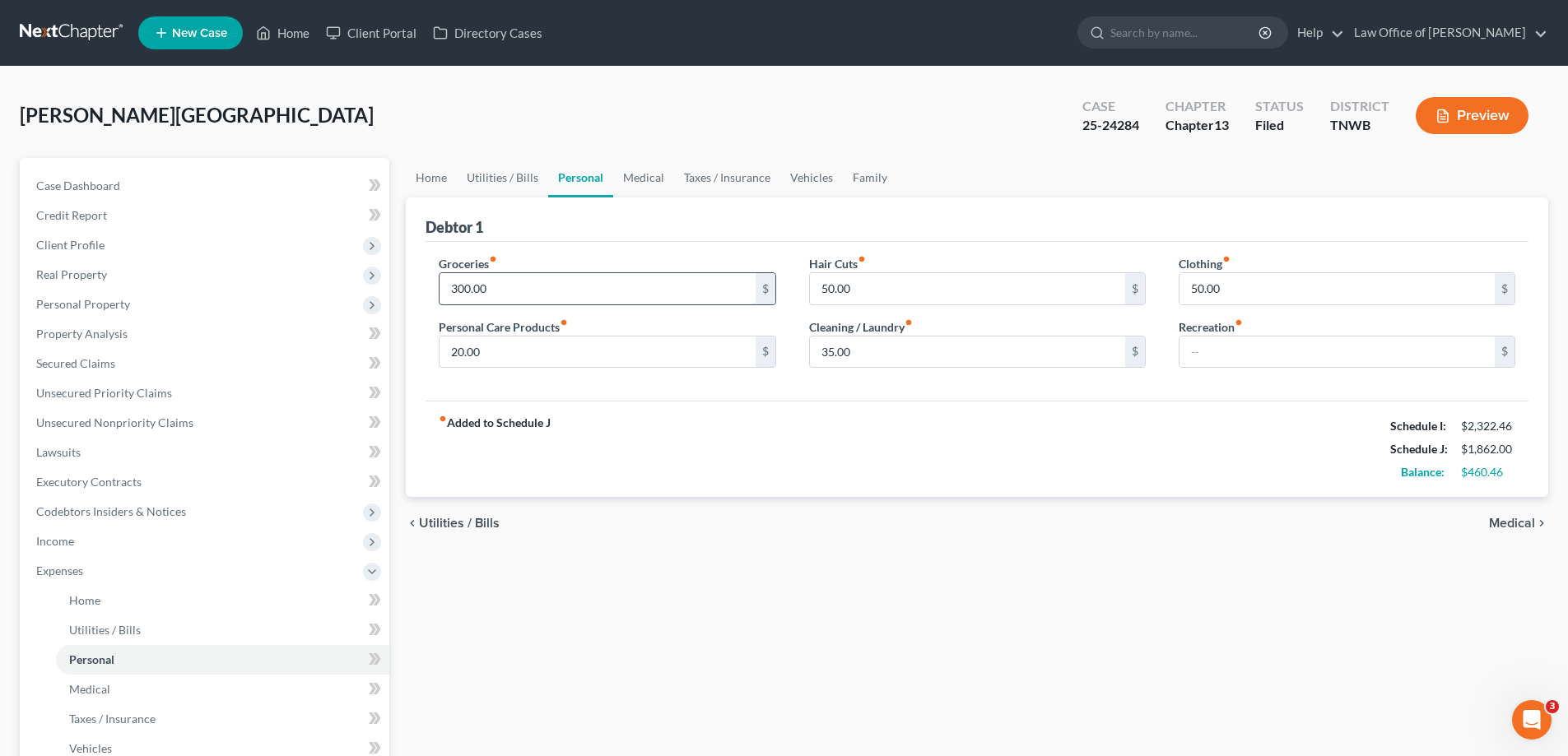
click at [510, 290] on input "300.00" at bounding box center [598, 288] width 315 height 32
type input "350.00"
click at [1218, 348] on input "text" at bounding box center [1337, 352] width 315 height 32
type input "50.00"
click at [647, 177] on link "Medical" at bounding box center [643, 178] width 61 height 39
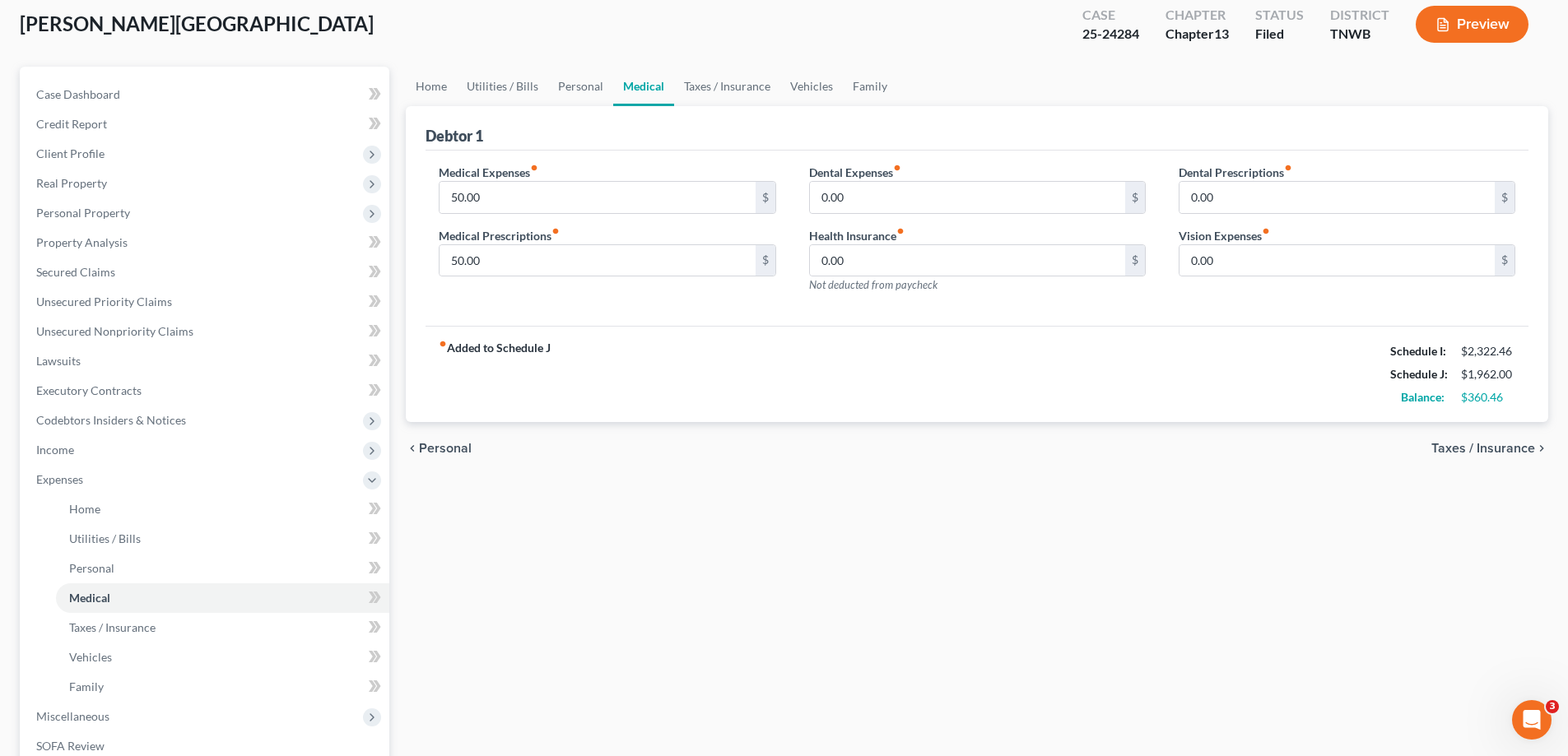
scroll to position [329, 0]
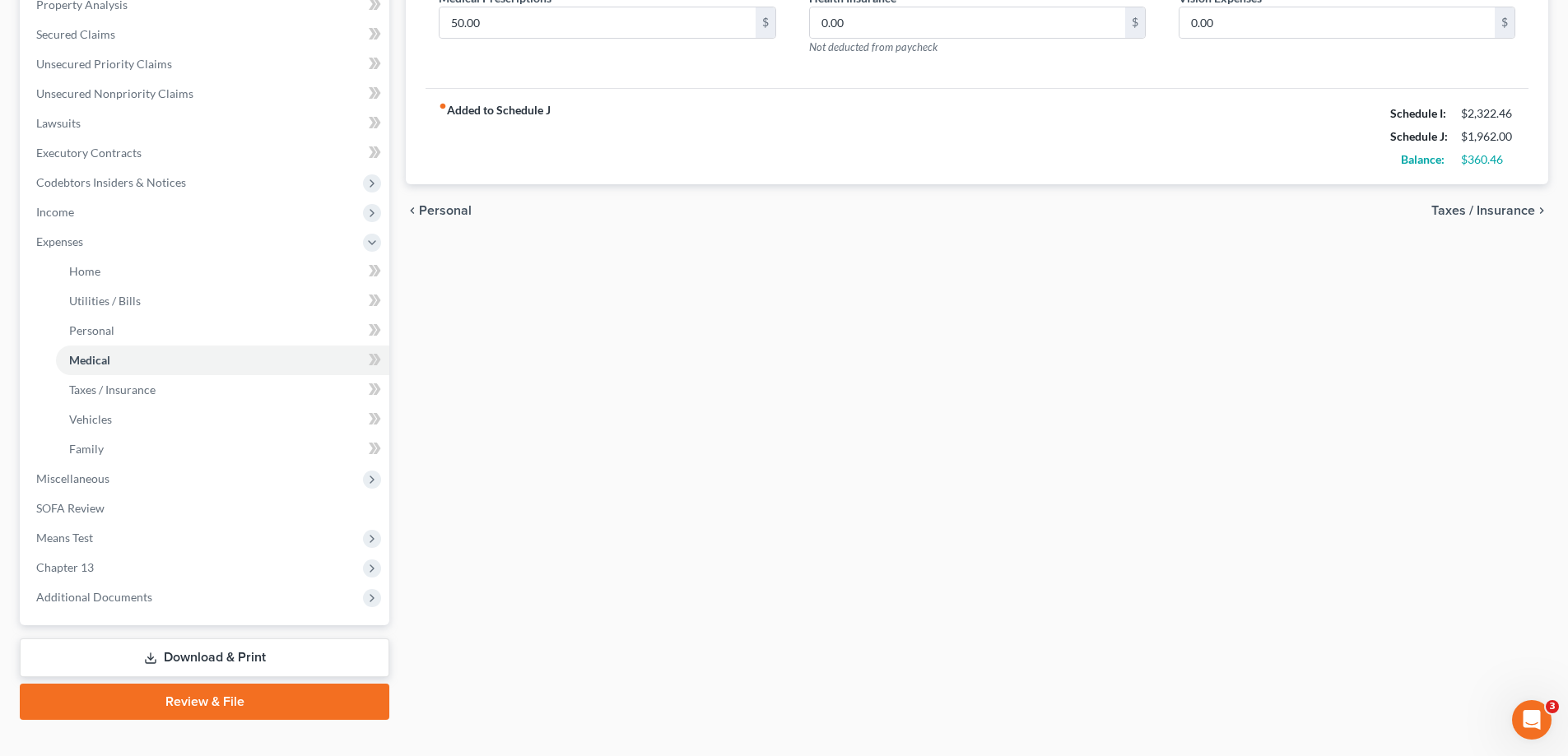
click at [209, 652] on link "Download & Print" at bounding box center [205, 658] width 370 height 38
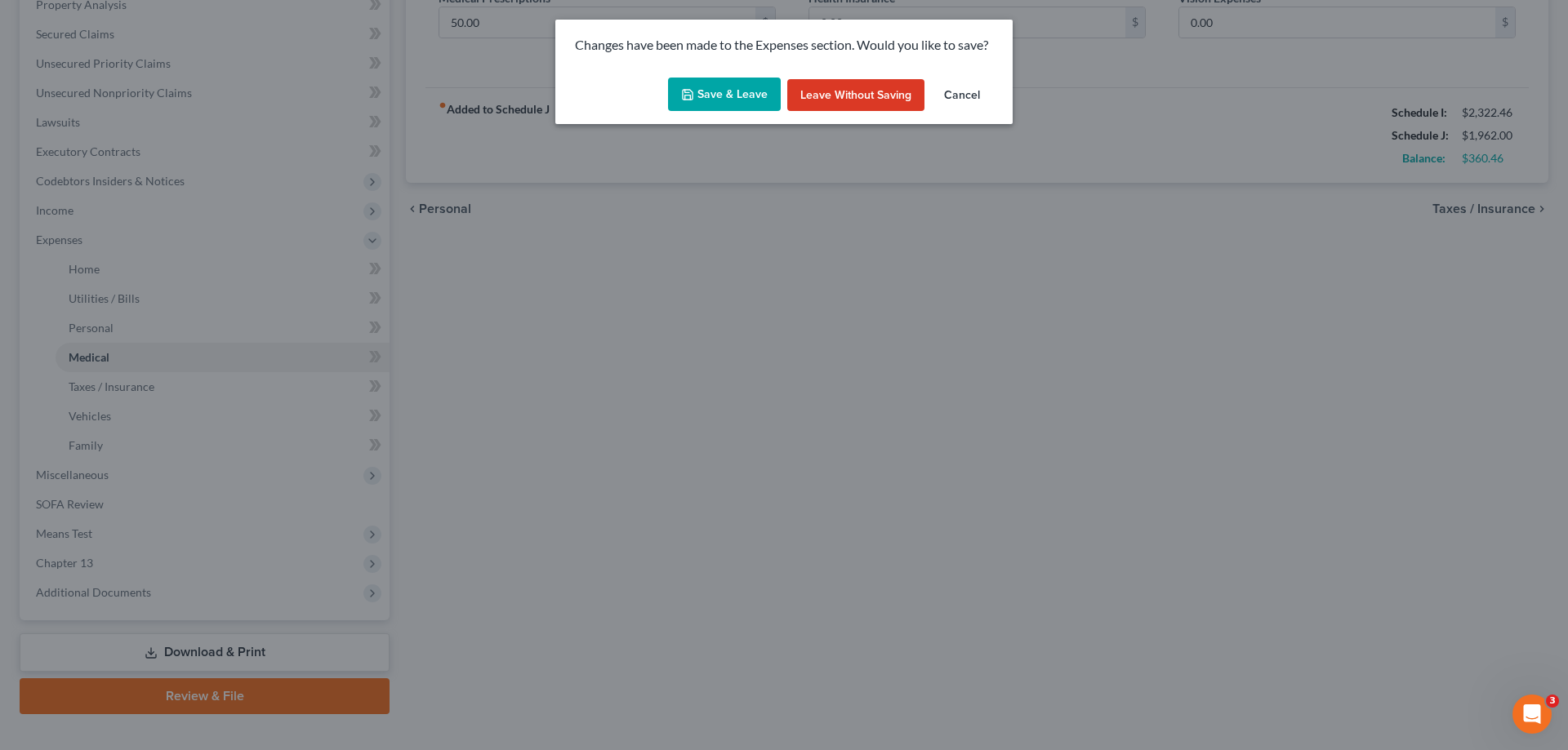
click at [709, 91] on button "Save & Leave" at bounding box center [724, 94] width 112 height 34
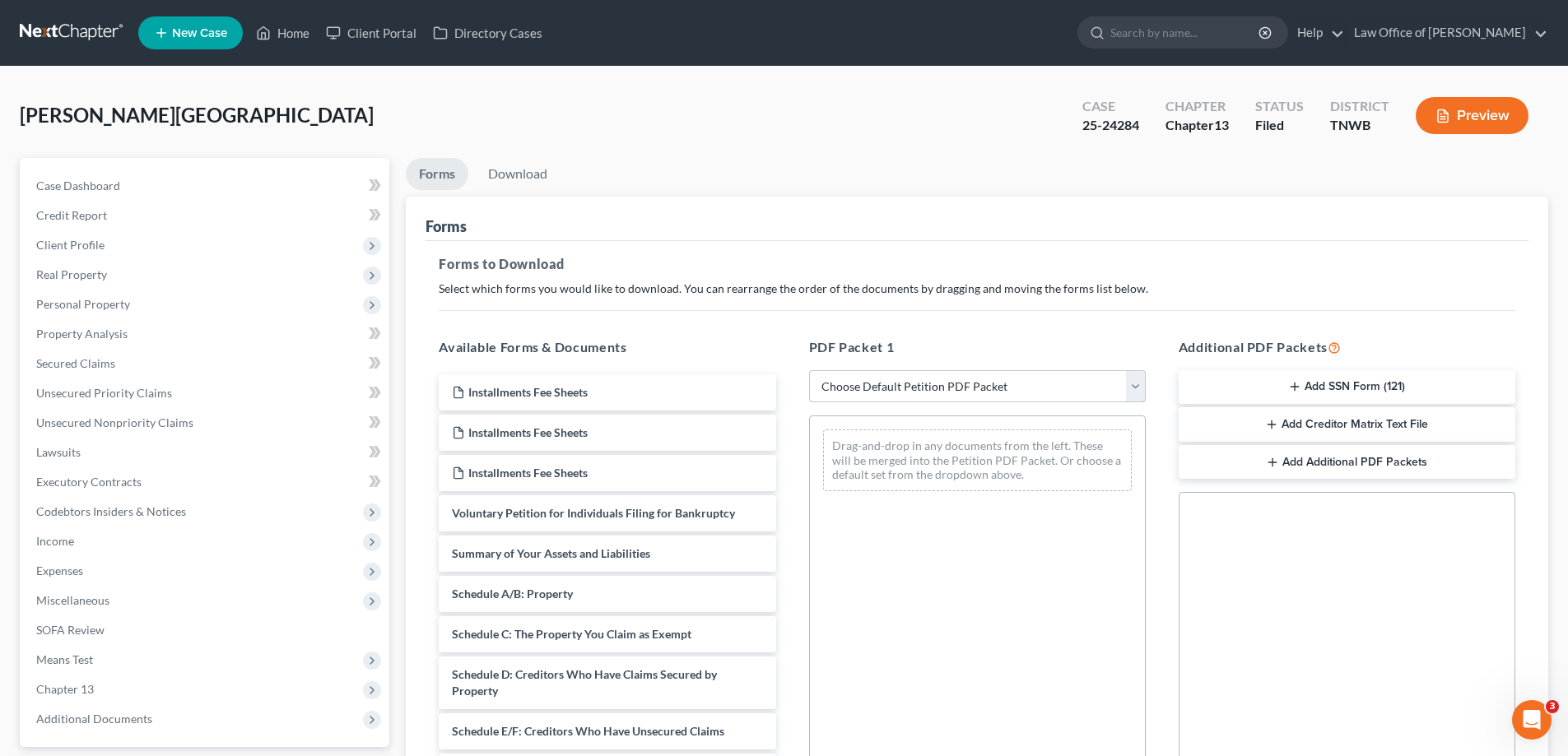
click at [1132, 388] on select "Choose Default Petition PDF Packet Complete Bankruptcy Petition (all forms and …" at bounding box center [977, 387] width 336 height 33
select select "2"
click at [809, 371] on select "Choose Default Petition PDF Packet Complete Bankruptcy Petition (all forms and …" at bounding box center [977, 387] width 336 height 33
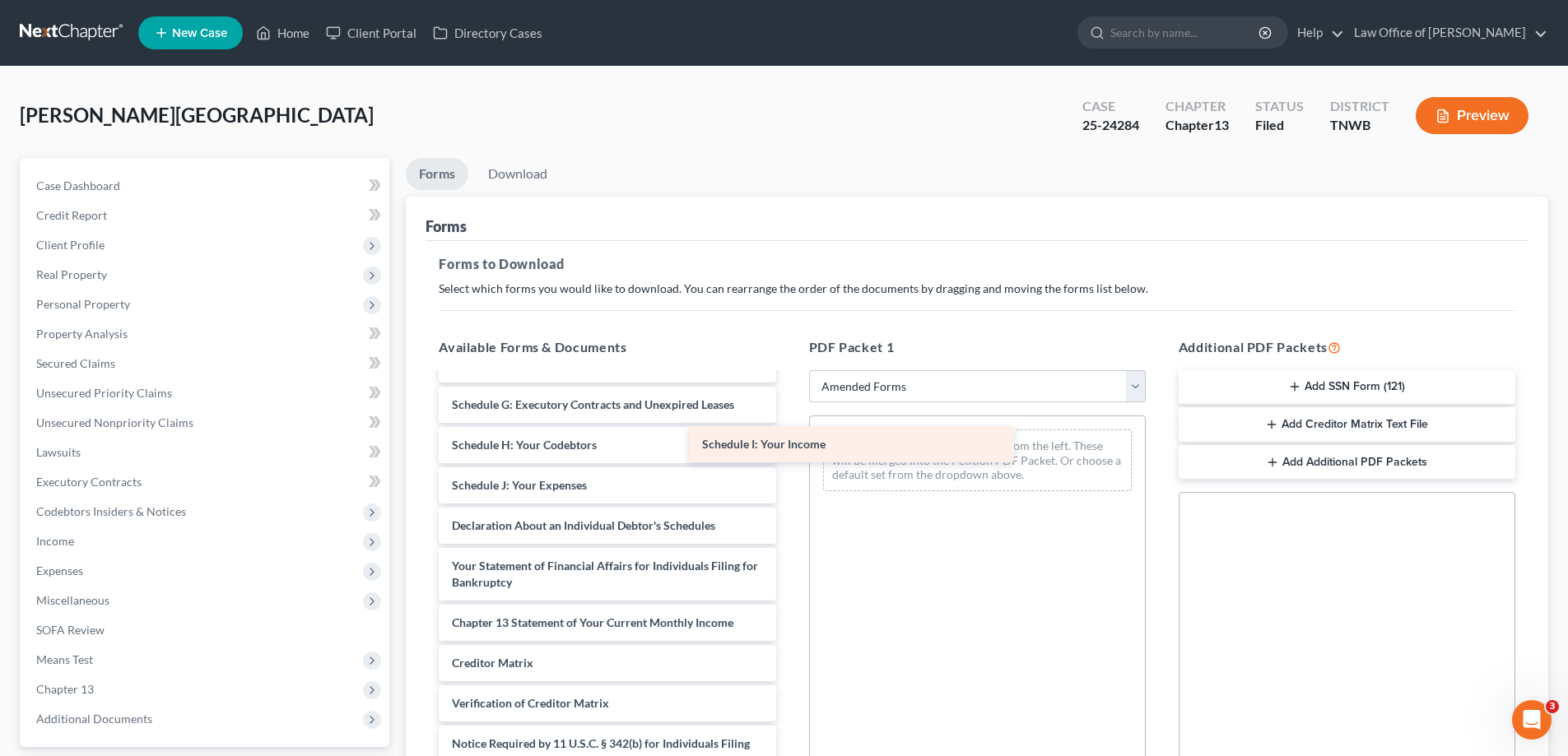
scroll to position [246, 0]
drag, startPoint x: 560, startPoint y: 444, endPoint x: 984, endPoint y: 431, distance: 424.2
click at [789, 439] on div "Schedule I: Your Income Voluntary Petition for Individuals Filing for Bankruptc…" at bounding box center [607, 474] width 363 height 691
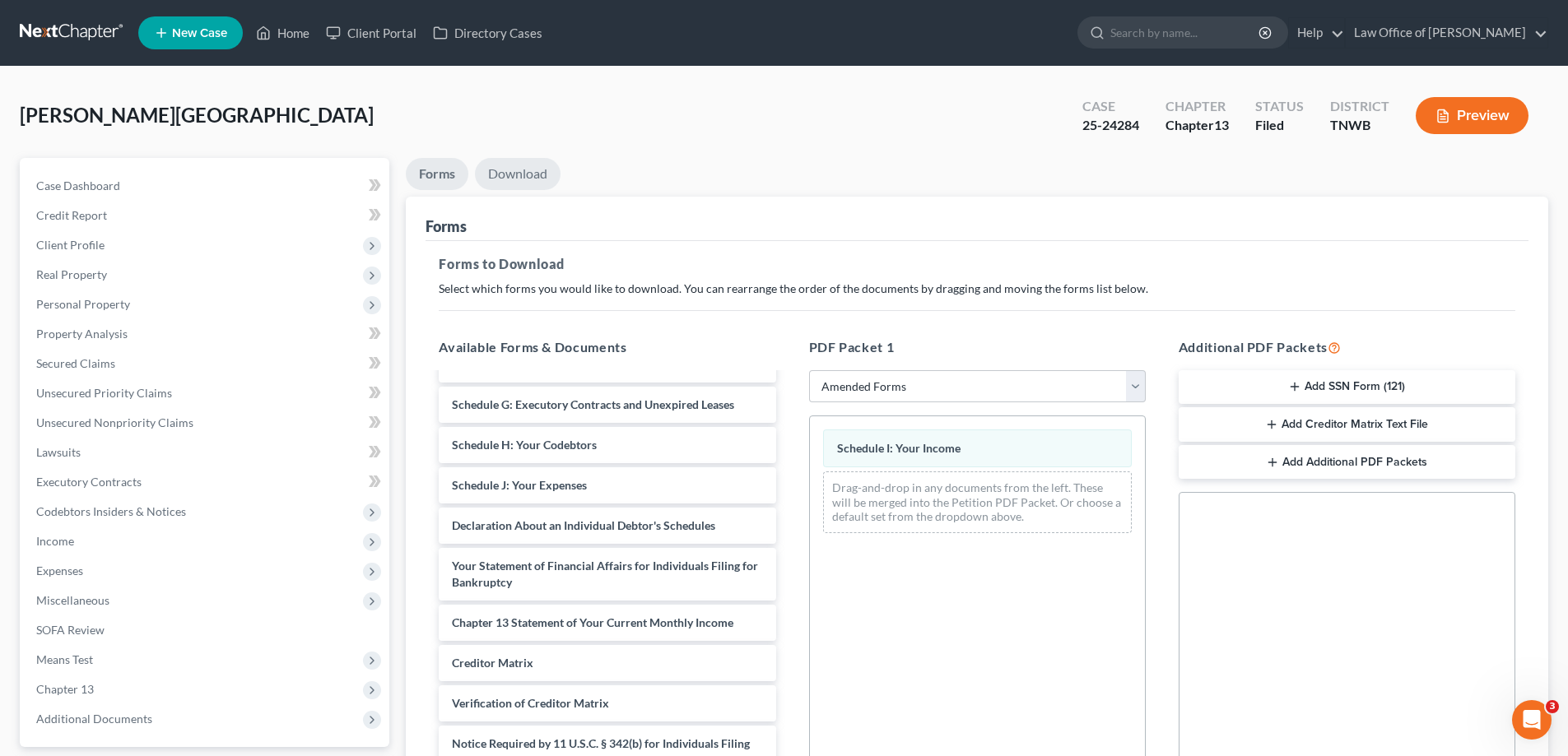
click at [519, 175] on link "Download" at bounding box center [517, 174] width 86 height 32
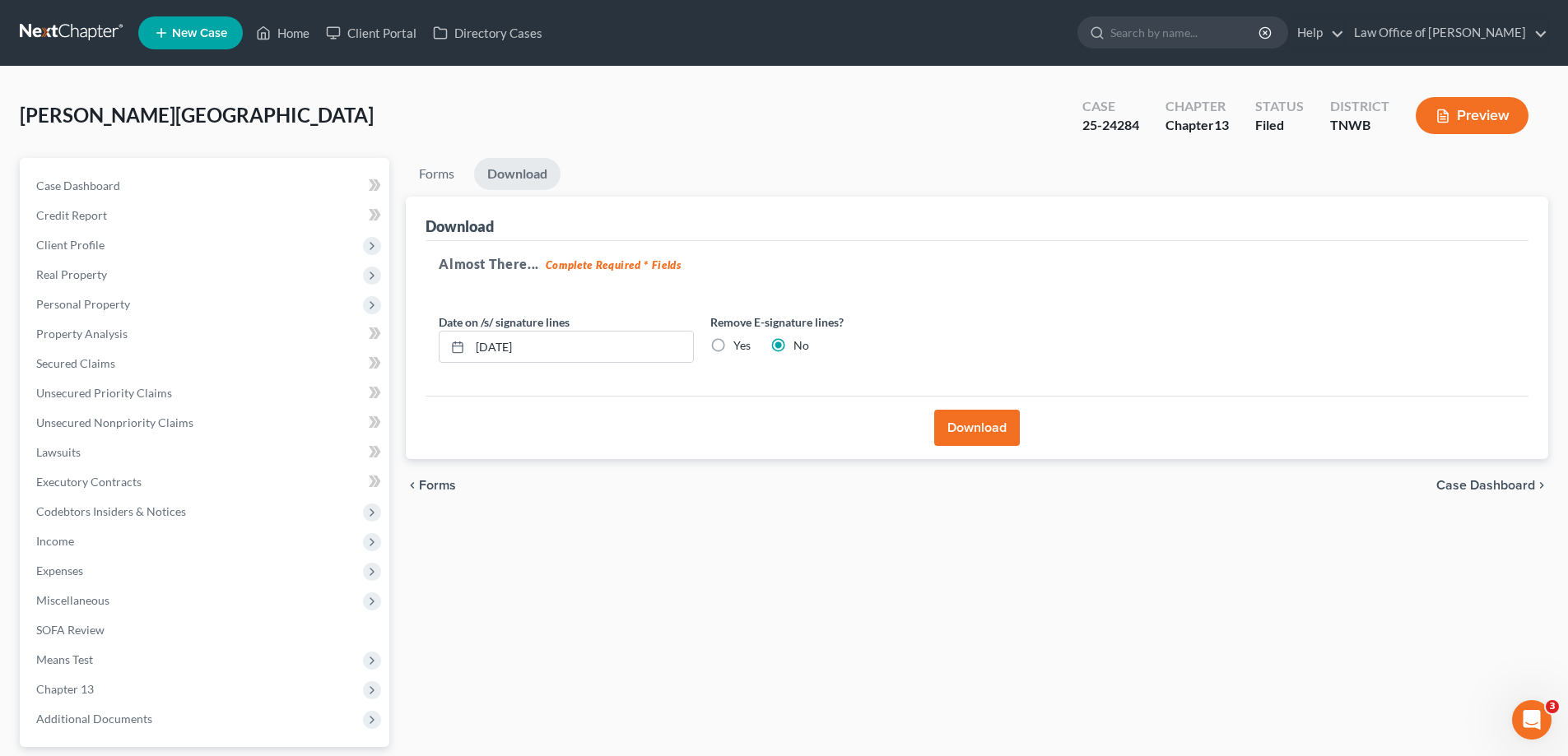
click at [967, 429] on button "Download" at bounding box center [977, 428] width 86 height 37
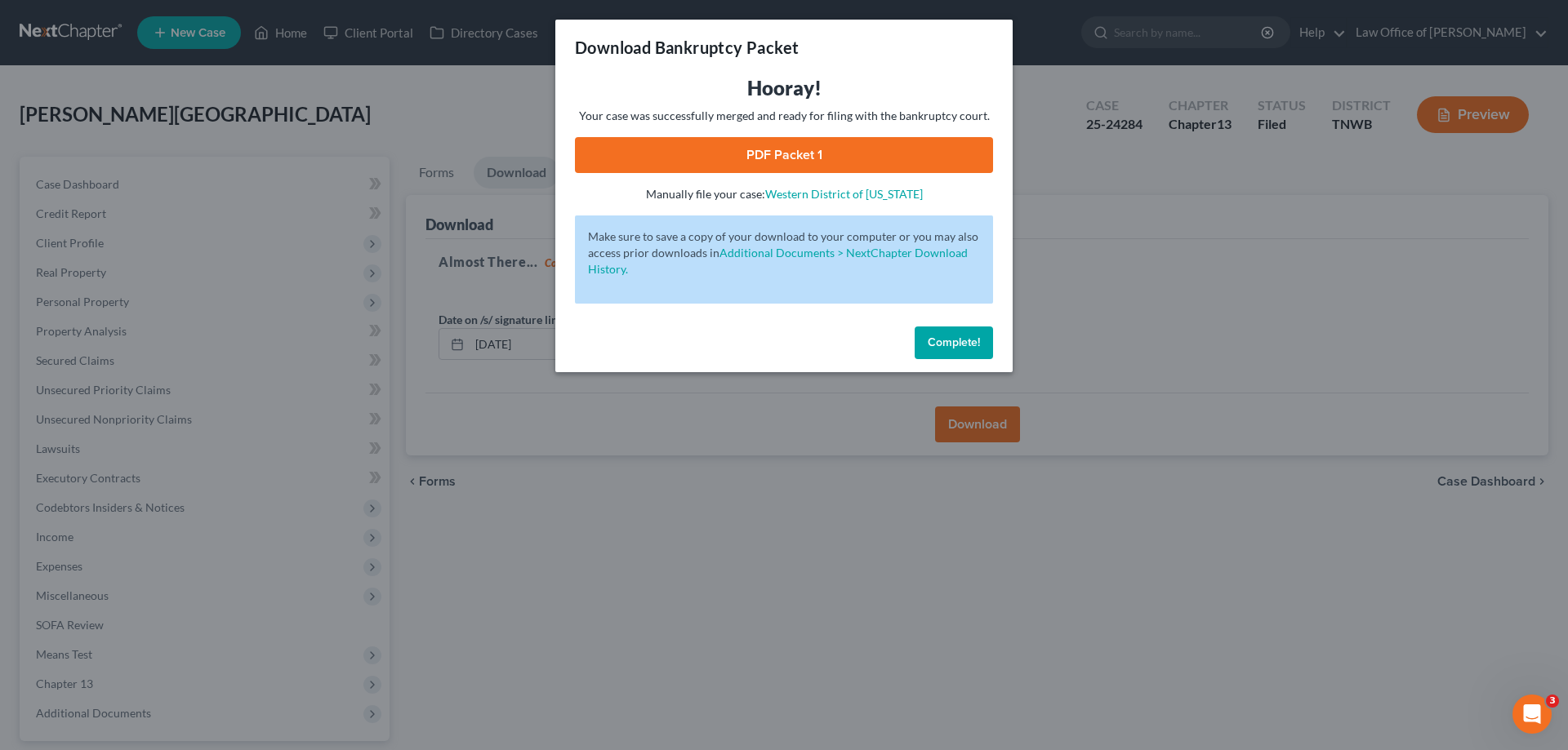
click at [865, 152] on link "PDF Packet 1" at bounding box center [784, 155] width 418 height 36
click at [967, 339] on span "Complete!" at bounding box center [953, 342] width 52 height 14
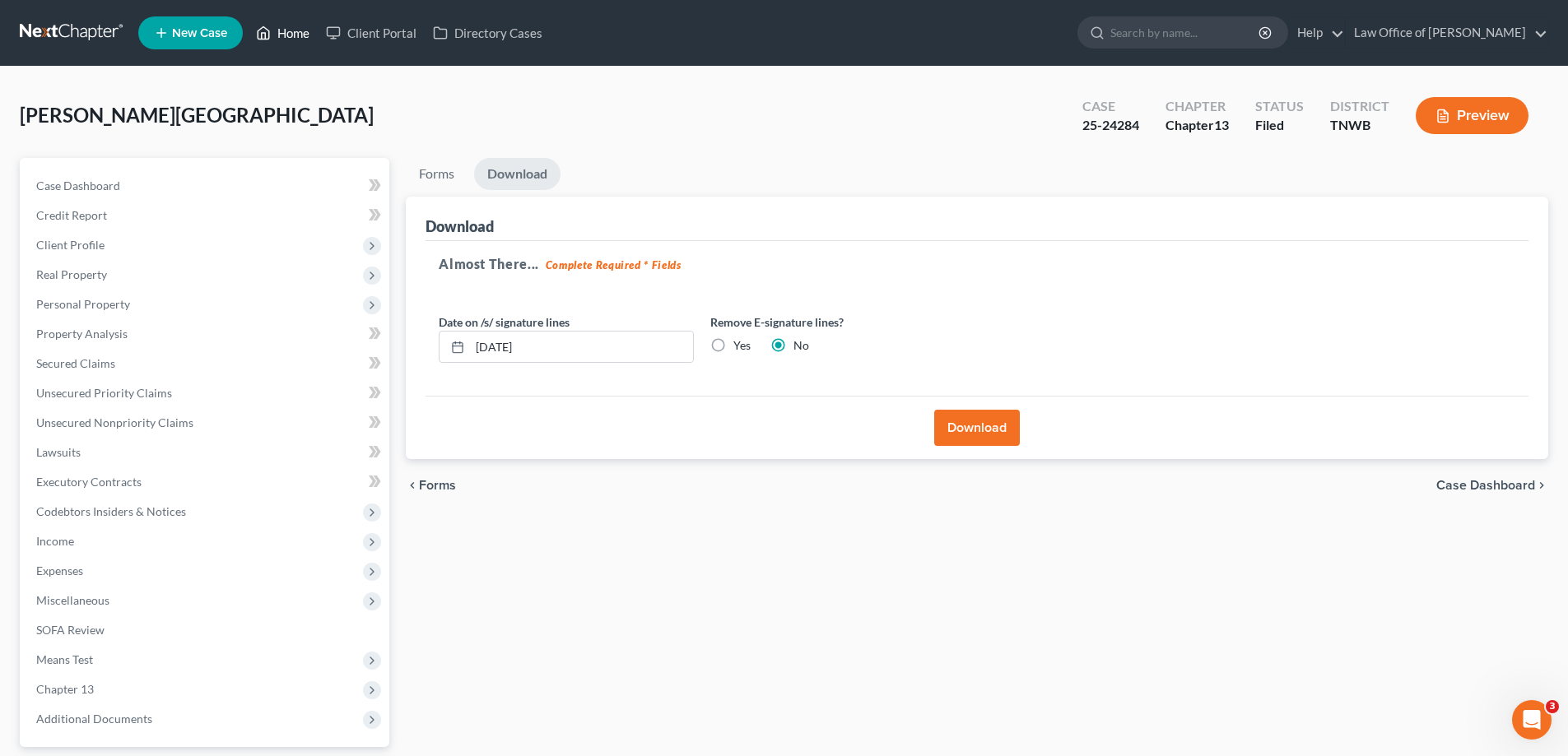
click at [290, 32] on link "Home" at bounding box center [282, 33] width 70 height 30
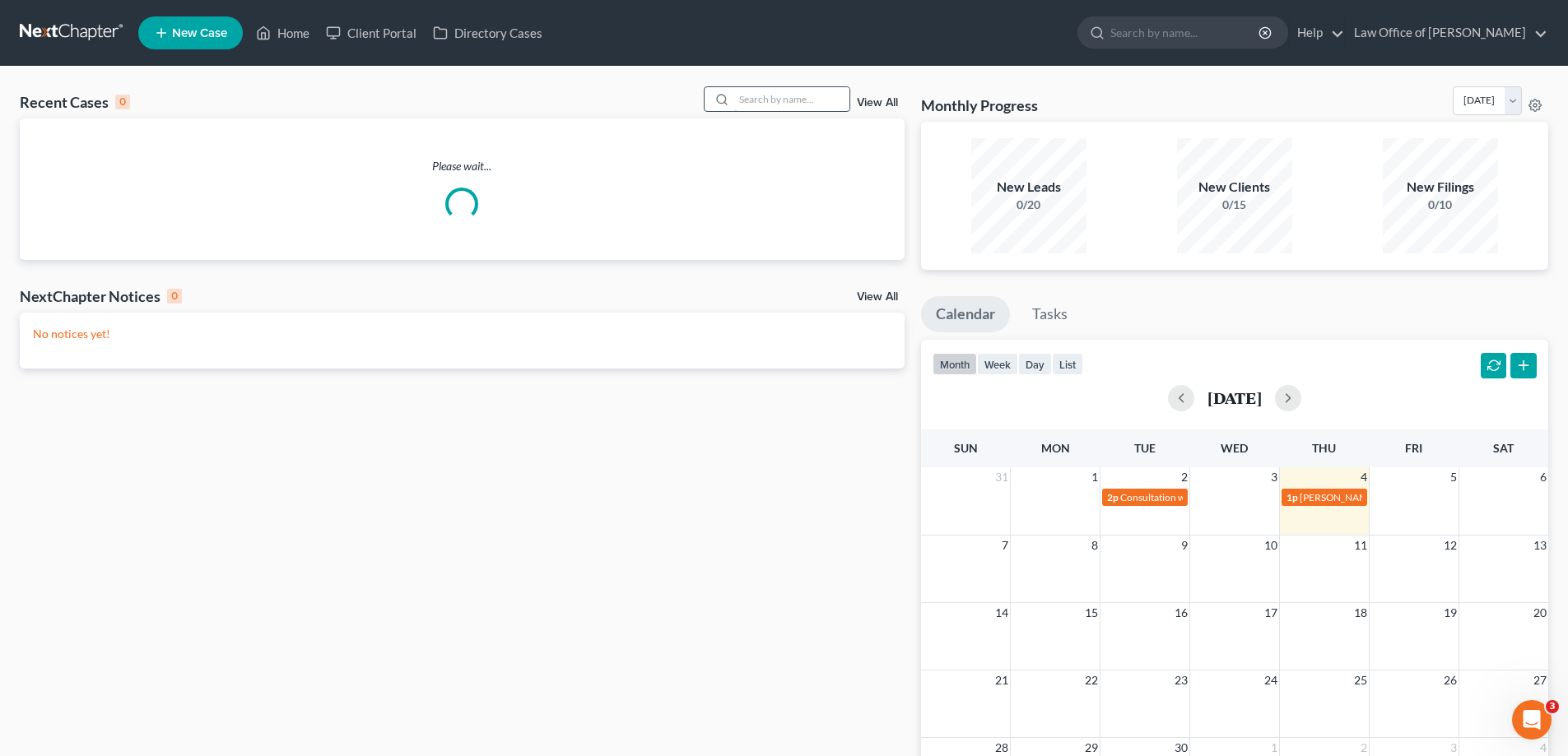
click at [754, 96] on input "search" at bounding box center [792, 99] width 115 height 24
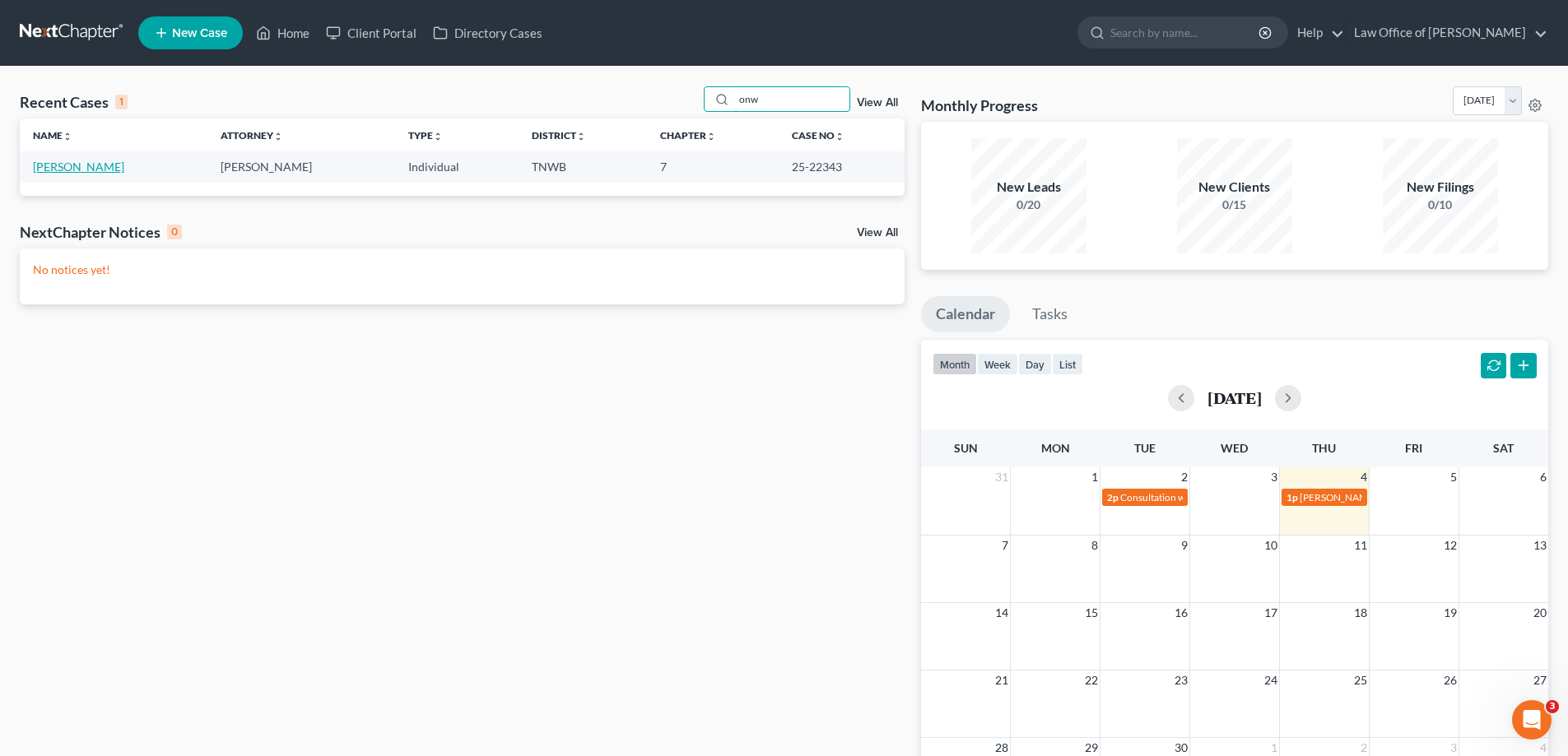
type input "onw"
click at [108, 160] on link "[PERSON_NAME]" at bounding box center [78, 166] width 91 height 14
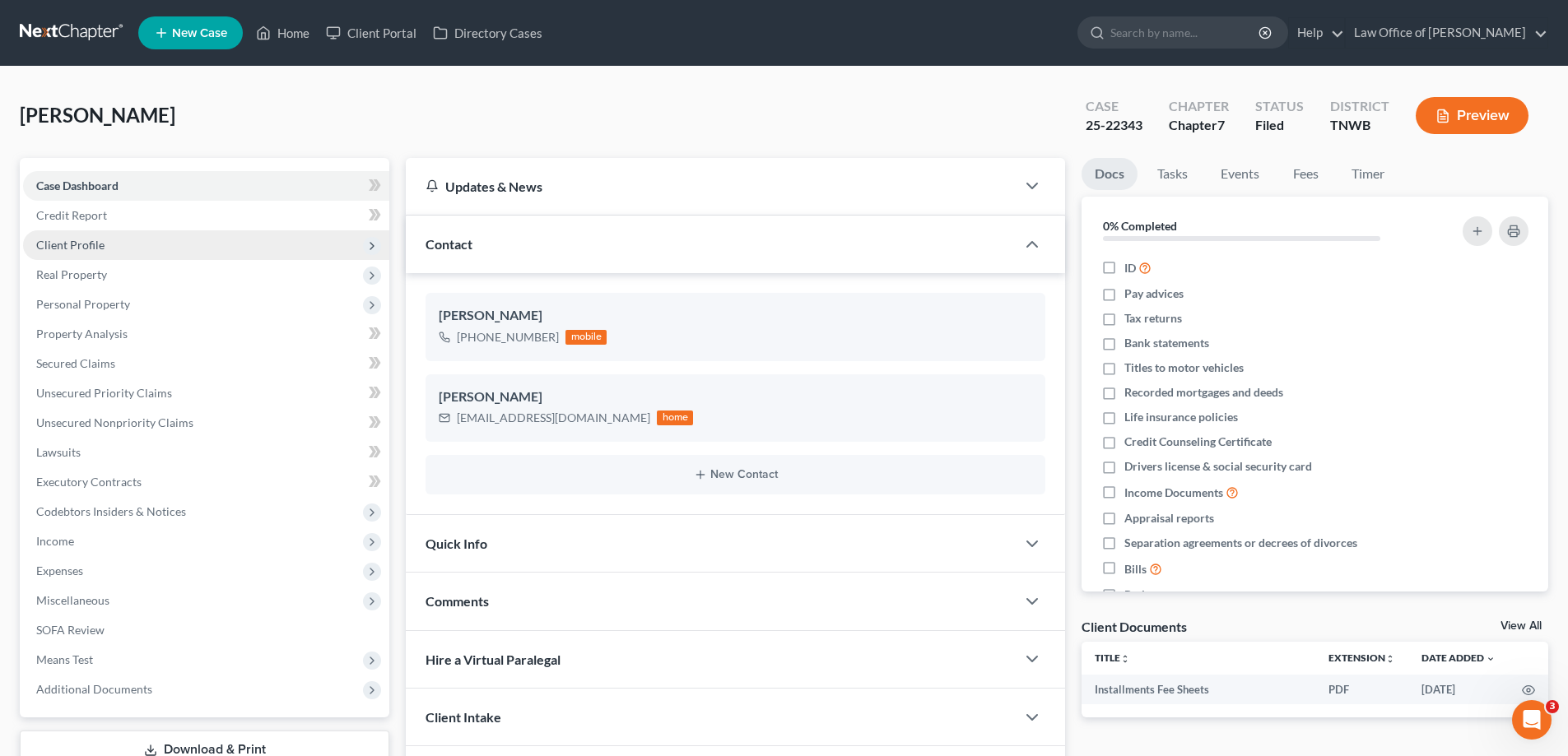
click at [65, 248] on span "Client Profile" at bounding box center [70, 245] width 68 height 14
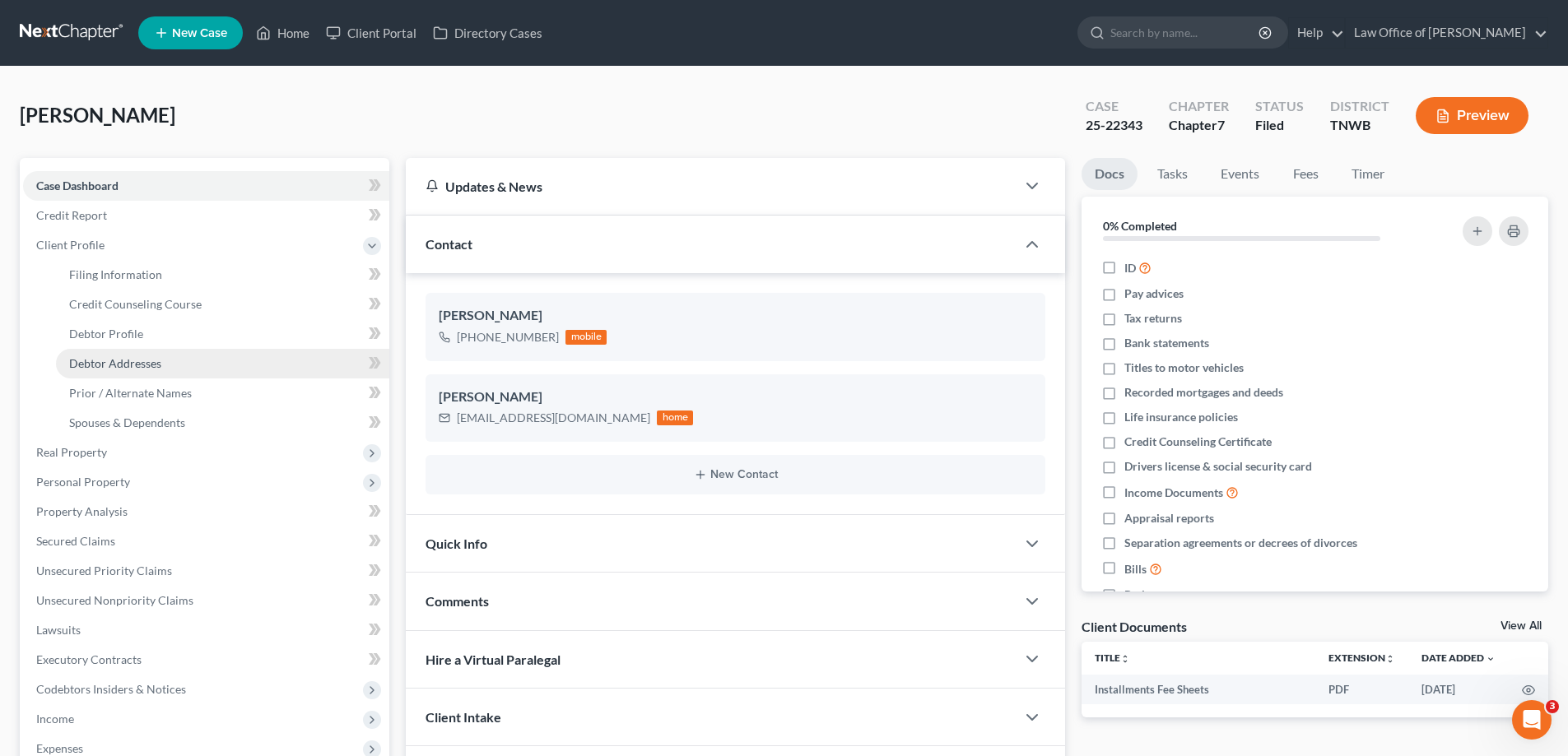
click at [135, 363] on span "Debtor Addresses" at bounding box center [115, 363] width 92 height 14
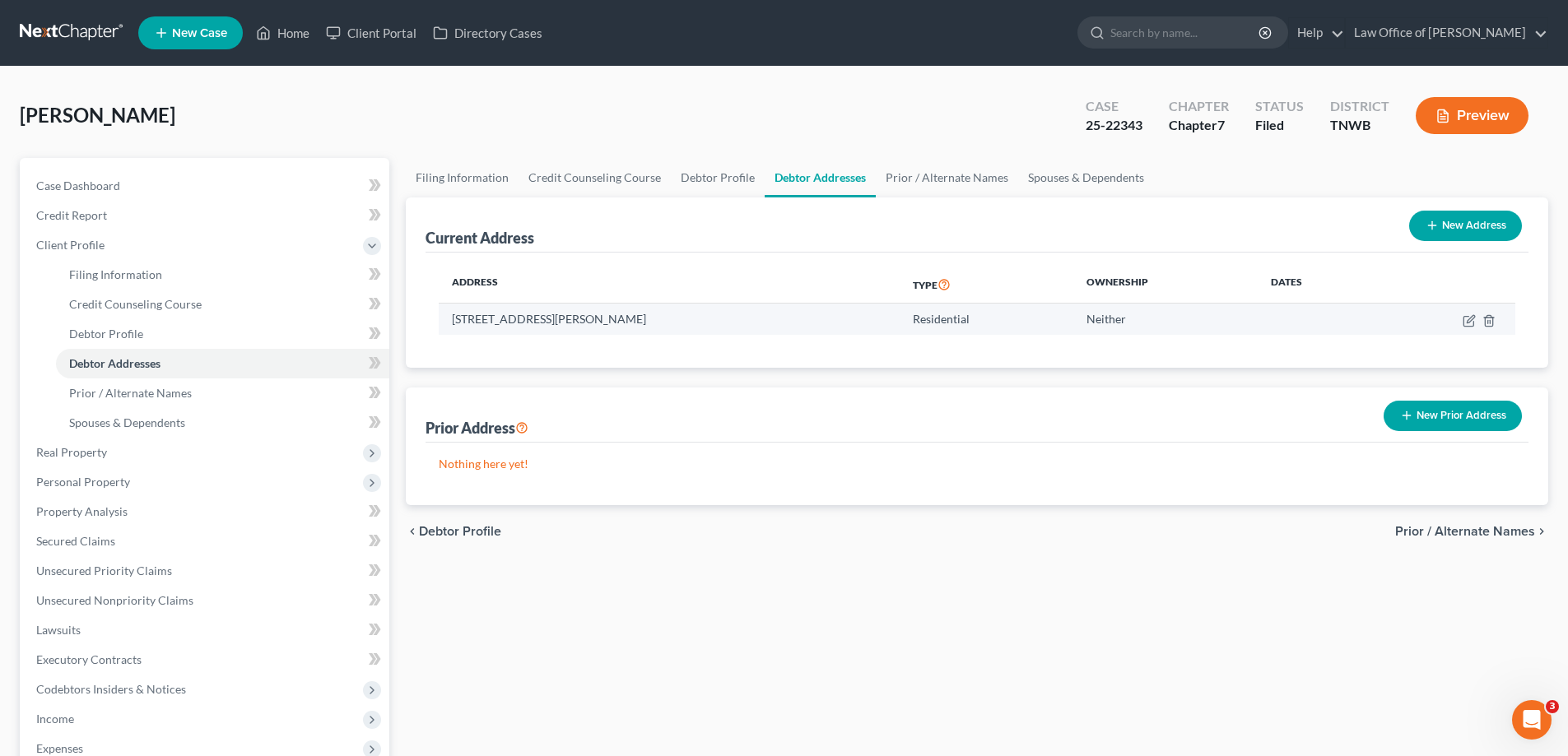
drag, startPoint x: 663, startPoint y: 315, endPoint x: 469, endPoint y: 321, distance: 194.1
click at [452, 311] on td "[STREET_ADDRESS][PERSON_NAME]" at bounding box center [670, 319] width 461 height 32
copy td "[STREET_ADDRESS][PERSON_NAME]"
click at [681, 280] on th "Address" at bounding box center [670, 284] width 461 height 37
click at [287, 32] on link "Home" at bounding box center [282, 33] width 70 height 30
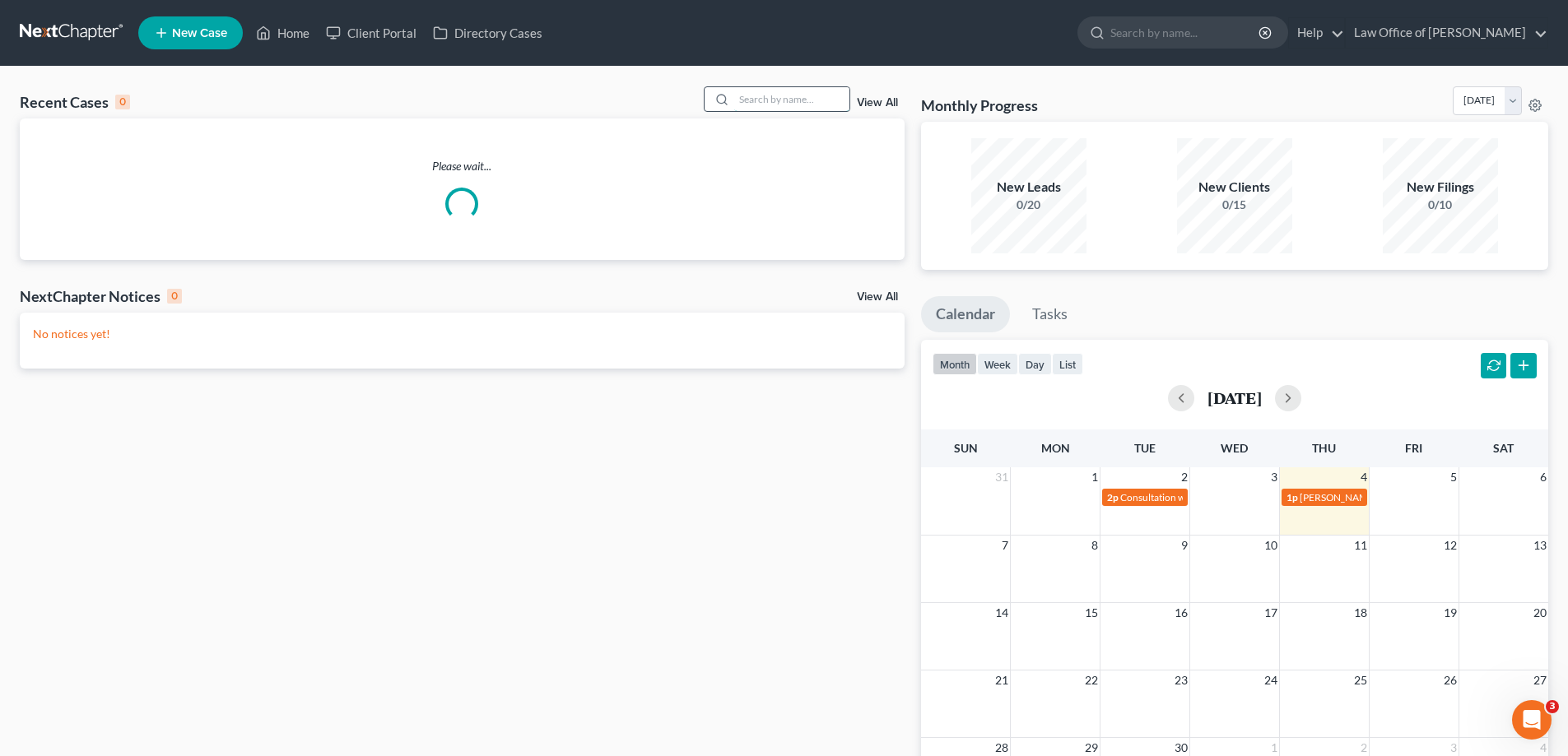
click at [787, 99] on input "search" at bounding box center [792, 99] width 115 height 24
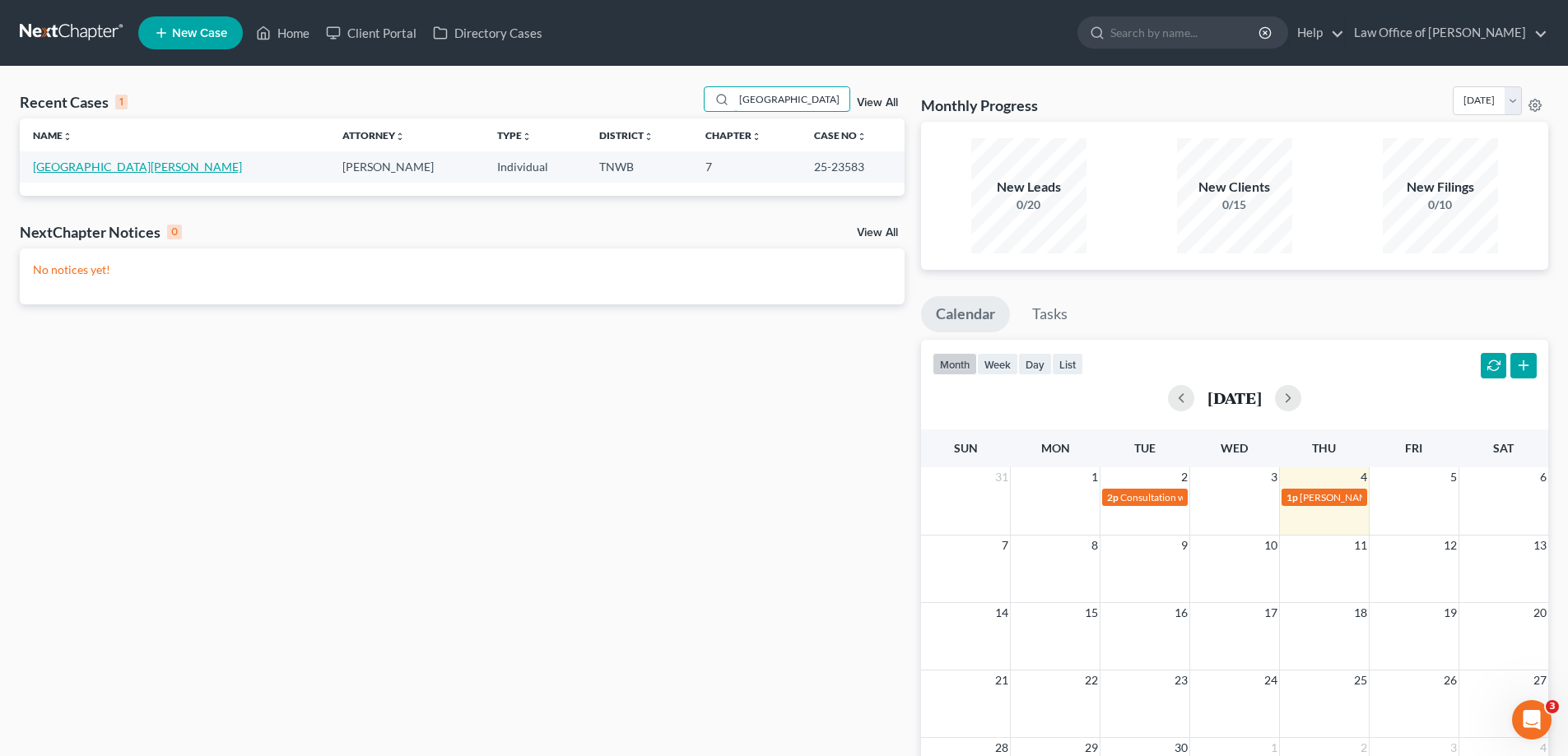
type input "[GEOGRAPHIC_DATA]"
click at [135, 164] on link "[GEOGRAPHIC_DATA][PERSON_NAME]" at bounding box center [137, 166] width 209 height 14
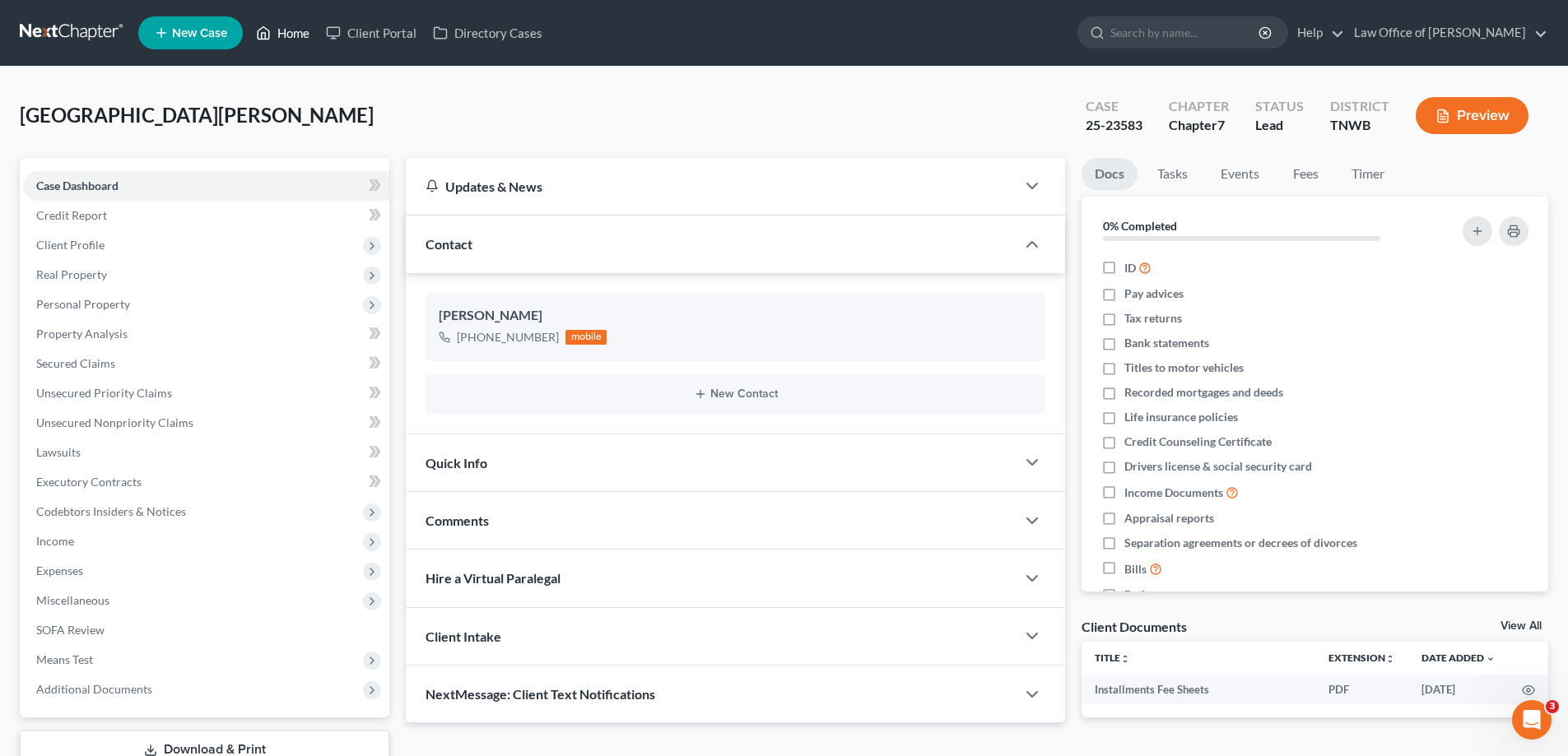
click at [298, 34] on link "Home" at bounding box center [282, 33] width 70 height 30
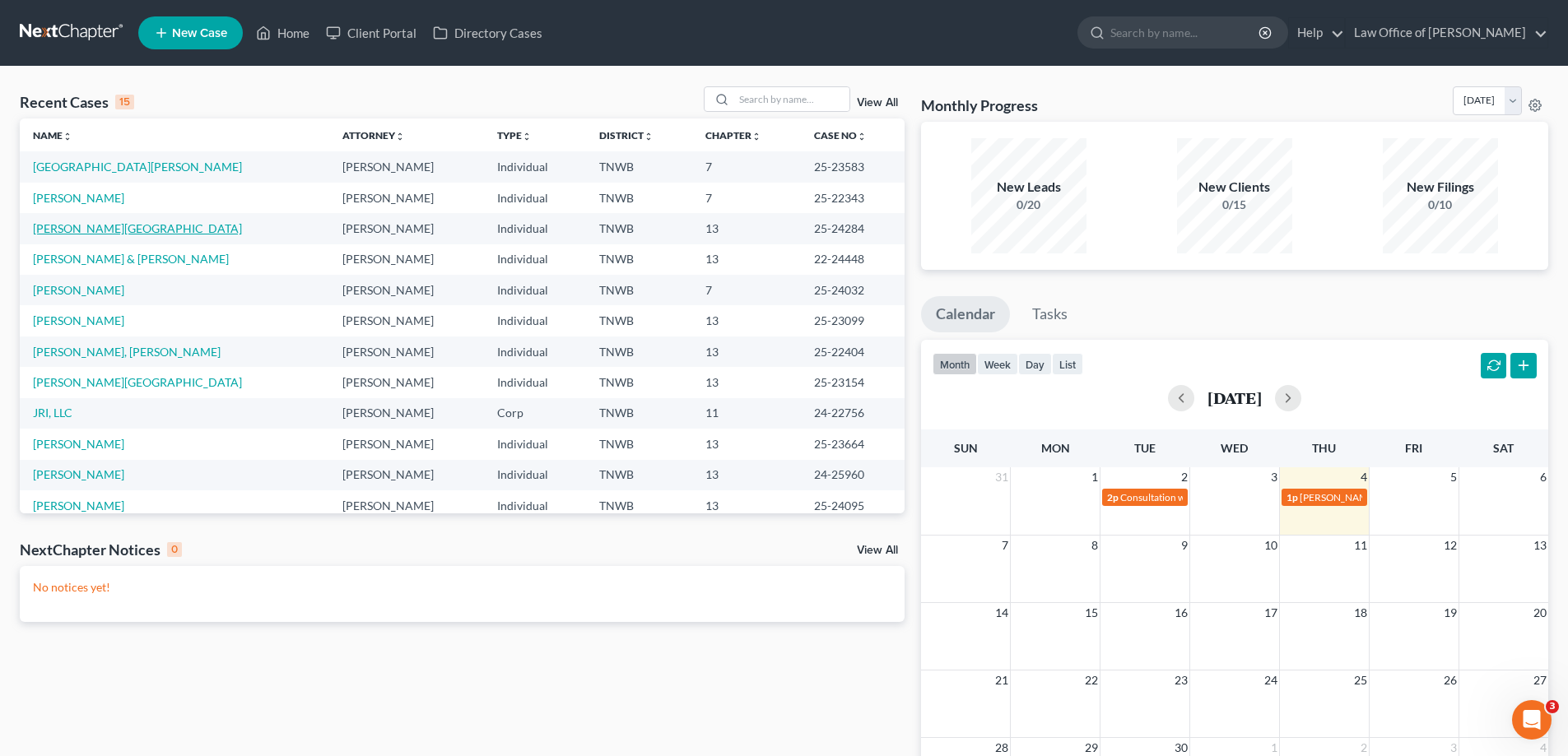
click at [78, 227] on link "[PERSON_NAME][GEOGRAPHIC_DATA]" at bounding box center [137, 228] width 209 height 14
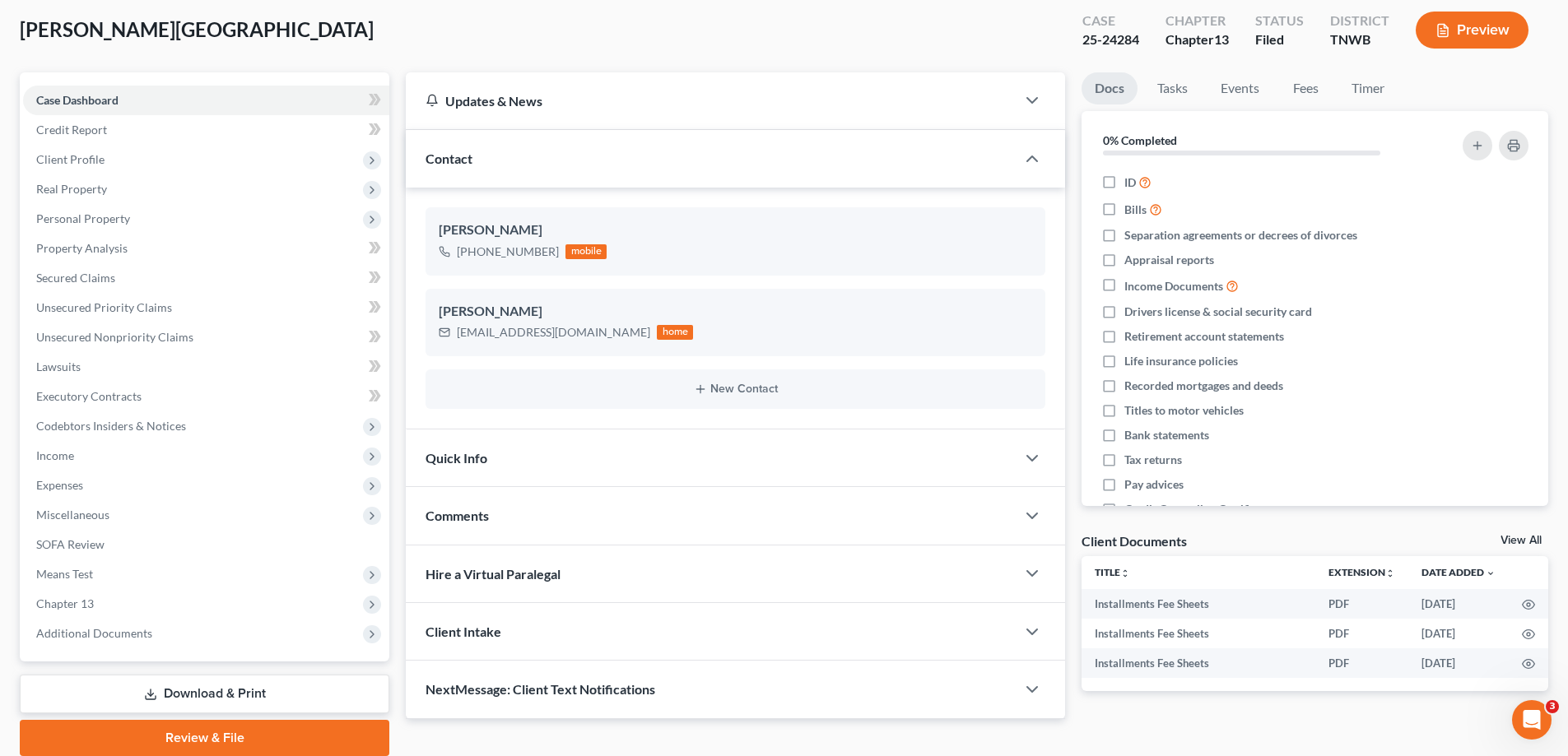
scroll to position [148, 0]
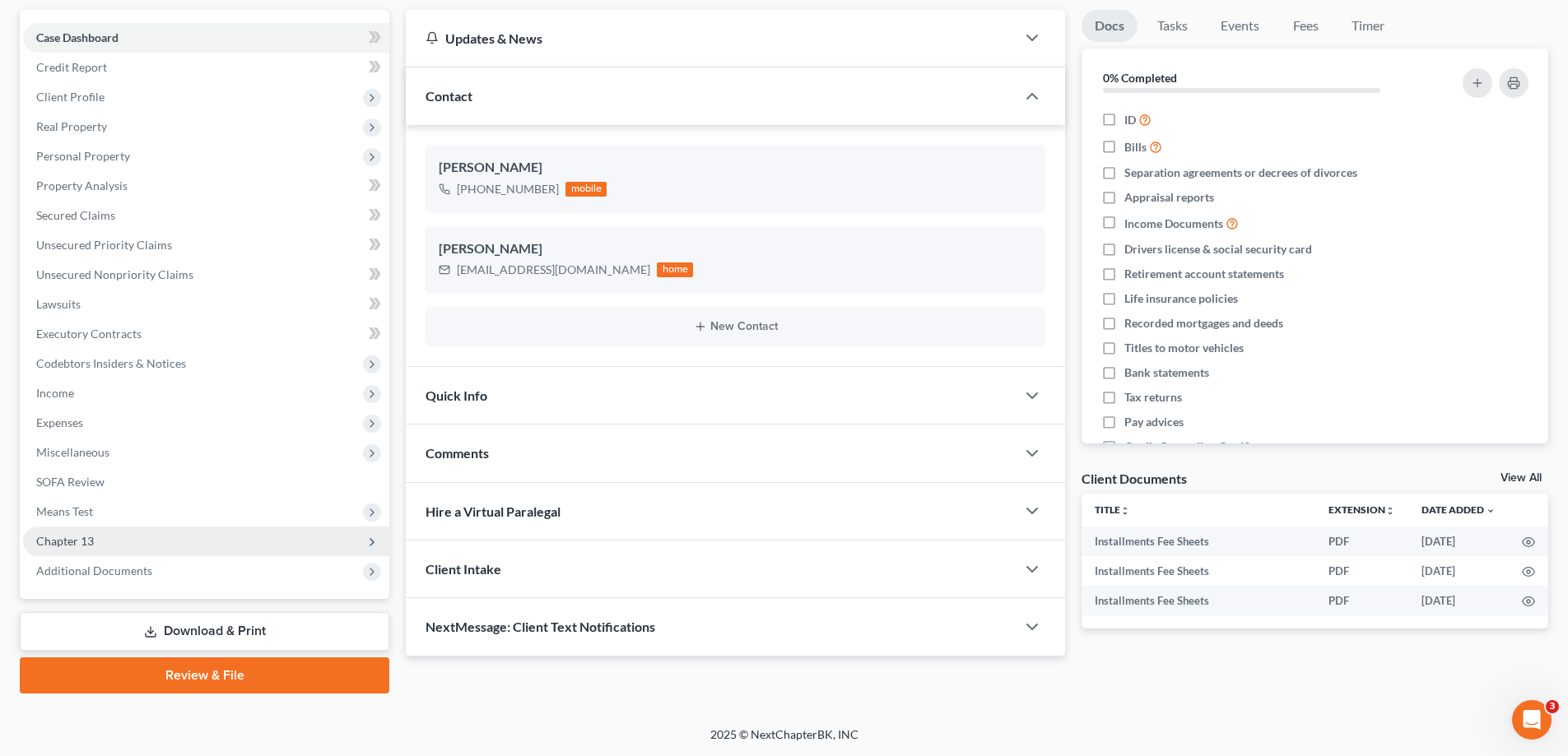
click at [122, 538] on span "Chapter 13" at bounding box center [206, 541] width 366 height 30
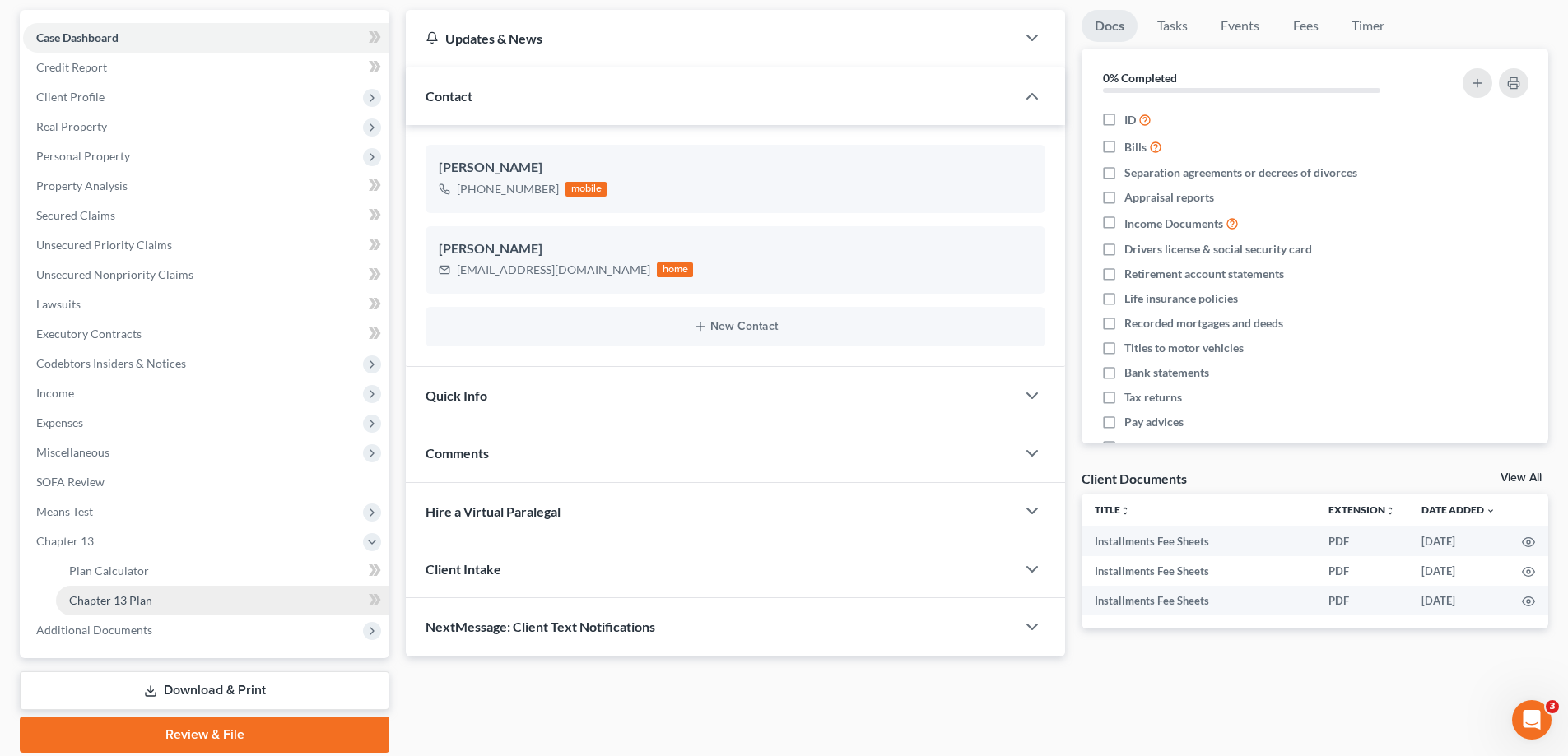
click at [147, 594] on span "Chapter 13 Plan" at bounding box center [110, 600] width 84 height 14
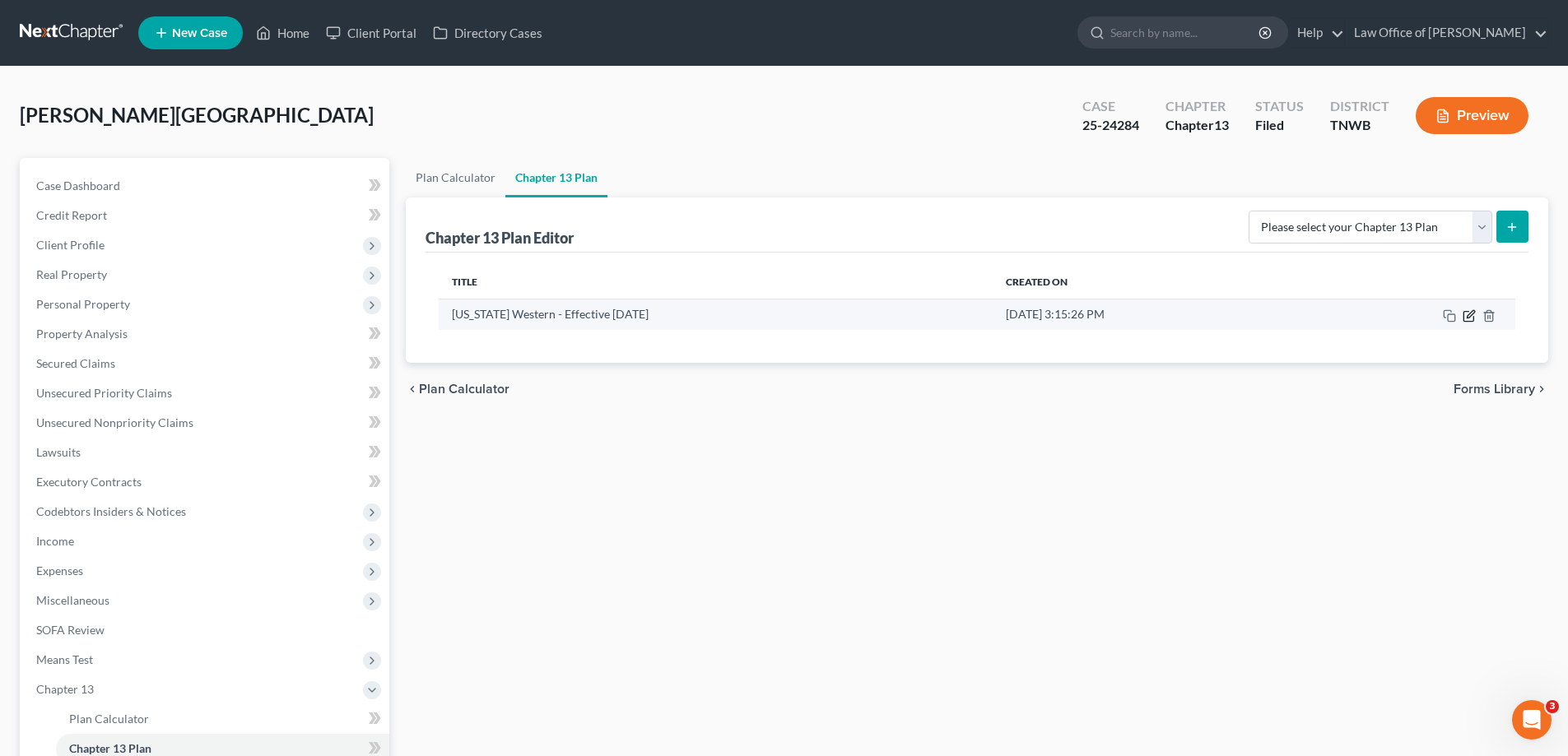
click at [1473, 311] on icon "button" at bounding box center [1471, 314] width 8 height 8
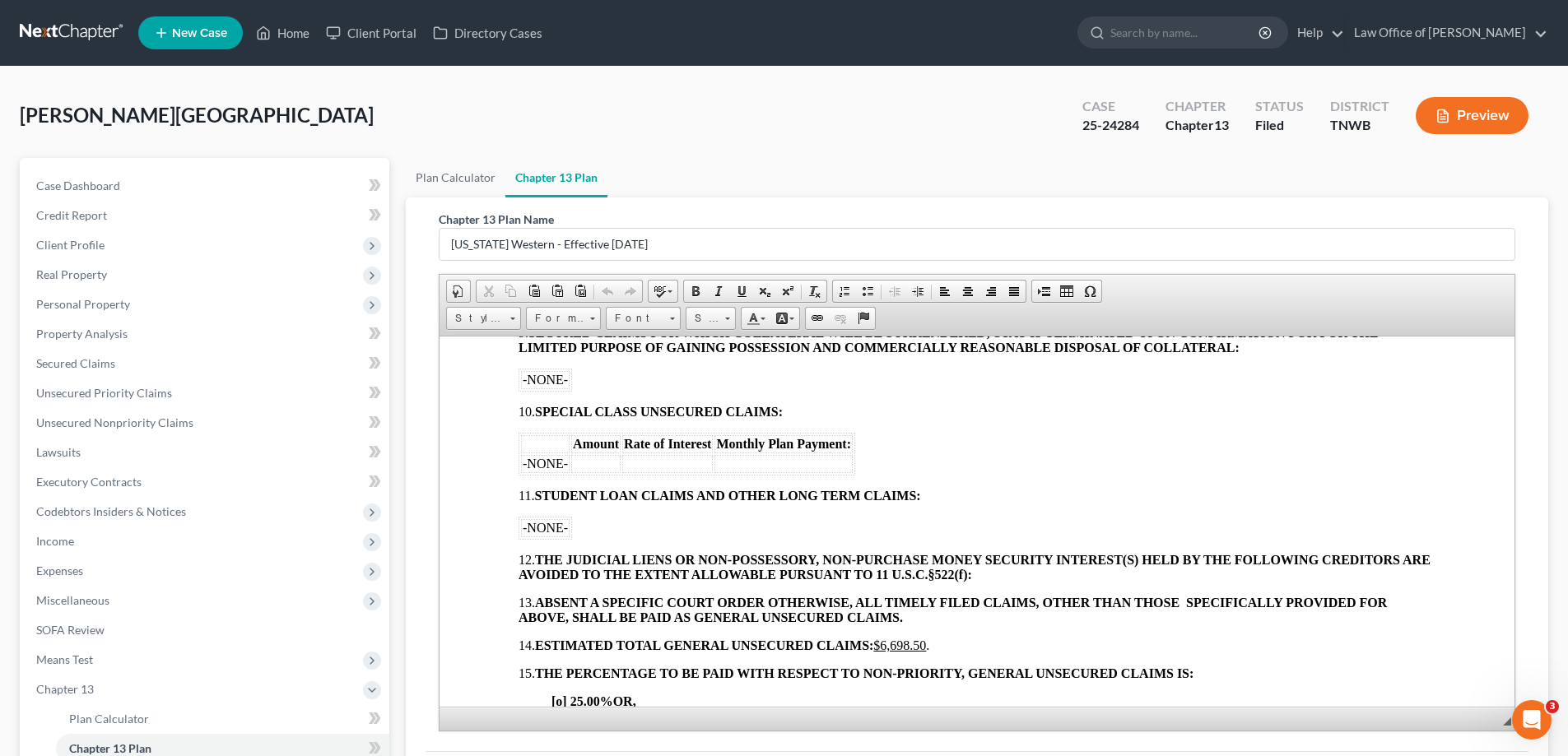
scroll to position [1234, 0]
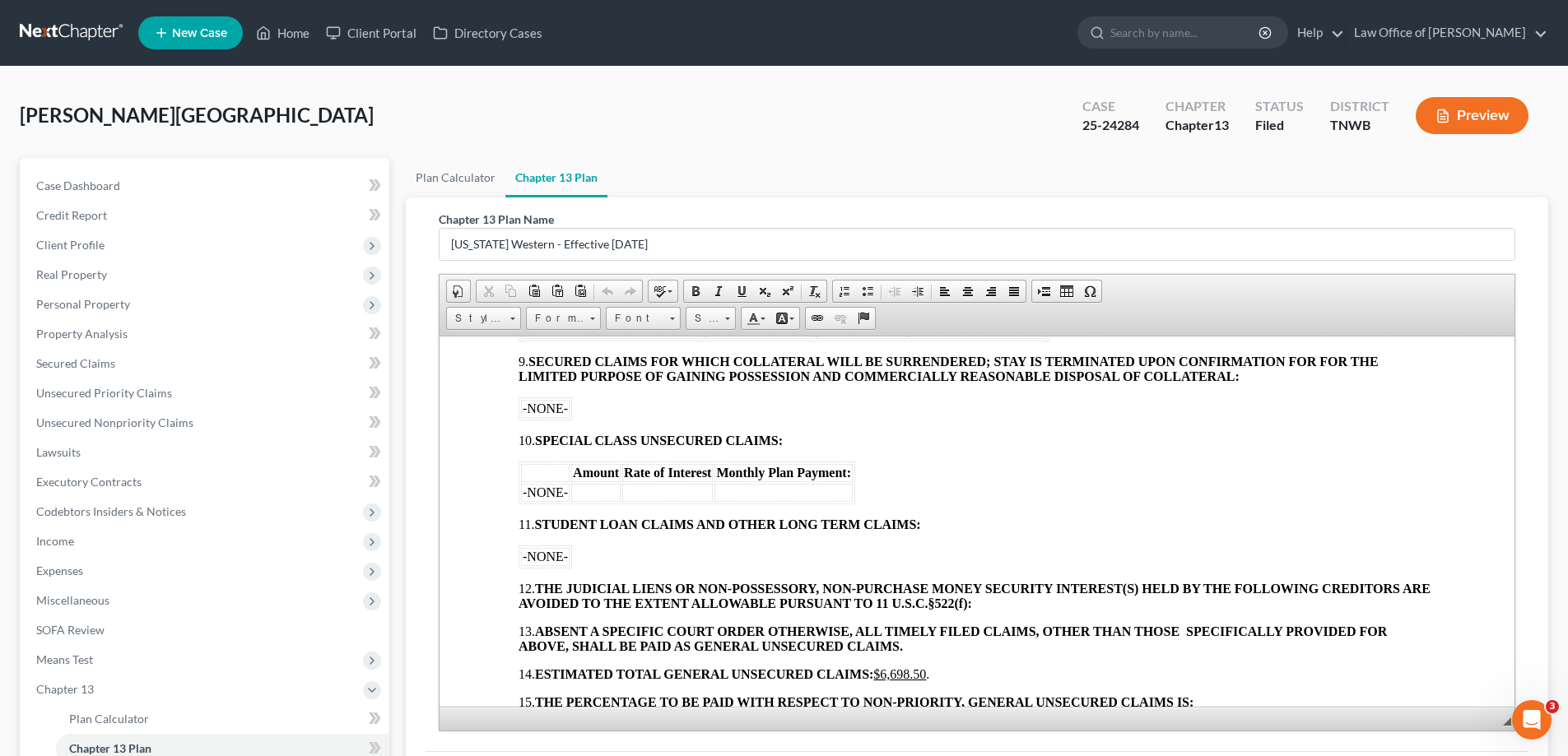
click at [568, 492] on td "-NONE-" at bounding box center [545, 492] width 49 height 18
click at [771, 492] on td at bounding box center [795, 492] width 138 height 18
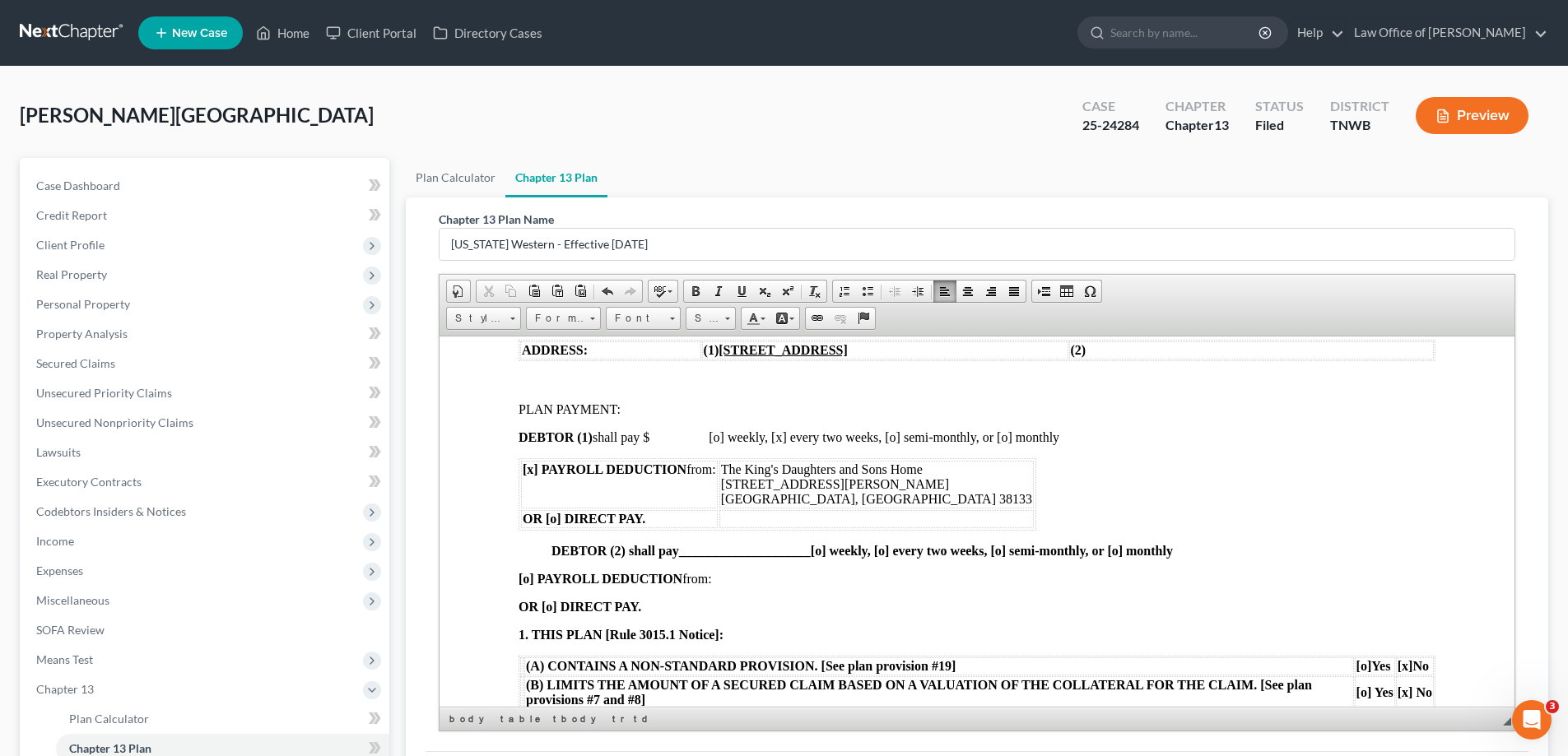
scroll to position [247, 0]
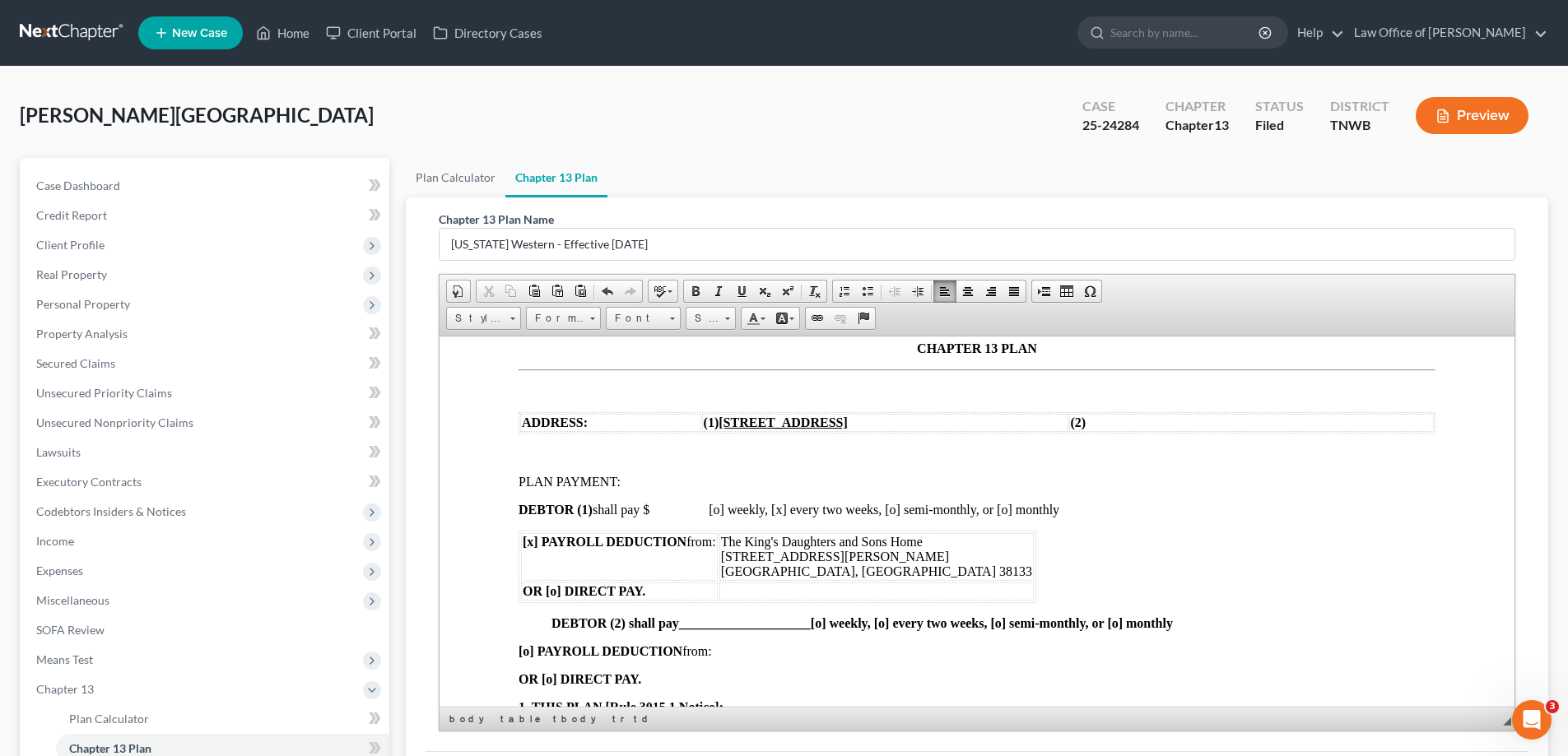
click at [659, 506] on span "DEBTOR (1) shall pay $ [o] weekly, [x] every two weeks, [o] semi-monthly, or [o…" at bounding box center [789, 509] width 541 height 14
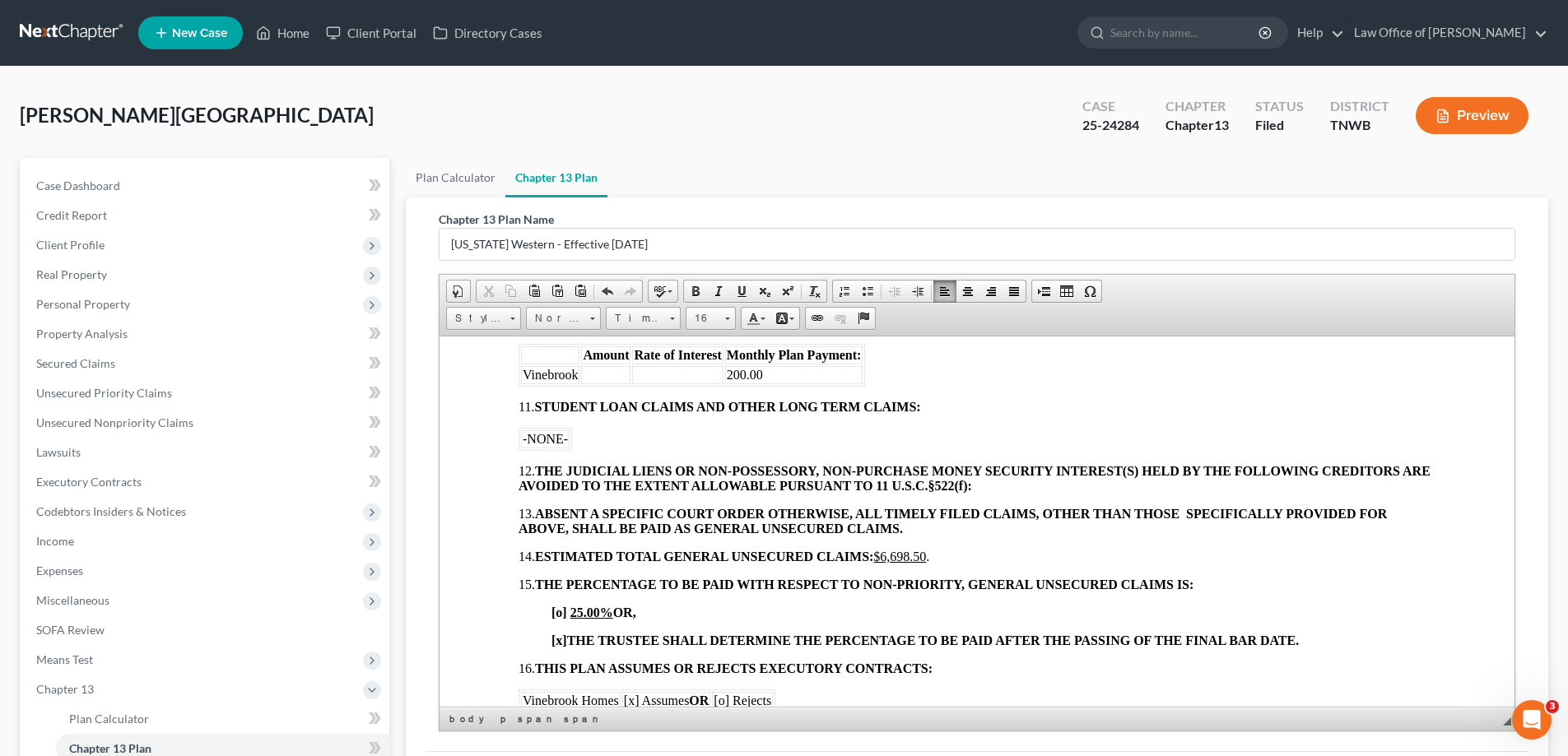
scroll to position [1400, 0]
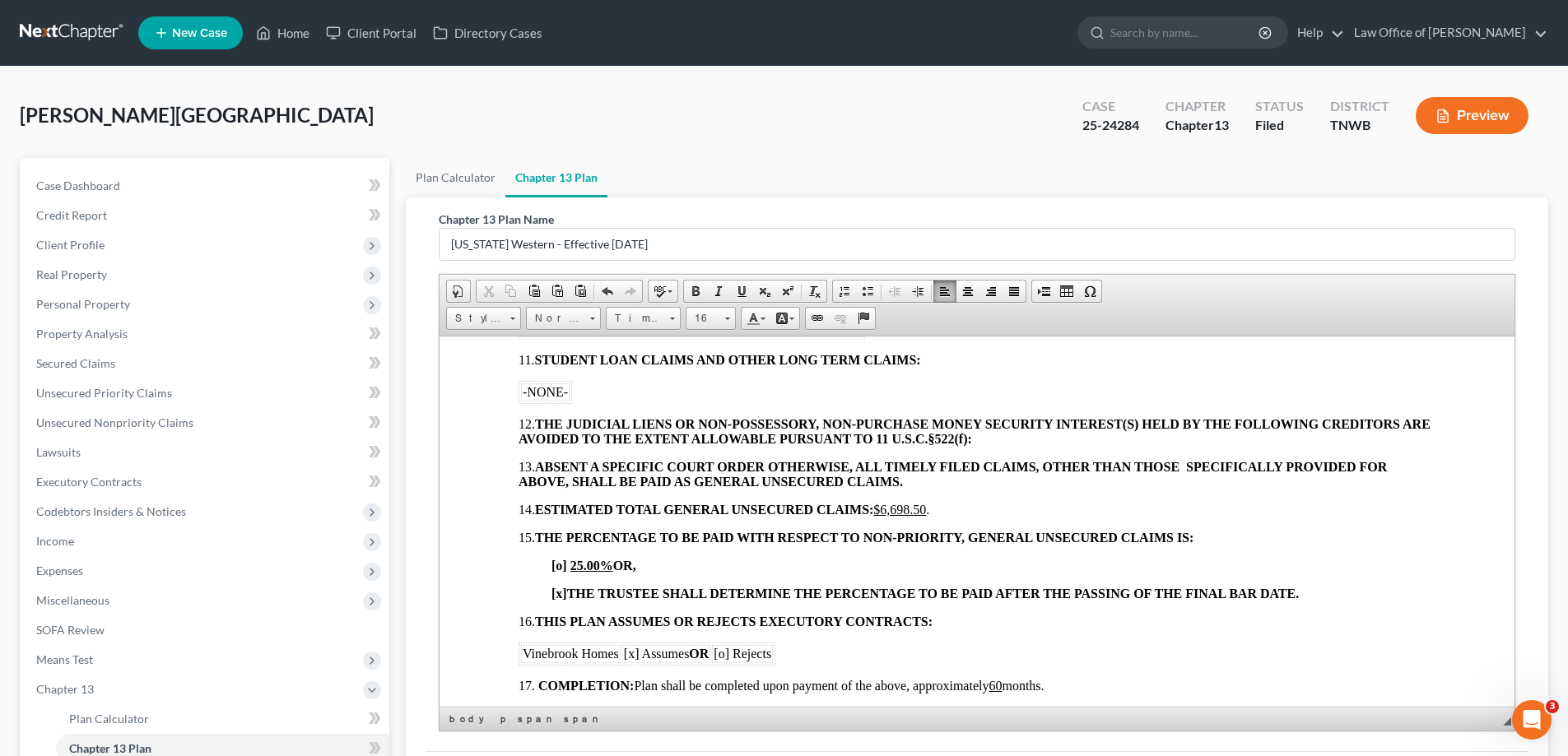
click at [561, 564] on span "[o]" at bounding box center [559, 565] width 15 height 14
click at [560, 587] on span "[x]" at bounding box center [559, 593] width 15 height 14
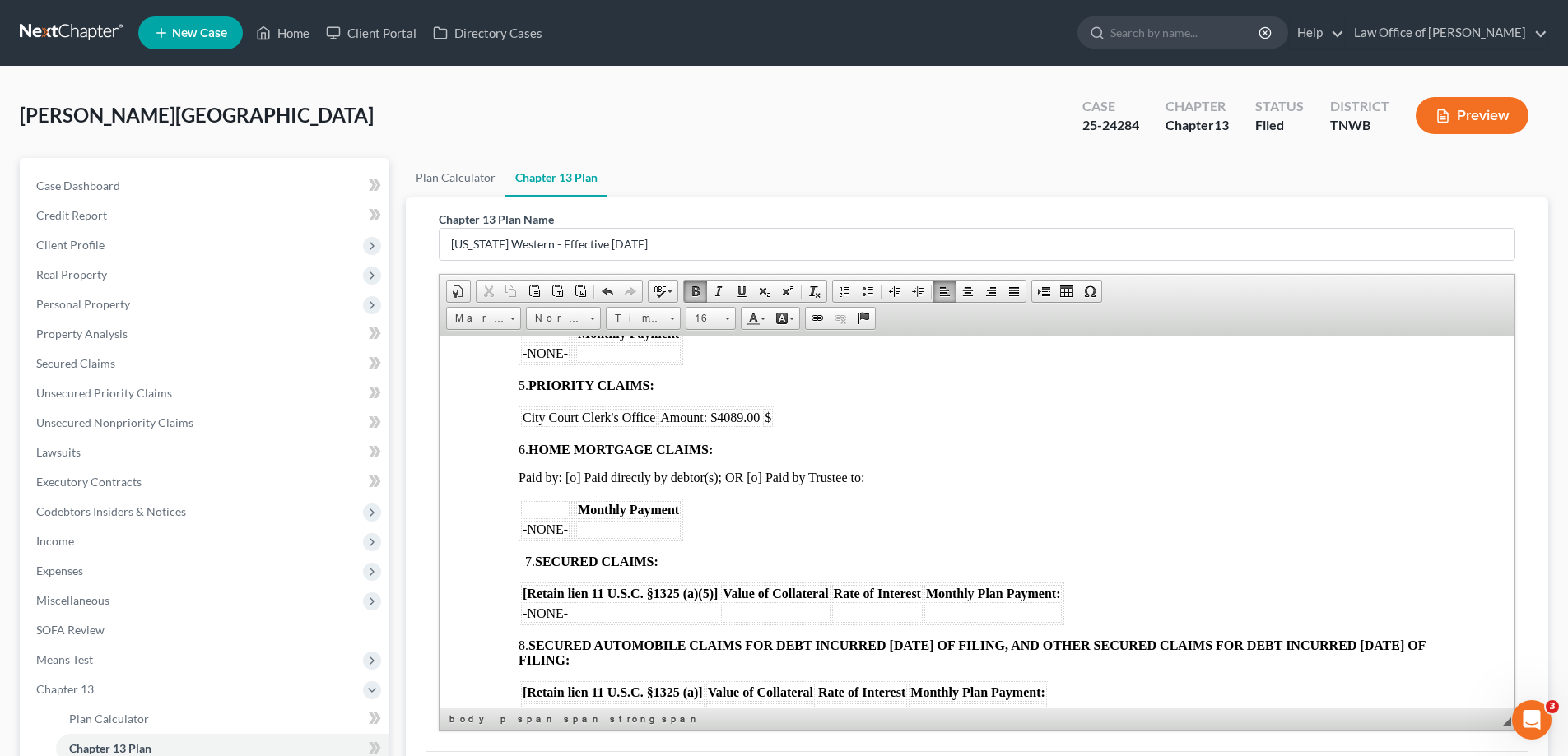
scroll to position [823, 0]
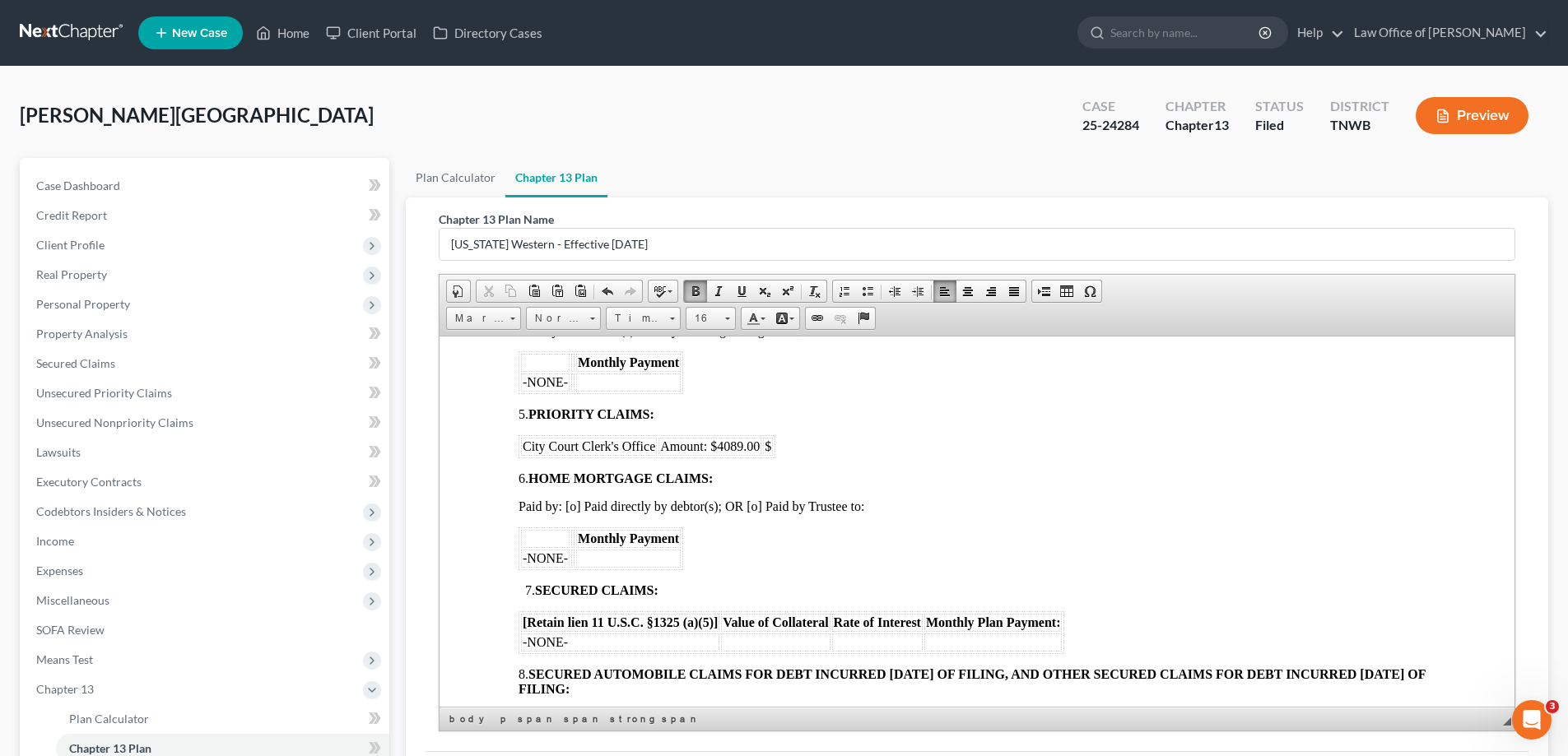
click at [775, 446] on table "City Court Clerk's Office Amount: $4089.00 $" at bounding box center [647, 446] width 257 height 23
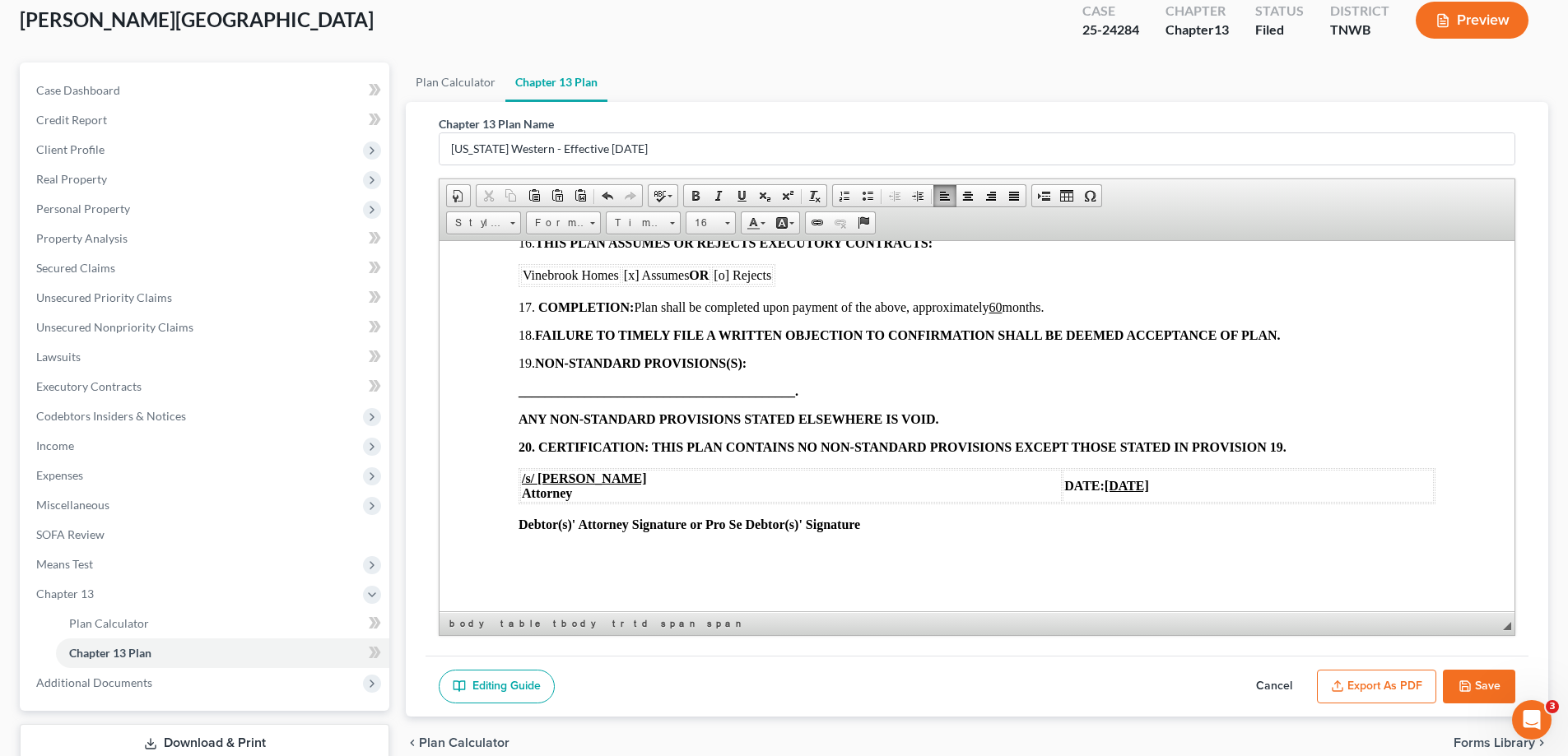
scroll to position [207, 0]
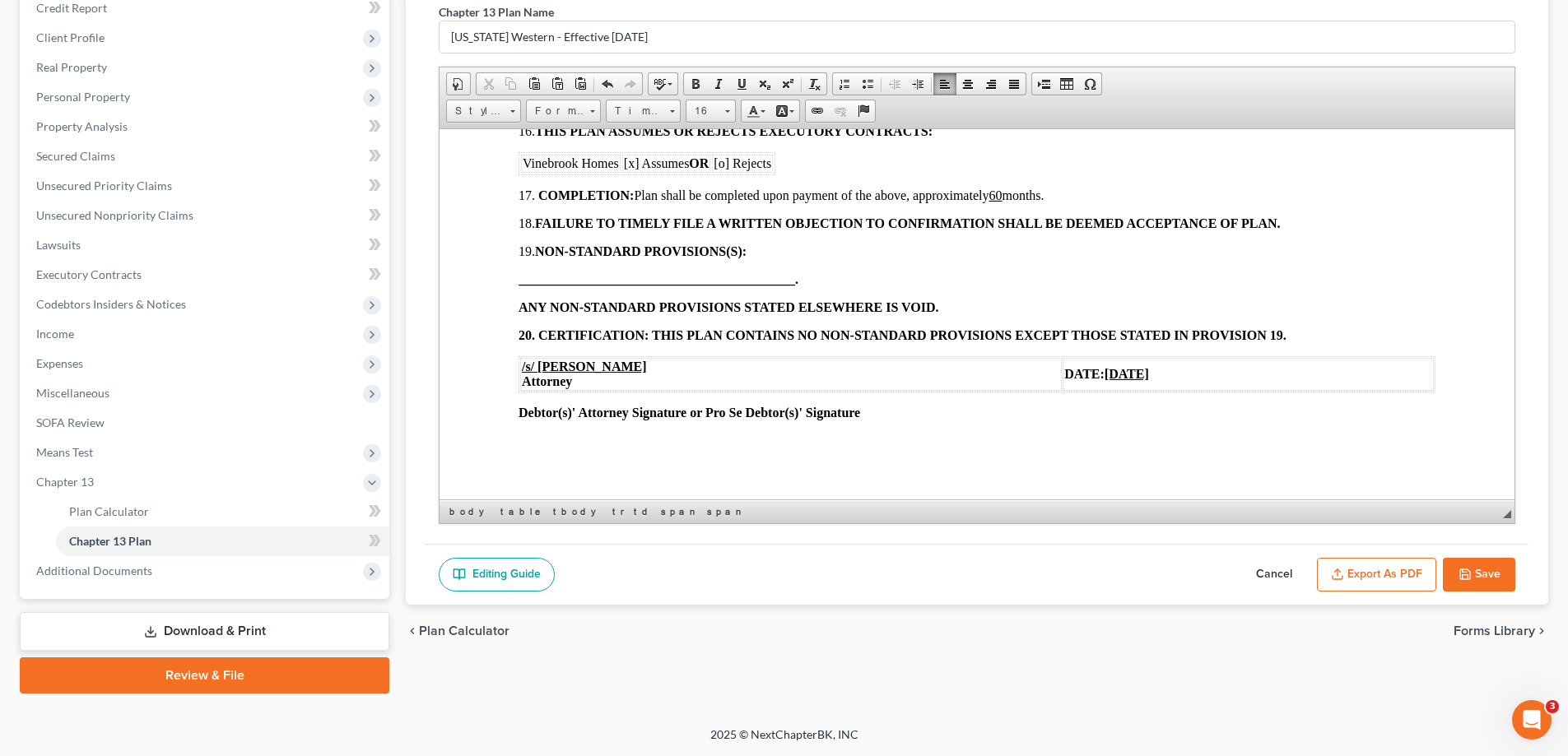
click at [1105, 368] on u "[DATE]" at bounding box center [1127, 373] width 44 height 14
click at [1479, 577] on button "Save" at bounding box center [1479, 575] width 72 height 35
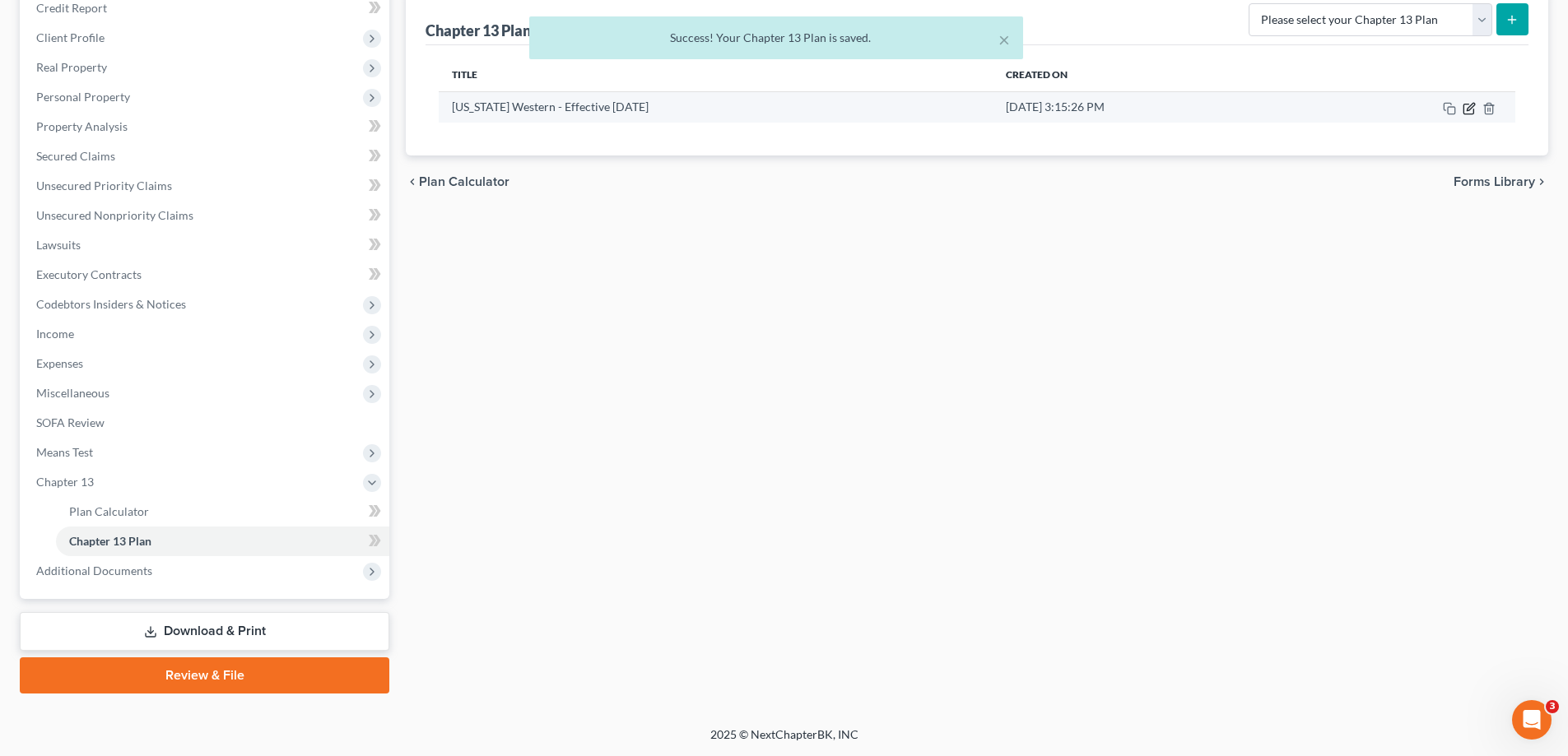
click at [1470, 113] on icon "button" at bounding box center [1468, 109] width 10 height 10
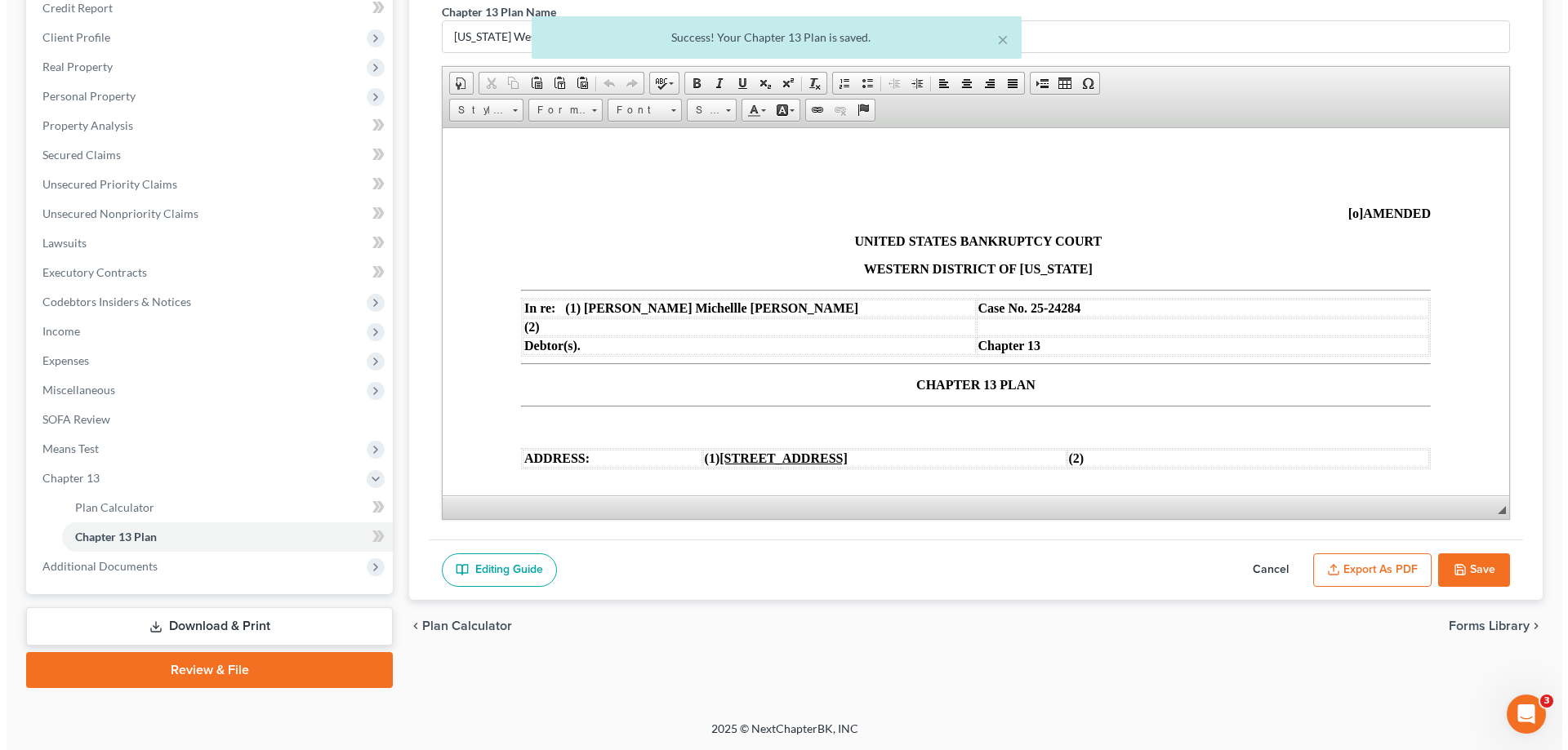
scroll to position [0, 0]
click at [1351, 568] on button "Export as PDF" at bounding box center [1366, 571] width 118 height 34
